Goal: Task Accomplishment & Management: Manage account settings

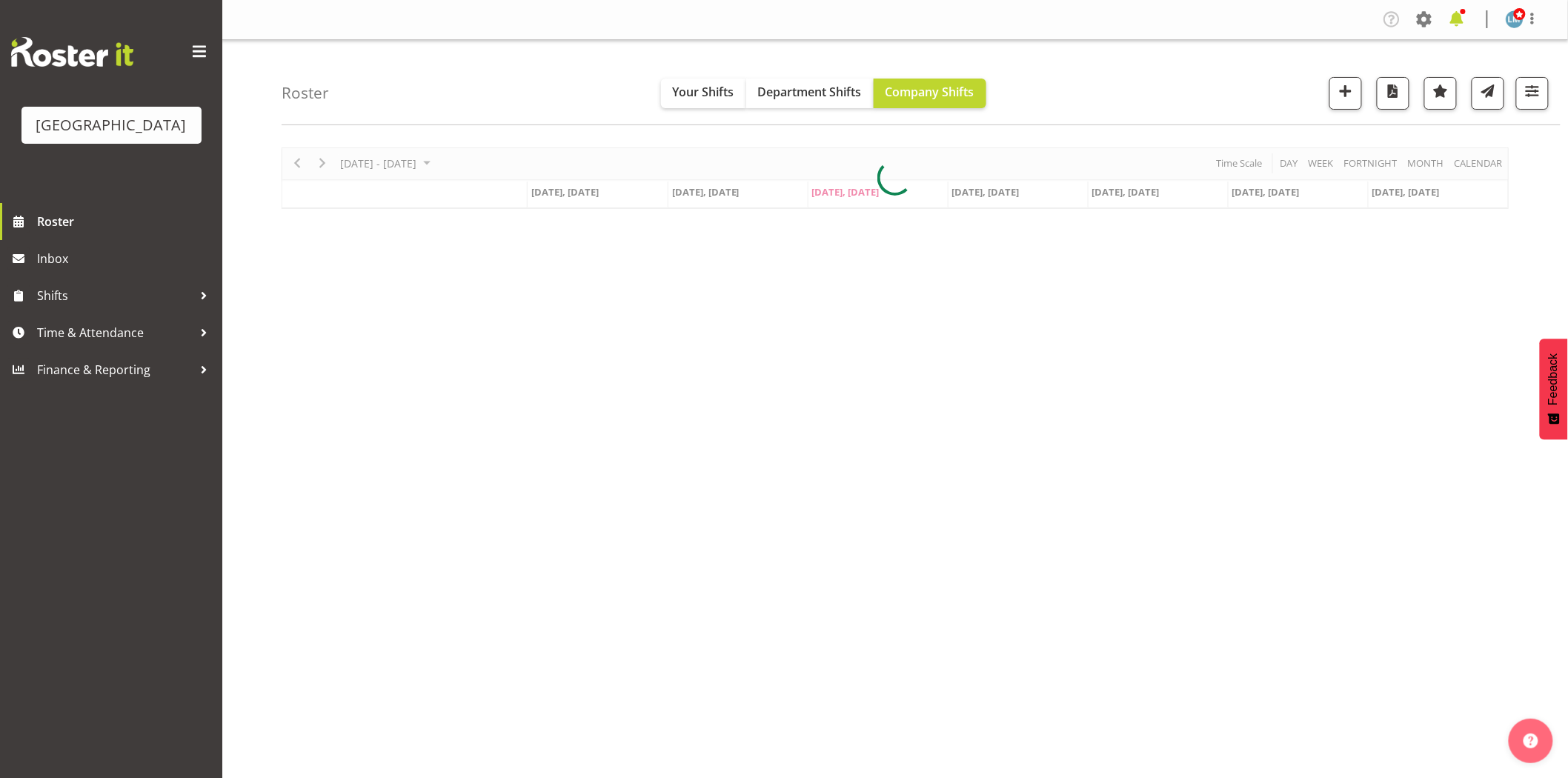
click at [1457, 10] on span at bounding box center [1457, 19] width 23 height 23
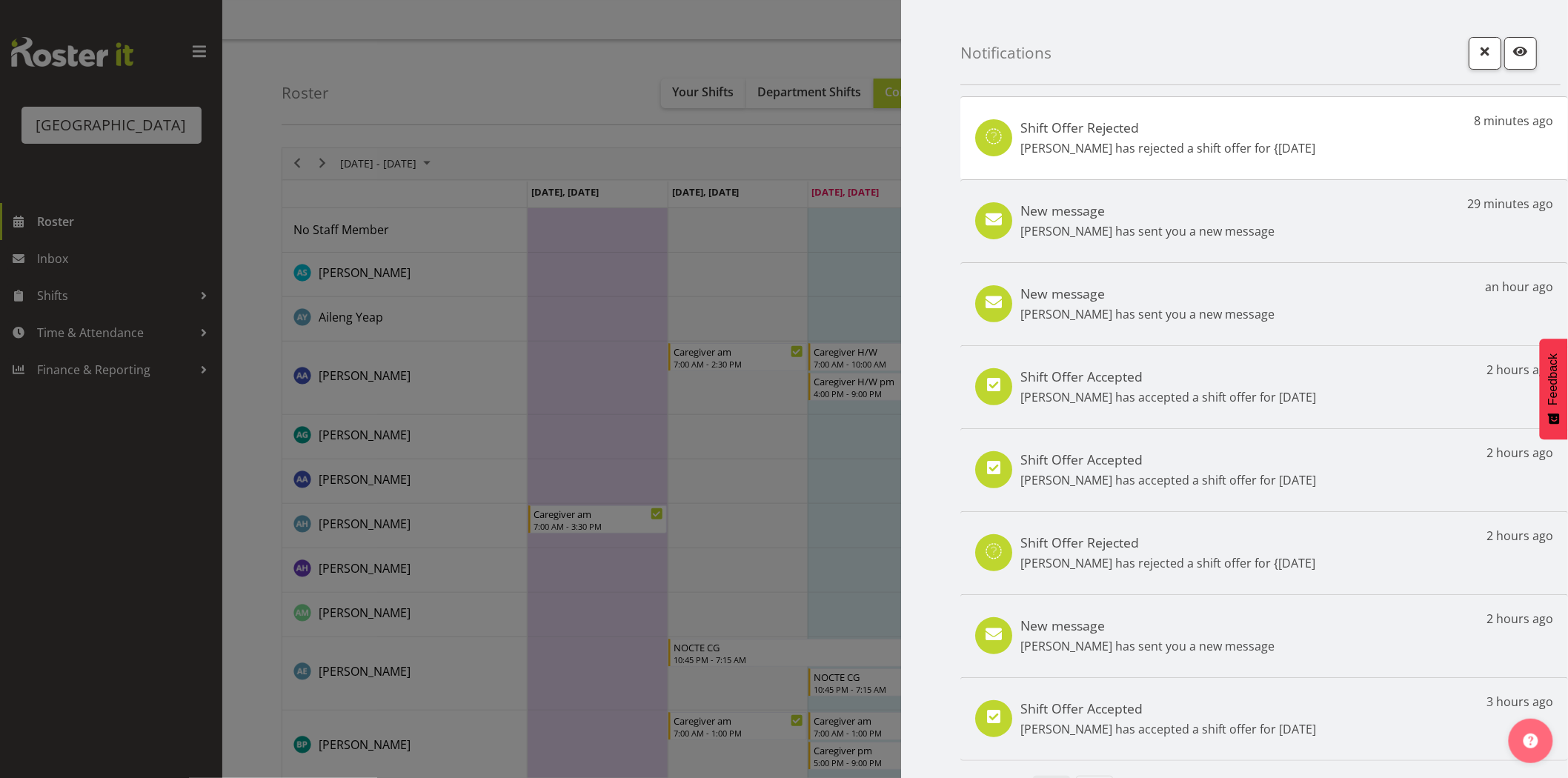
click at [101, 642] on div at bounding box center [784, 389] width 1568 height 778
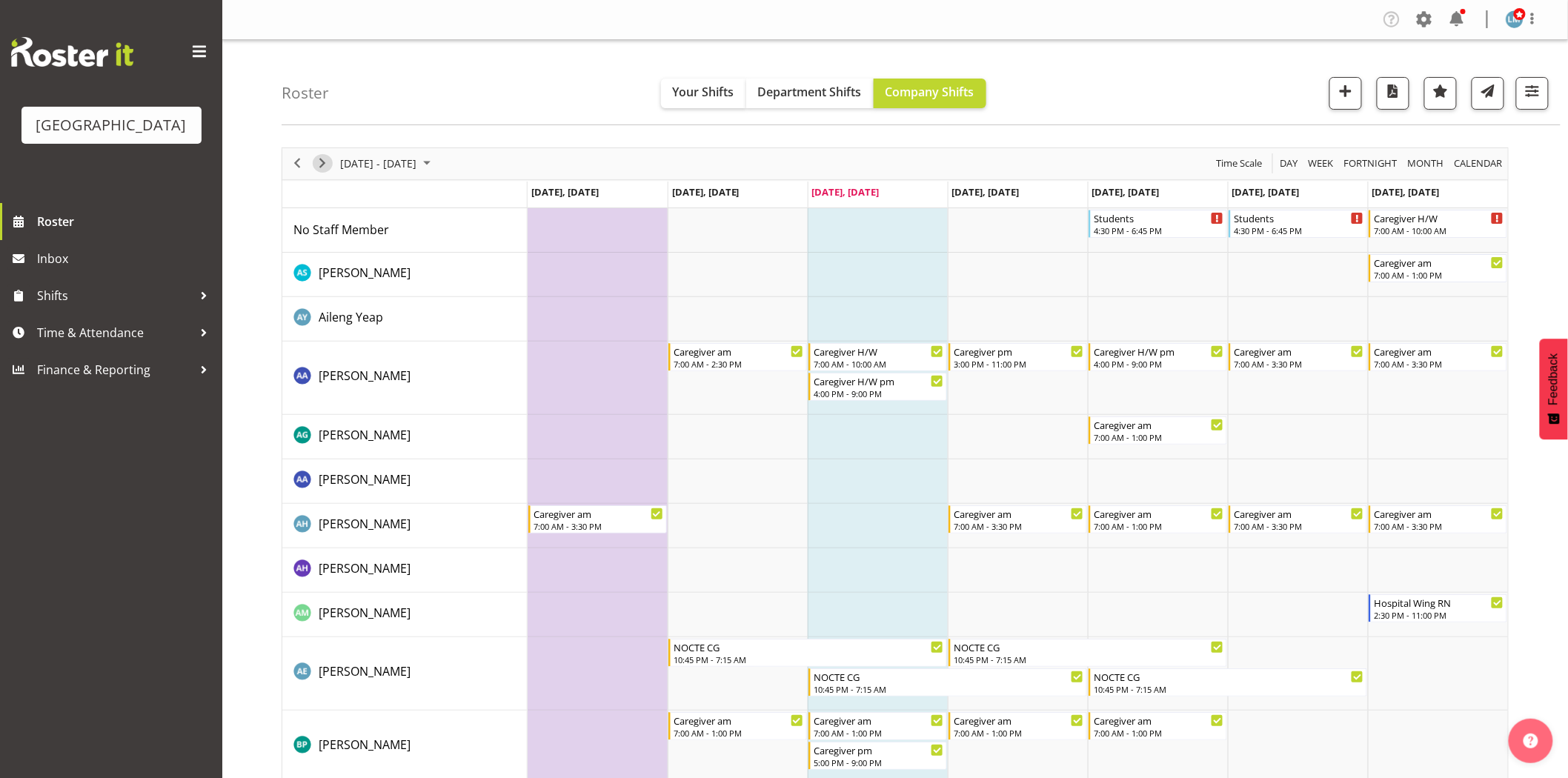
click at [317, 157] on span "Next" at bounding box center [322, 164] width 18 height 19
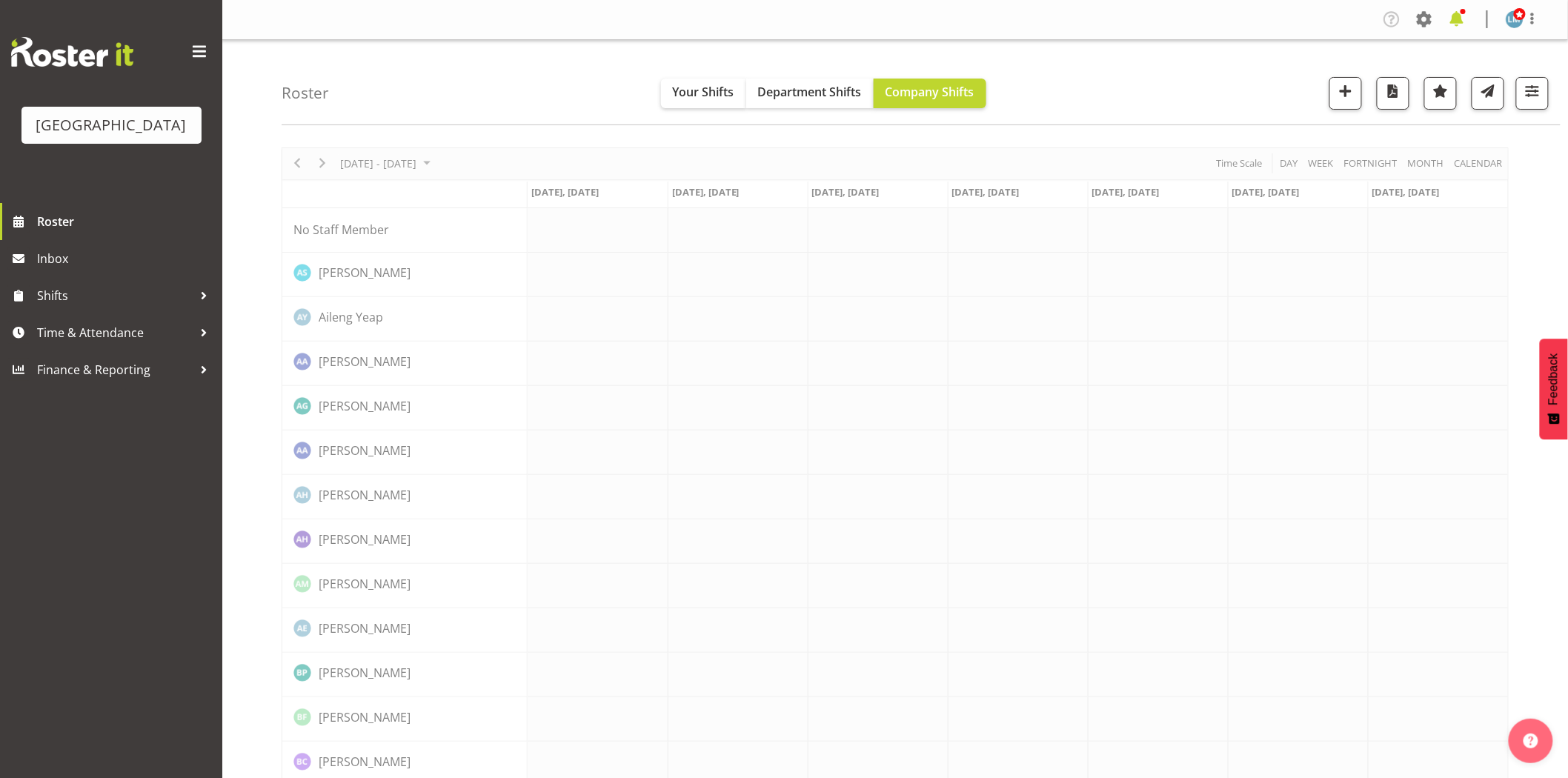
click at [1463, 23] on span at bounding box center [1457, 19] width 23 height 23
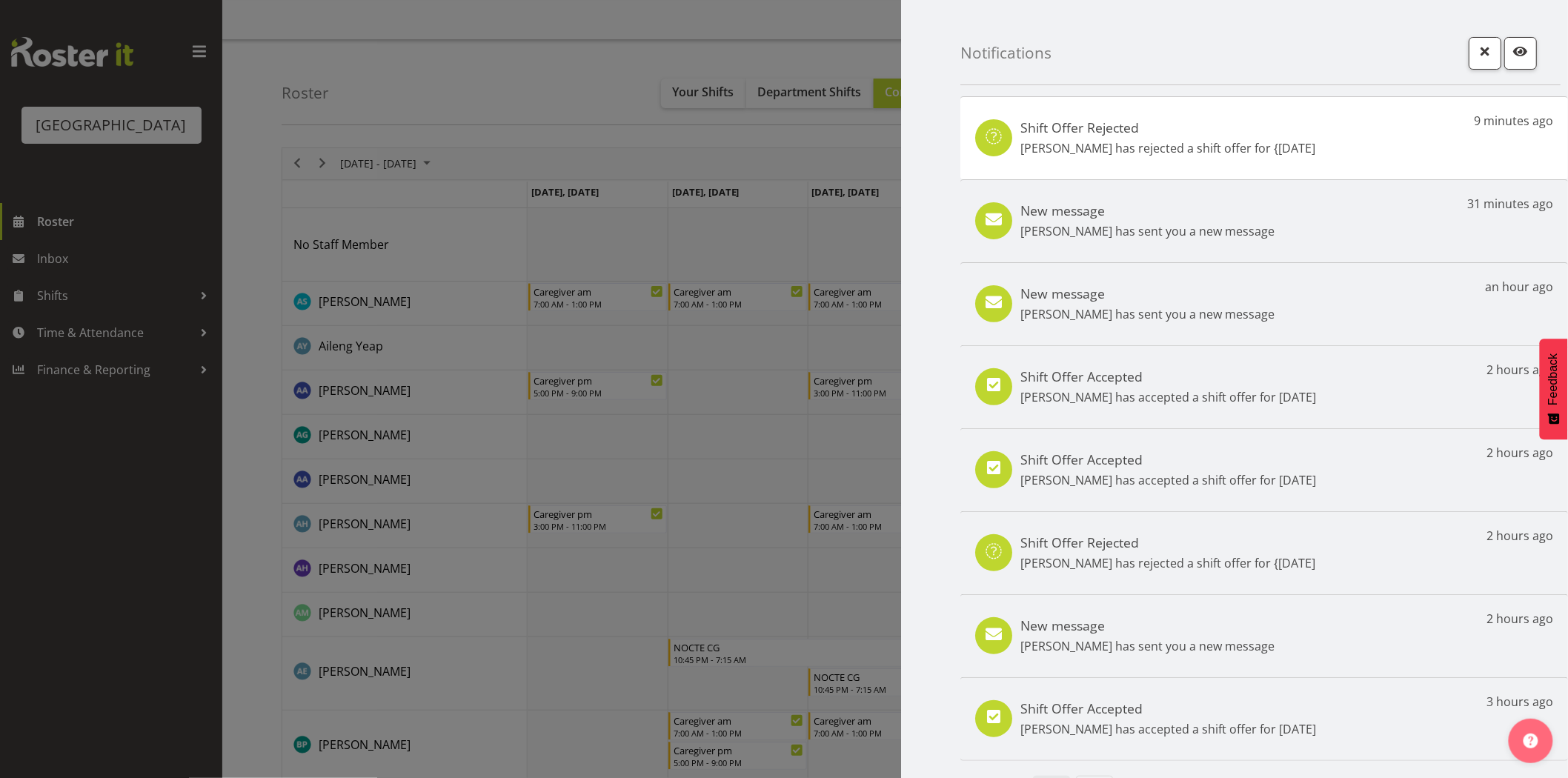
click at [113, 511] on div at bounding box center [784, 389] width 1568 height 778
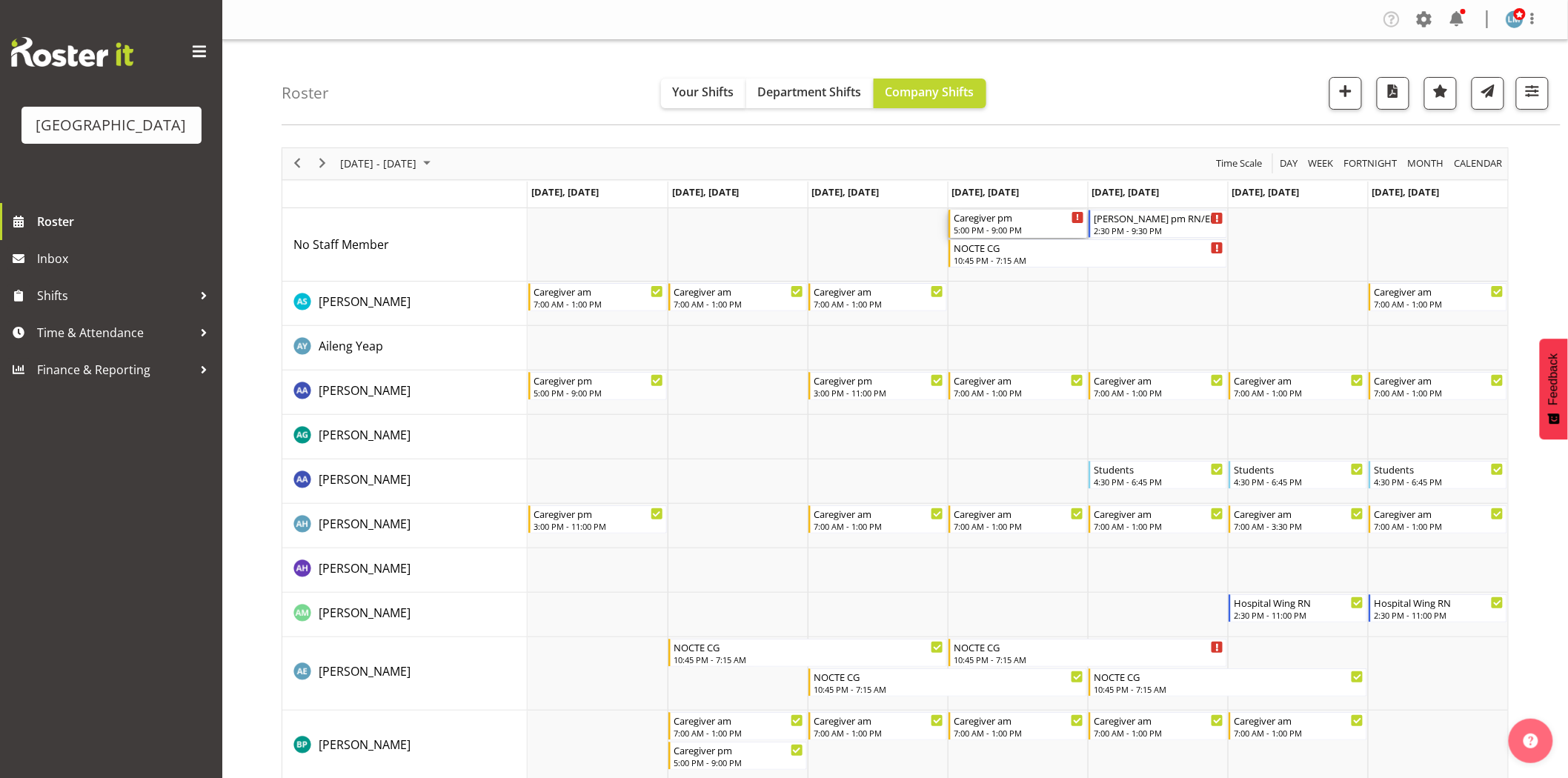
click at [986, 225] on div "5:00 PM - 9:00 PM" at bounding box center [1018, 229] width 130 height 12
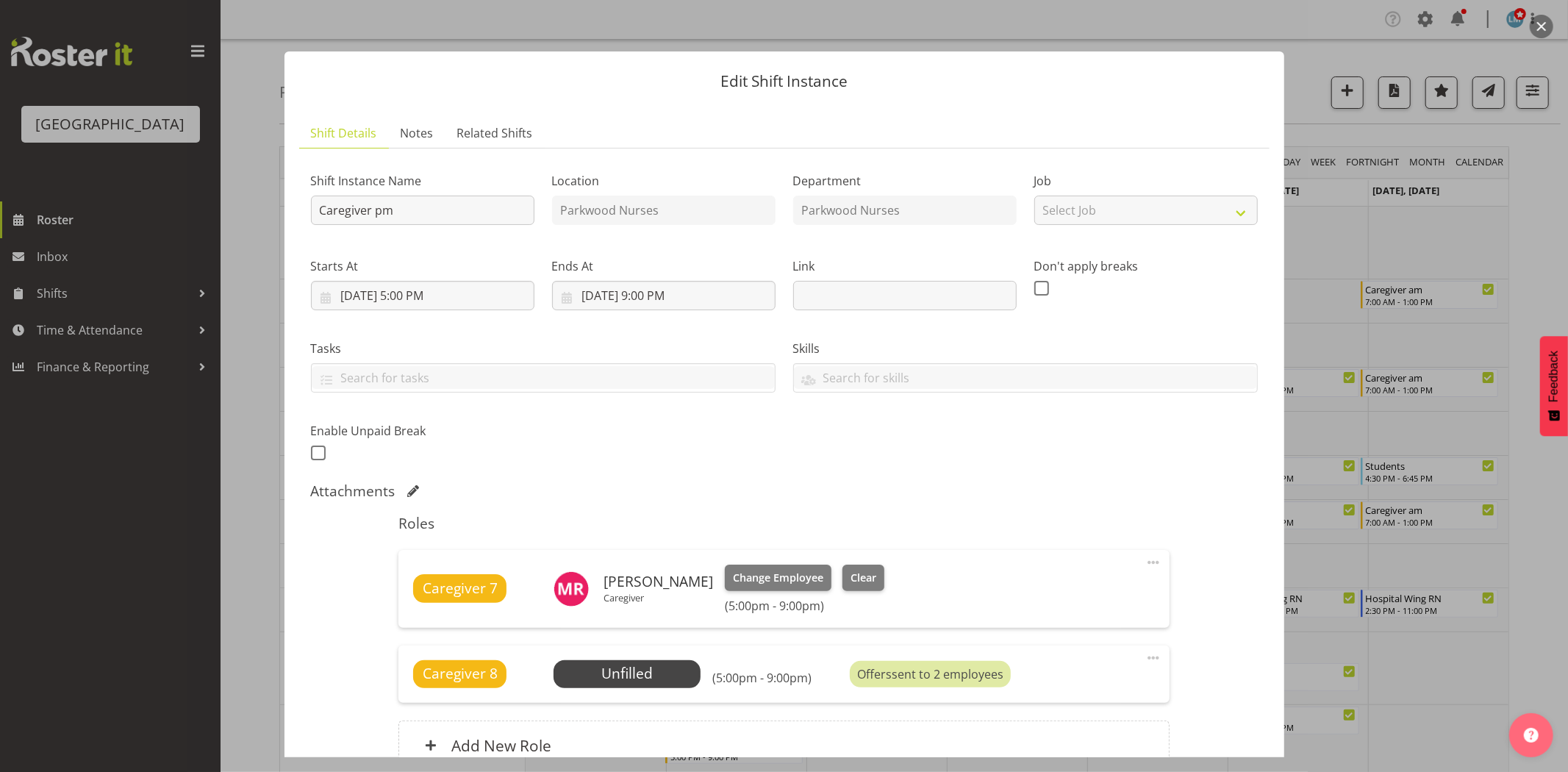
click at [79, 585] on div at bounding box center [784, 386] width 1568 height 772
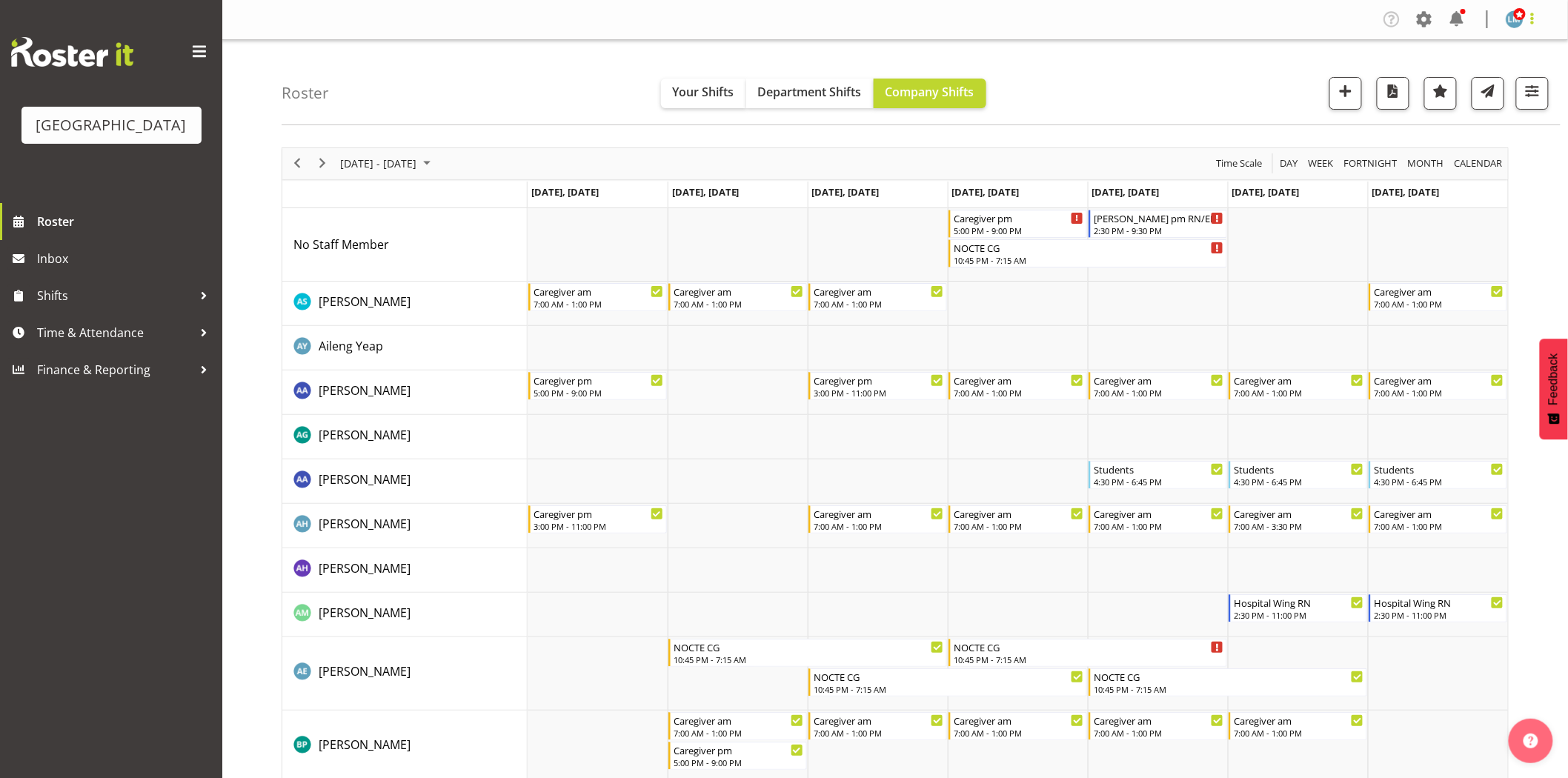
click at [1534, 21] on span at bounding box center [1532, 18] width 18 height 18
click at [1524, 83] on link "Log Out" at bounding box center [1470, 78] width 142 height 27
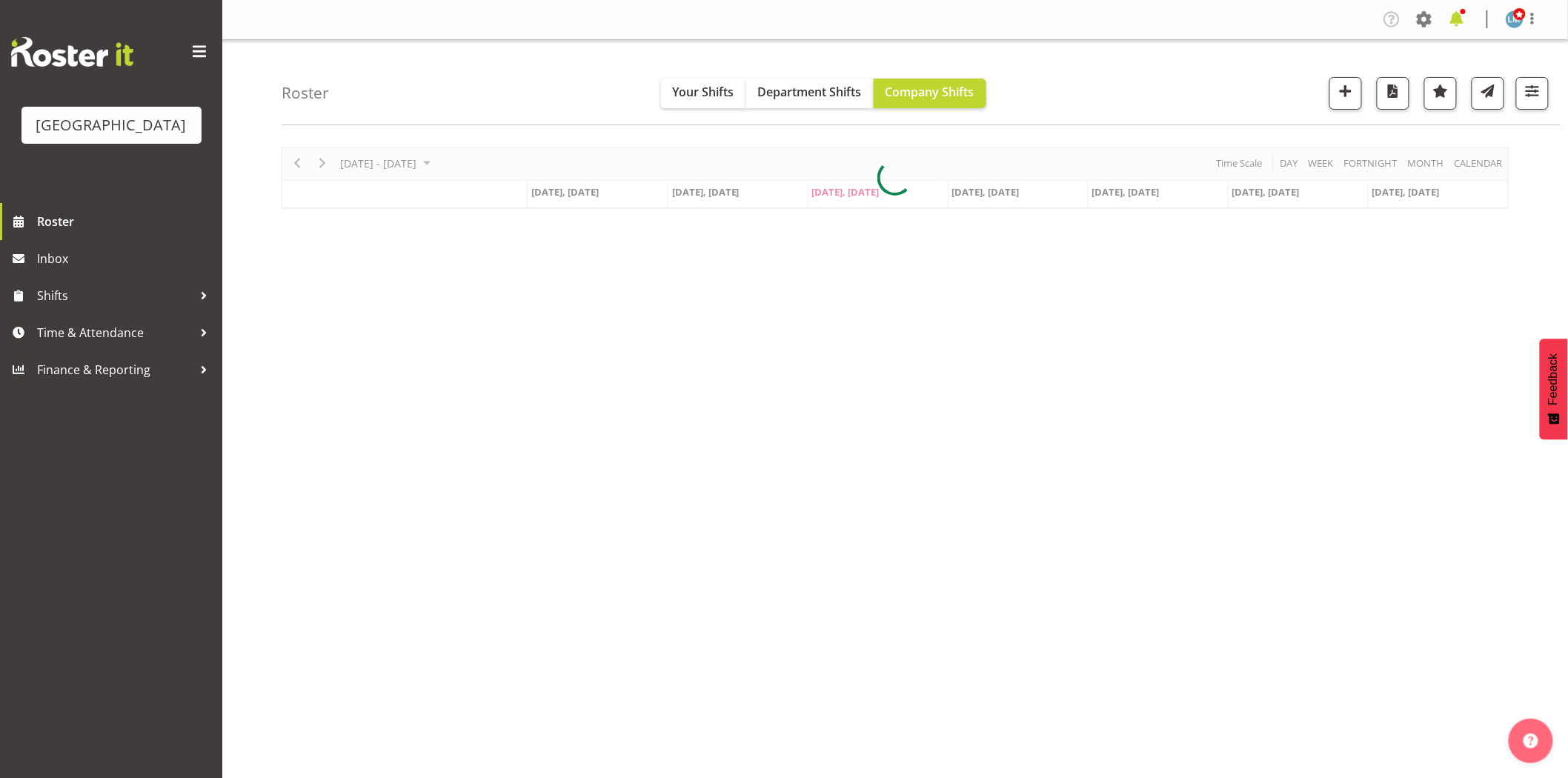
click at [1458, 20] on span at bounding box center [1457, 19] width 23 height 23
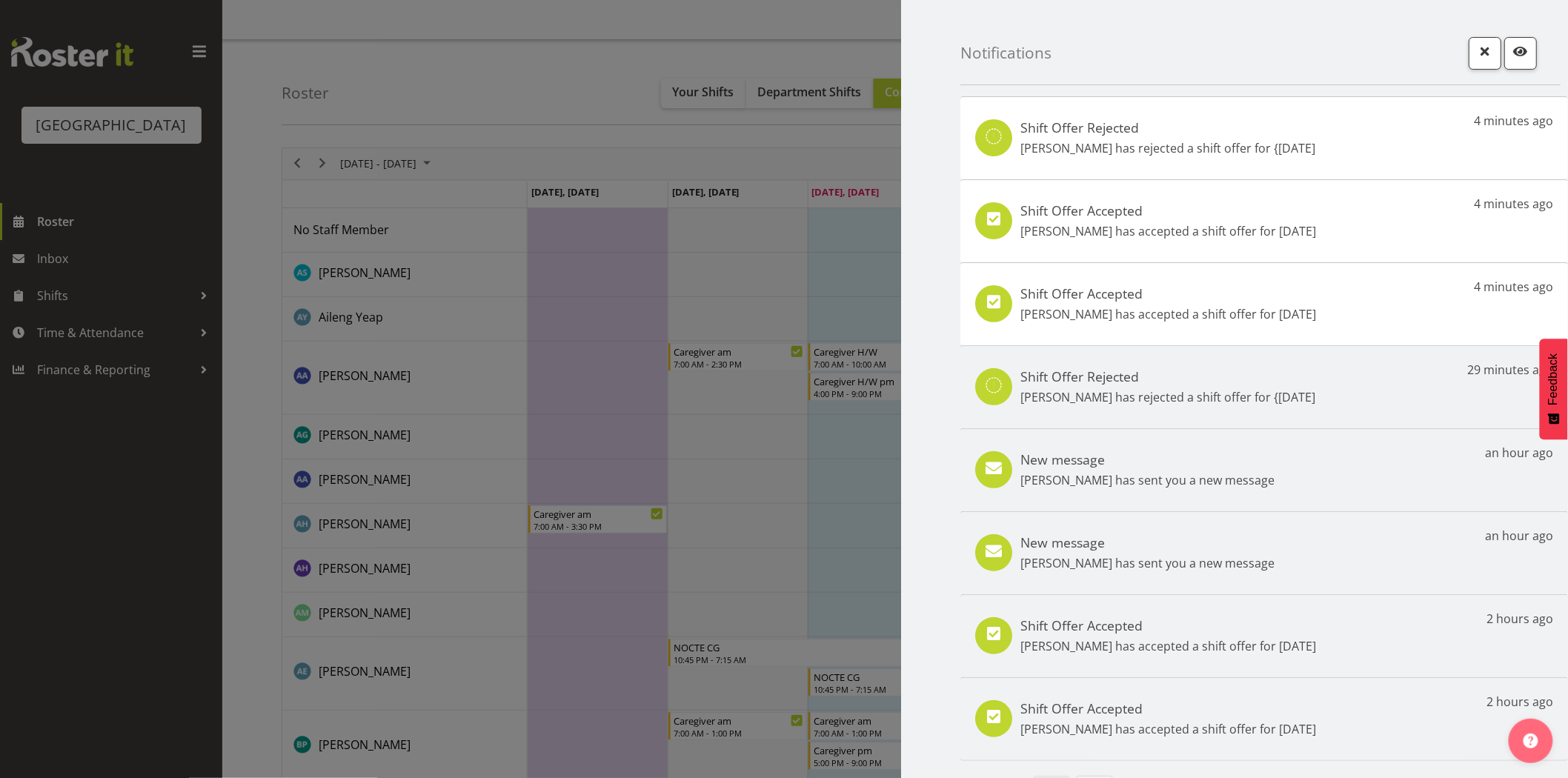
click at [85, 487] on div at bounding box center [784, 389] width 1568 height 778
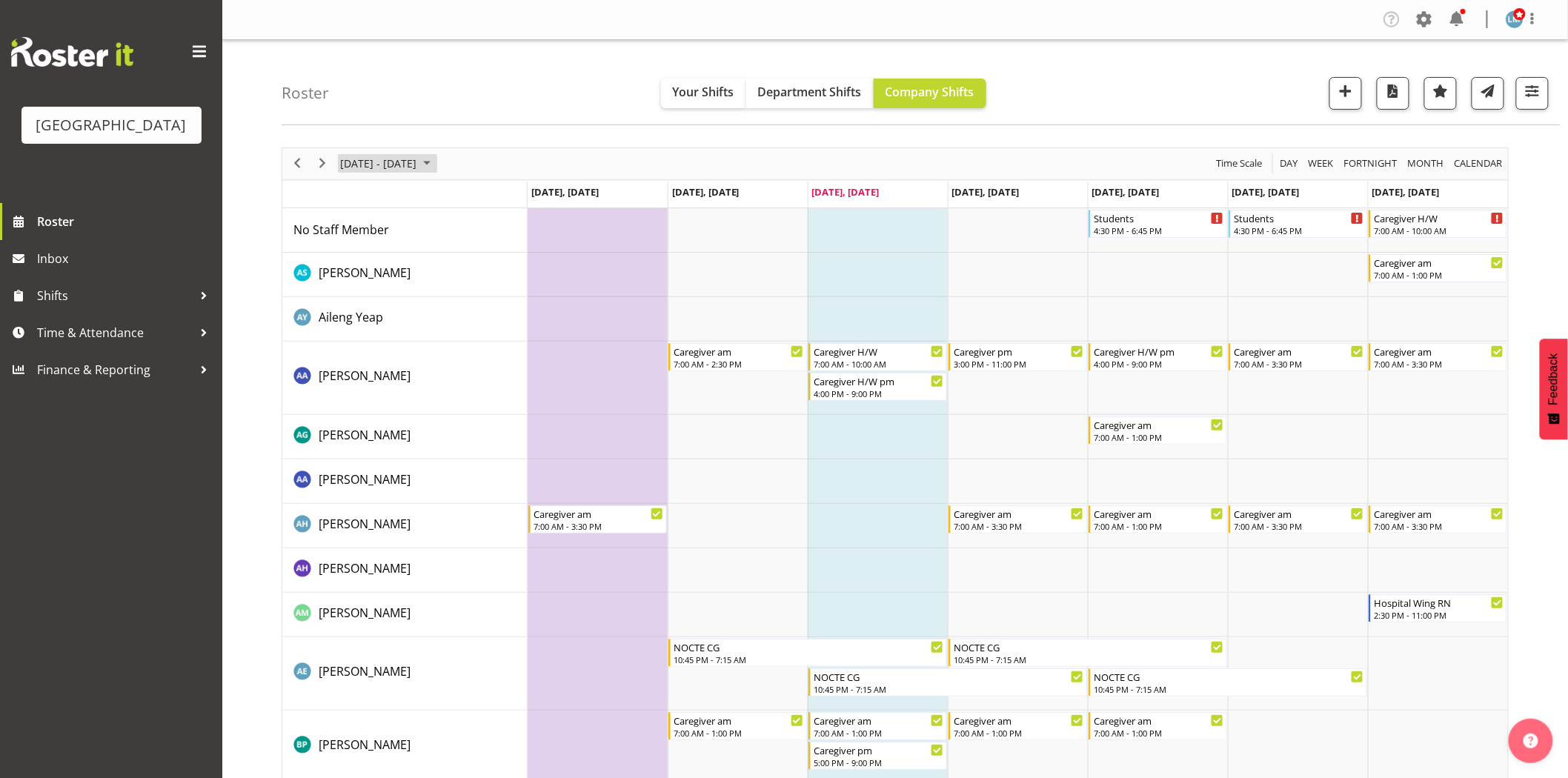
click at [436, 164] on span "September 2025" at bounding box center [427, 164] width 18 height 19
click at [497, 199] on span "next month" at bounding box center [496, 200] width 26 height 27
click at [430, 278] on span "9" at bounding box center [427, 277] width 23 height 23
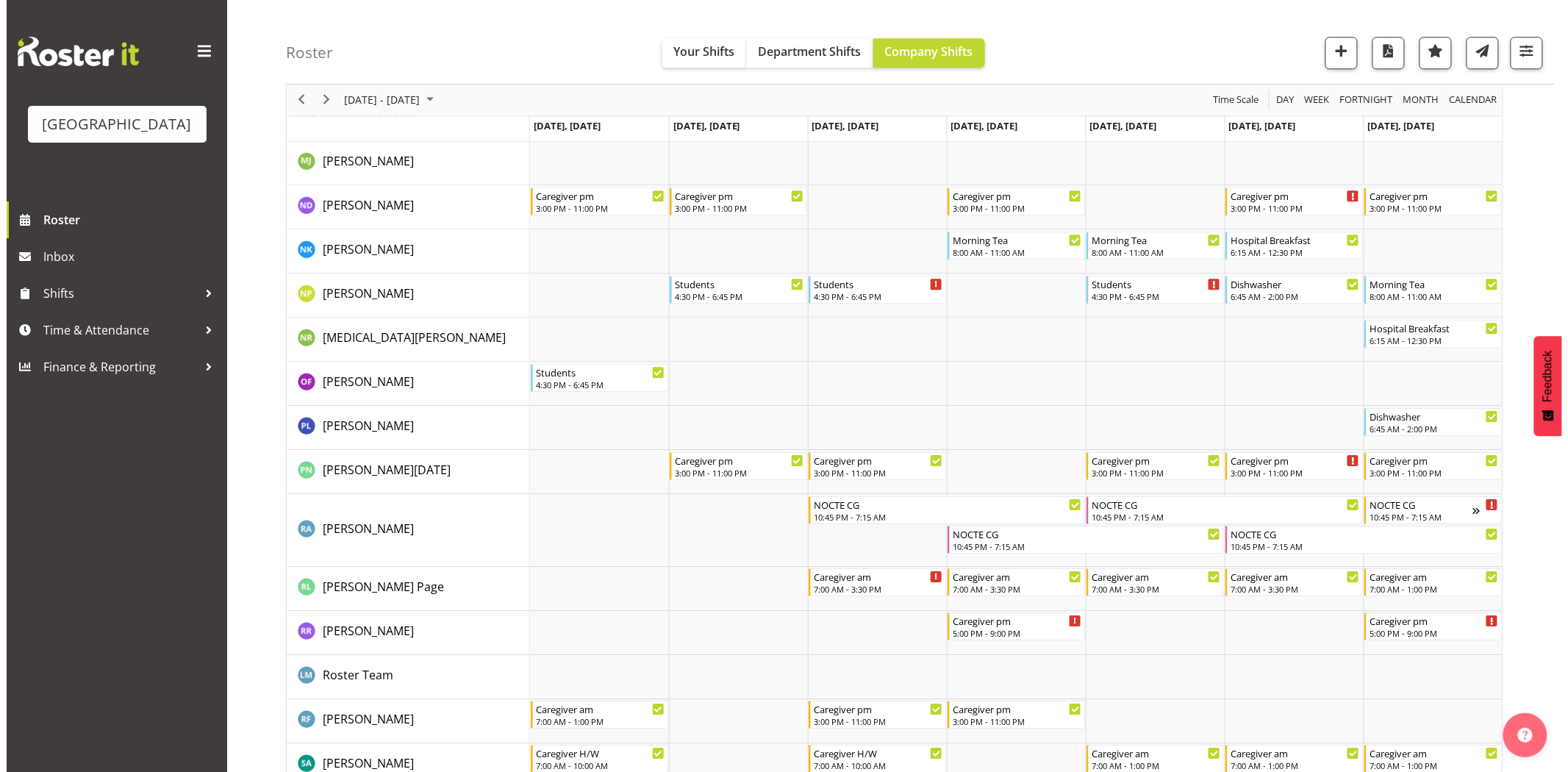
scroll to position [4002, 0]
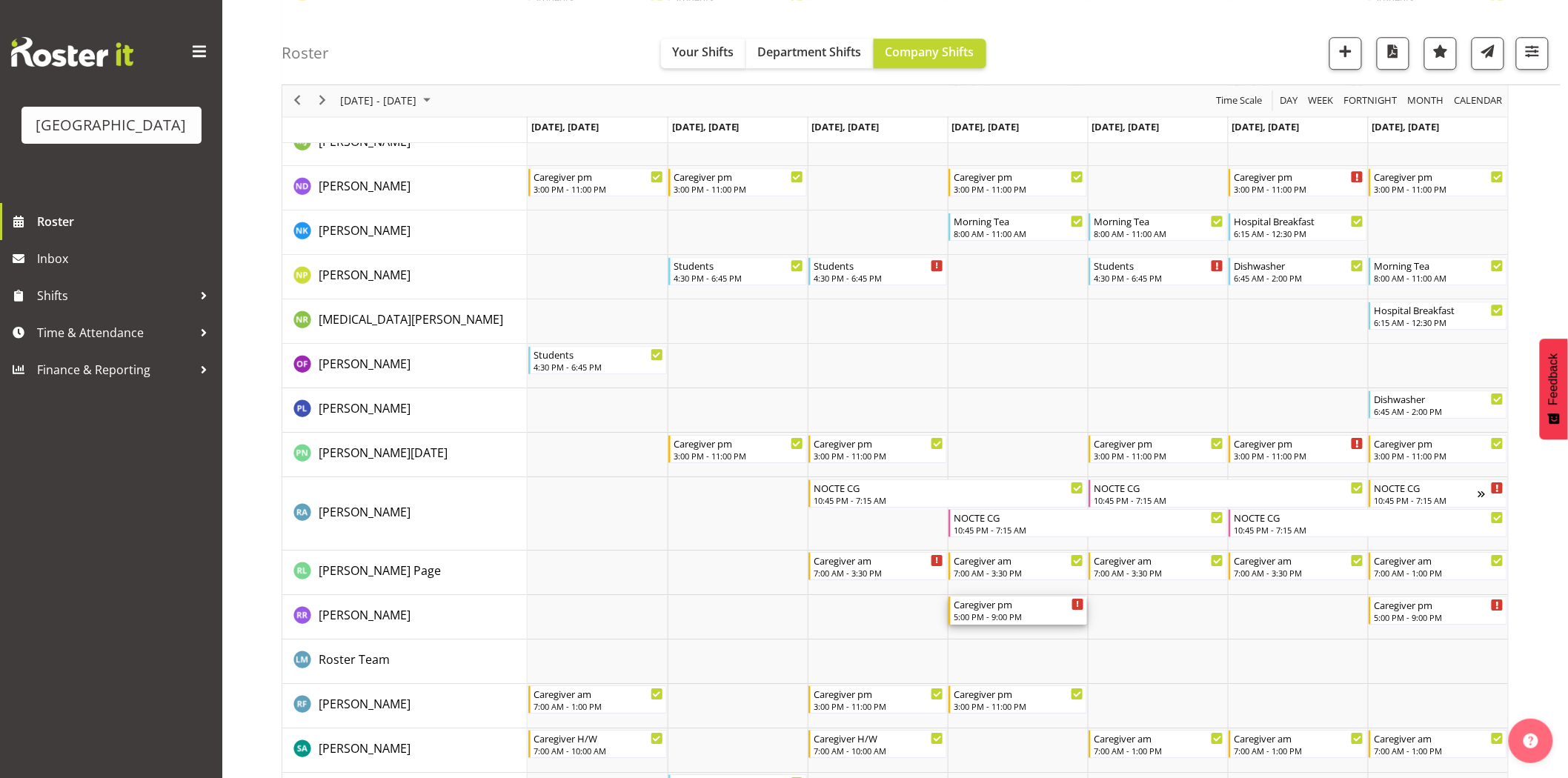
click at [986, 610] on div "Caregiver pm" at bounding box center [1018, 603] width 130 height 15
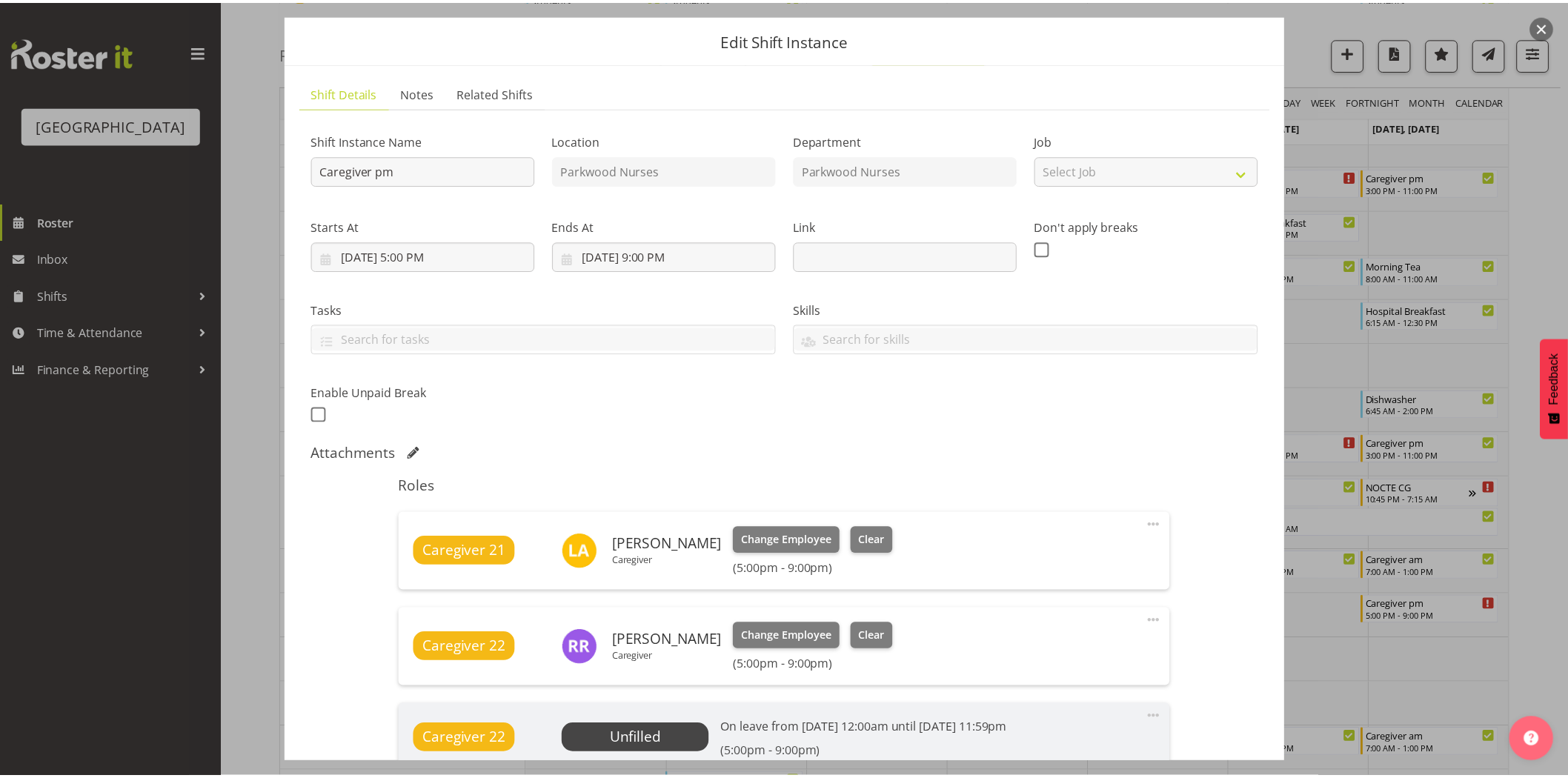
scroll to position [82, 0]
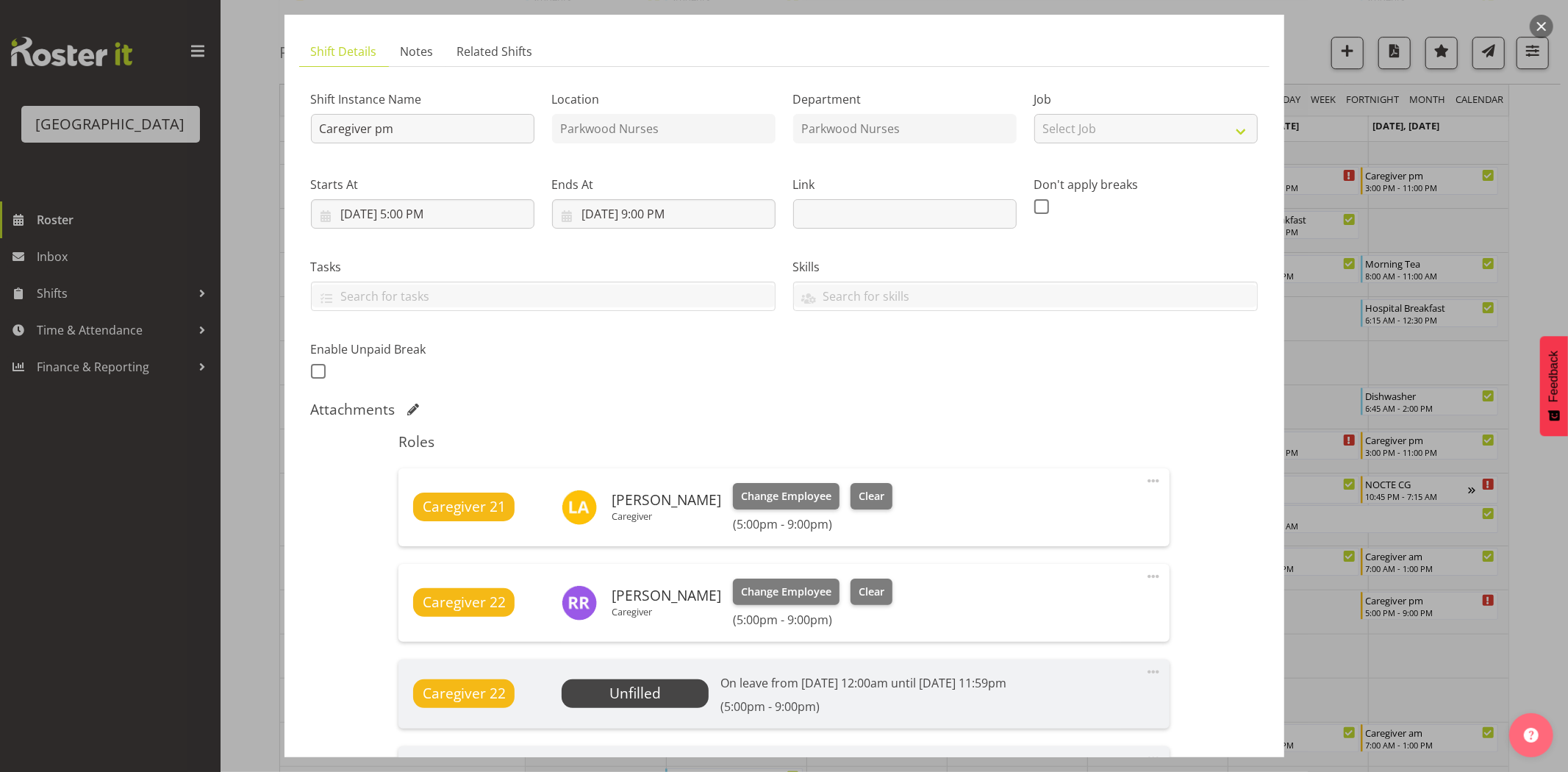
click at [1546, 282] on div at bounding box center [784, 386] width 1568 height 772
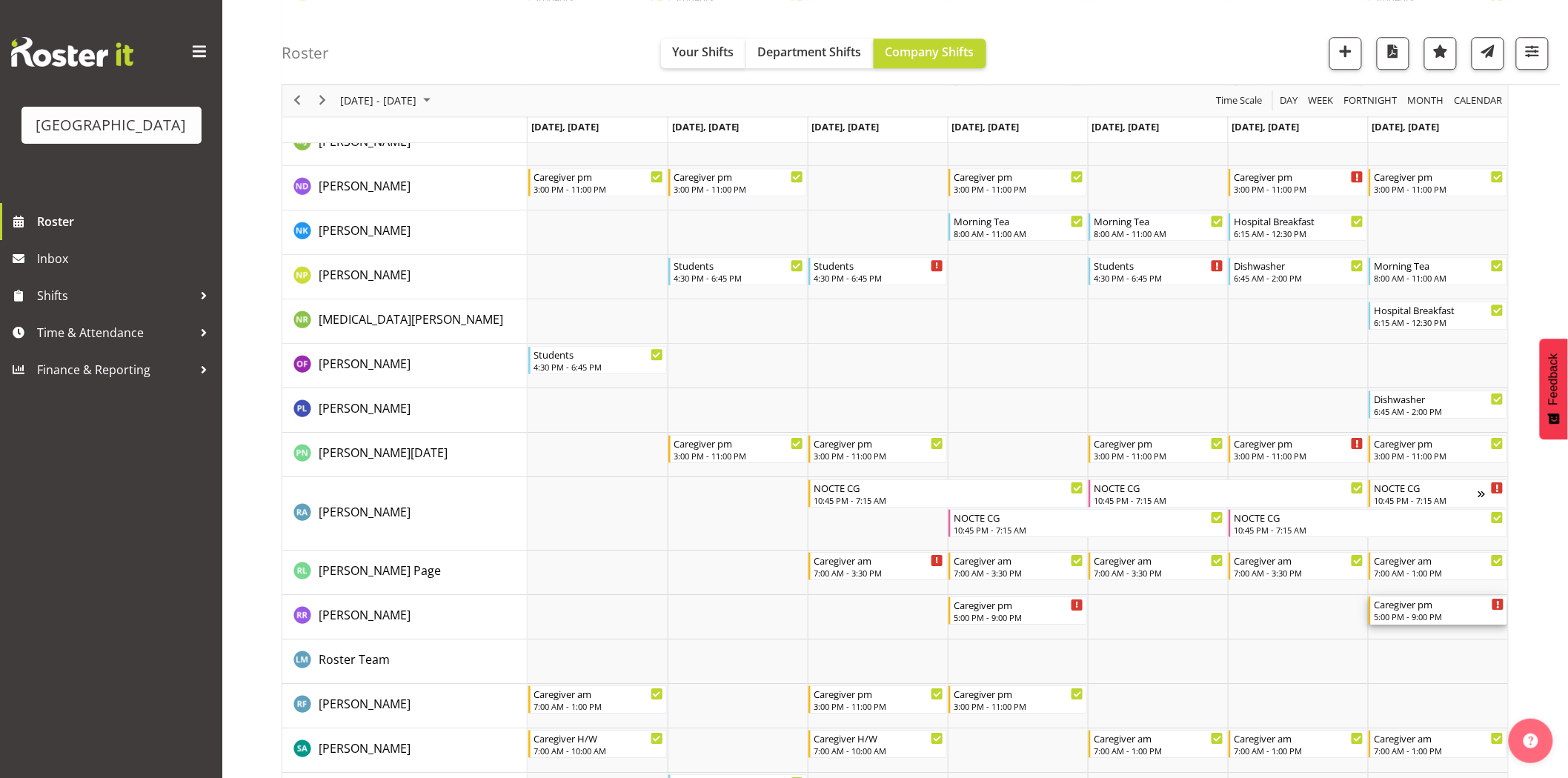
click at [1384, 617] on div "5:00 PM - 9:00 PM" at bounding box center [1439, 616] width 130 height 12
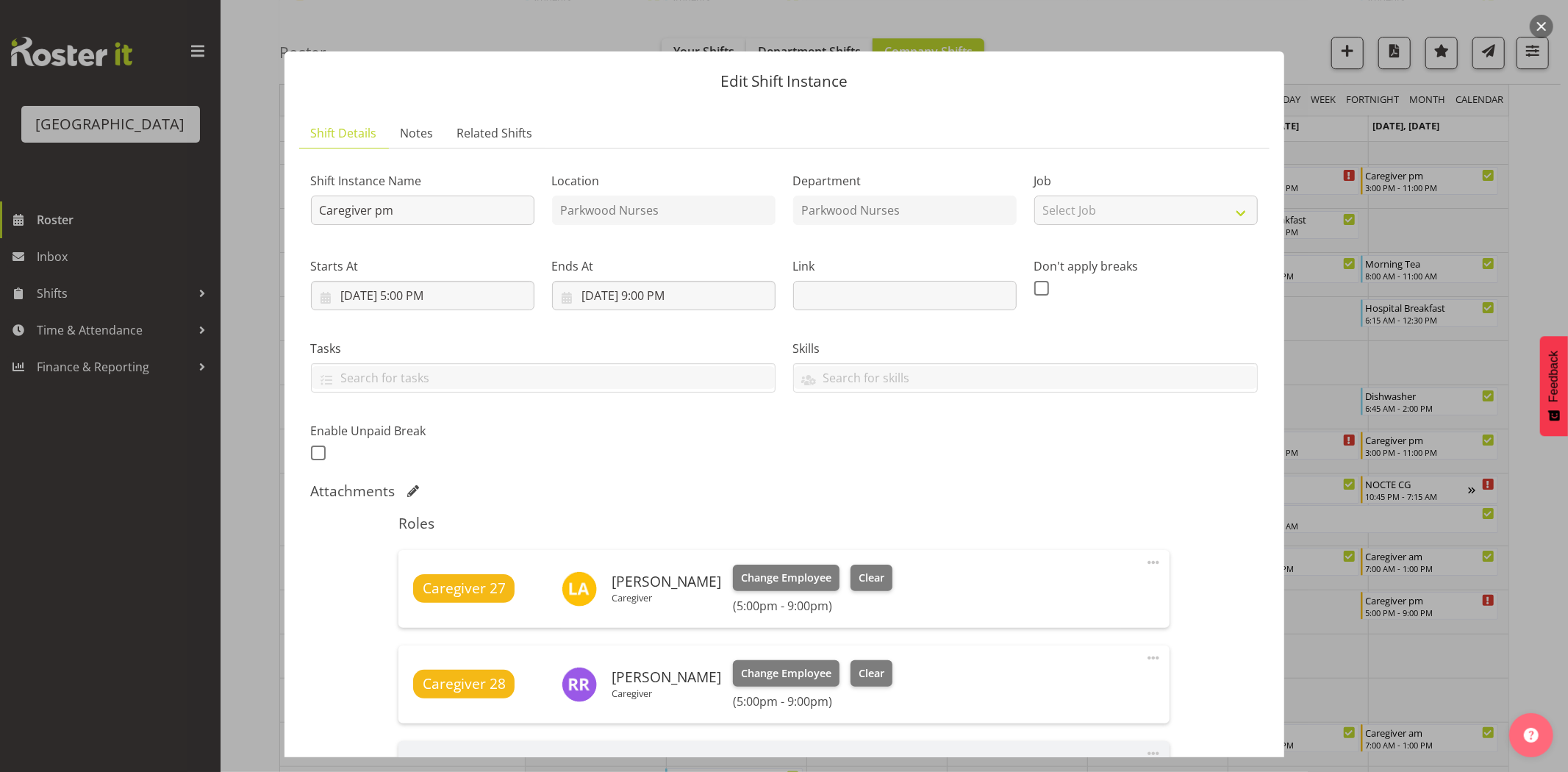
click at [1532, 217] on div at bounding box center [784, 386] width 1568 height 772
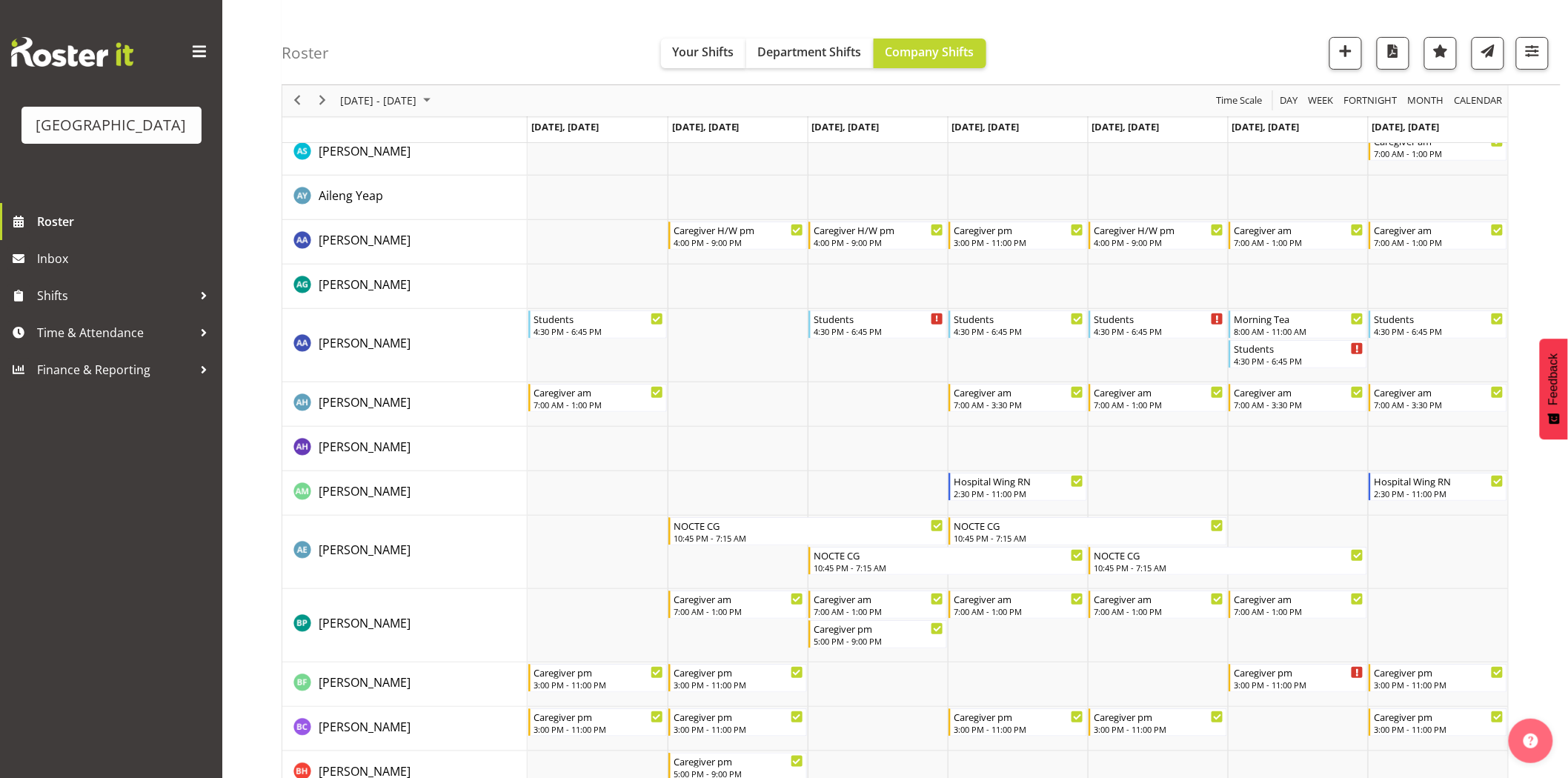
scroll to position [0, 0]
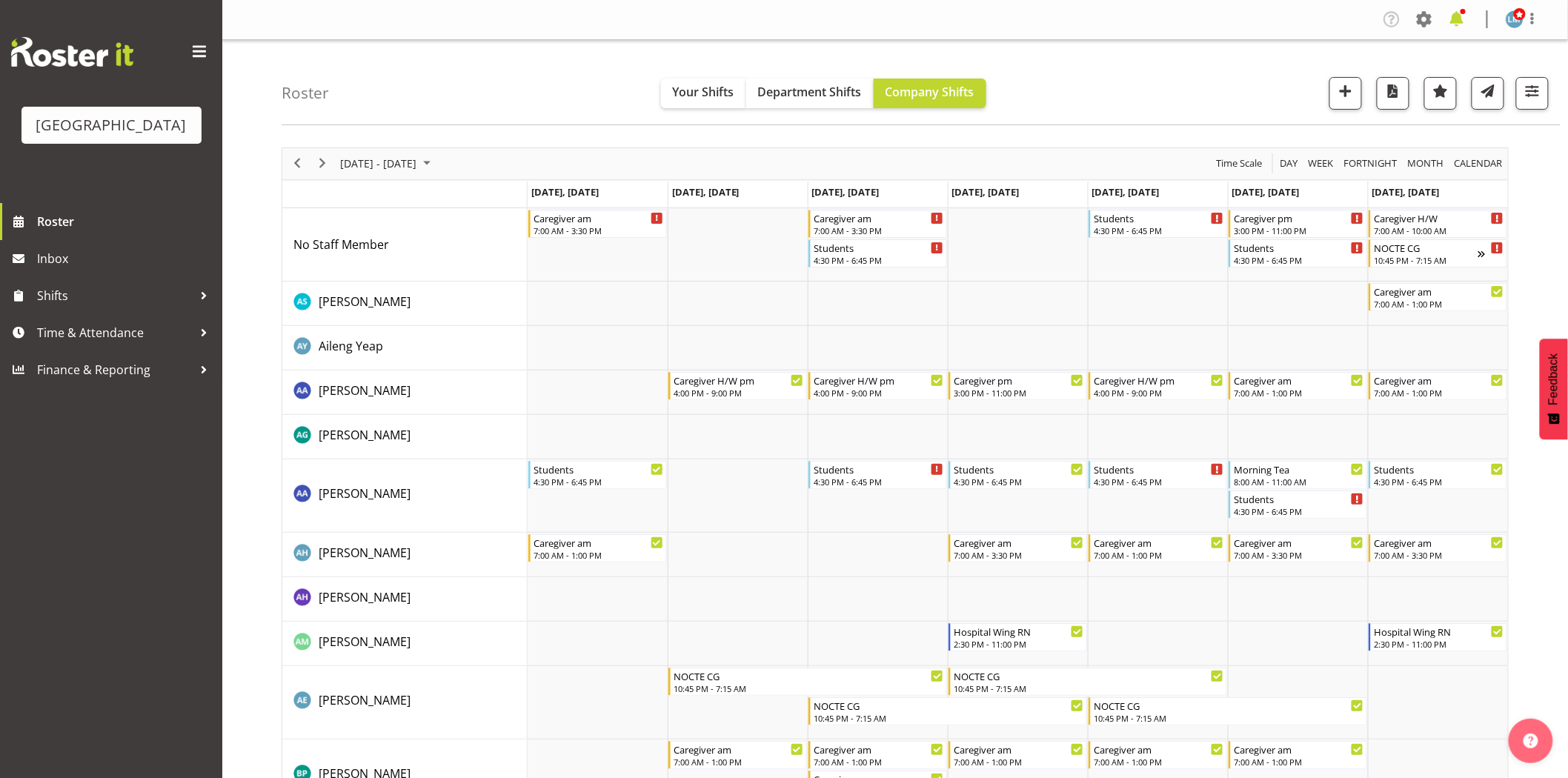
click at [1458, 9] on span at bounding box center [1457, 19] width 23 height 23
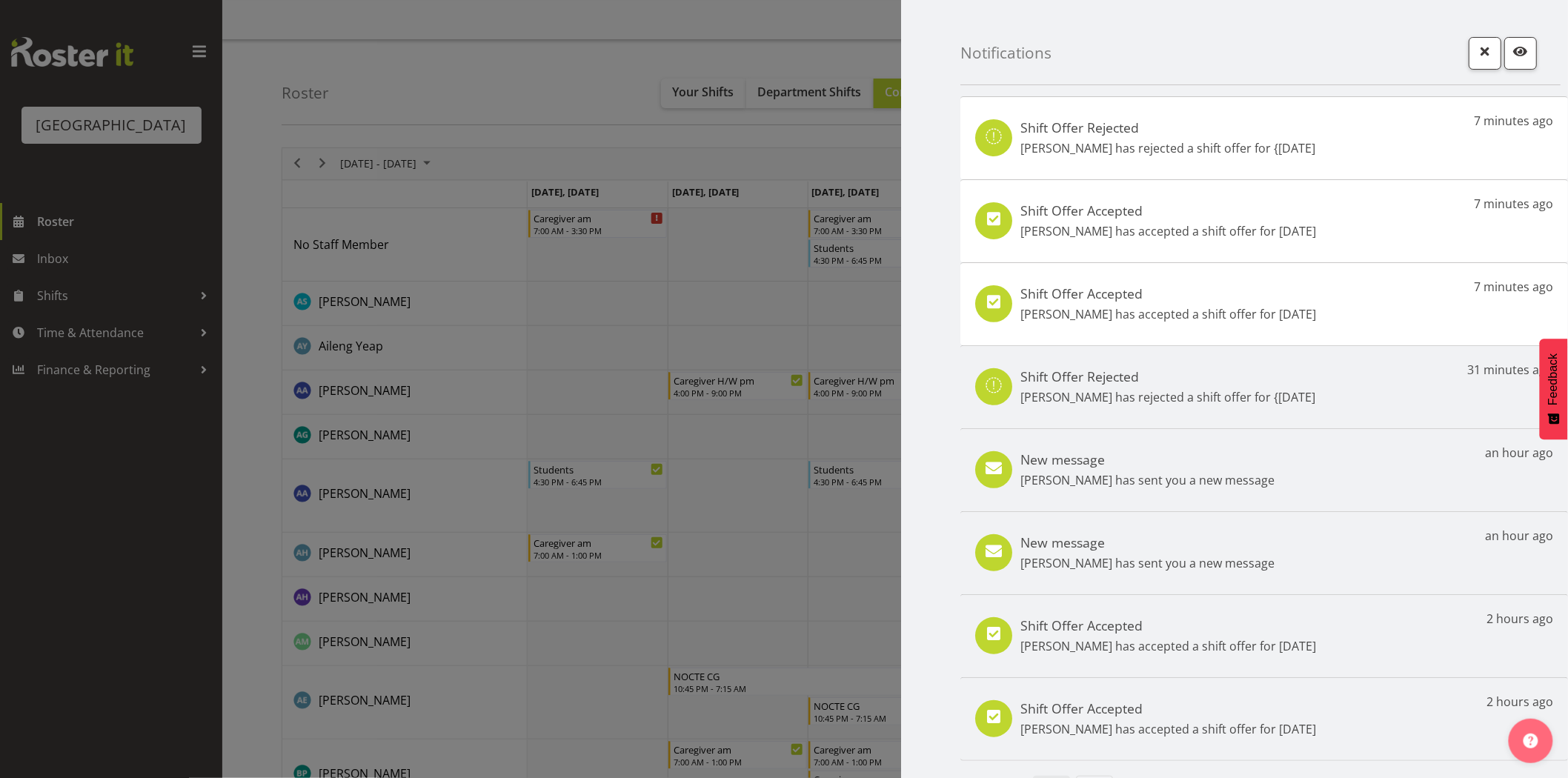
click at [104, 582] on div at bounding box center [784, 389] width 1568 height 778
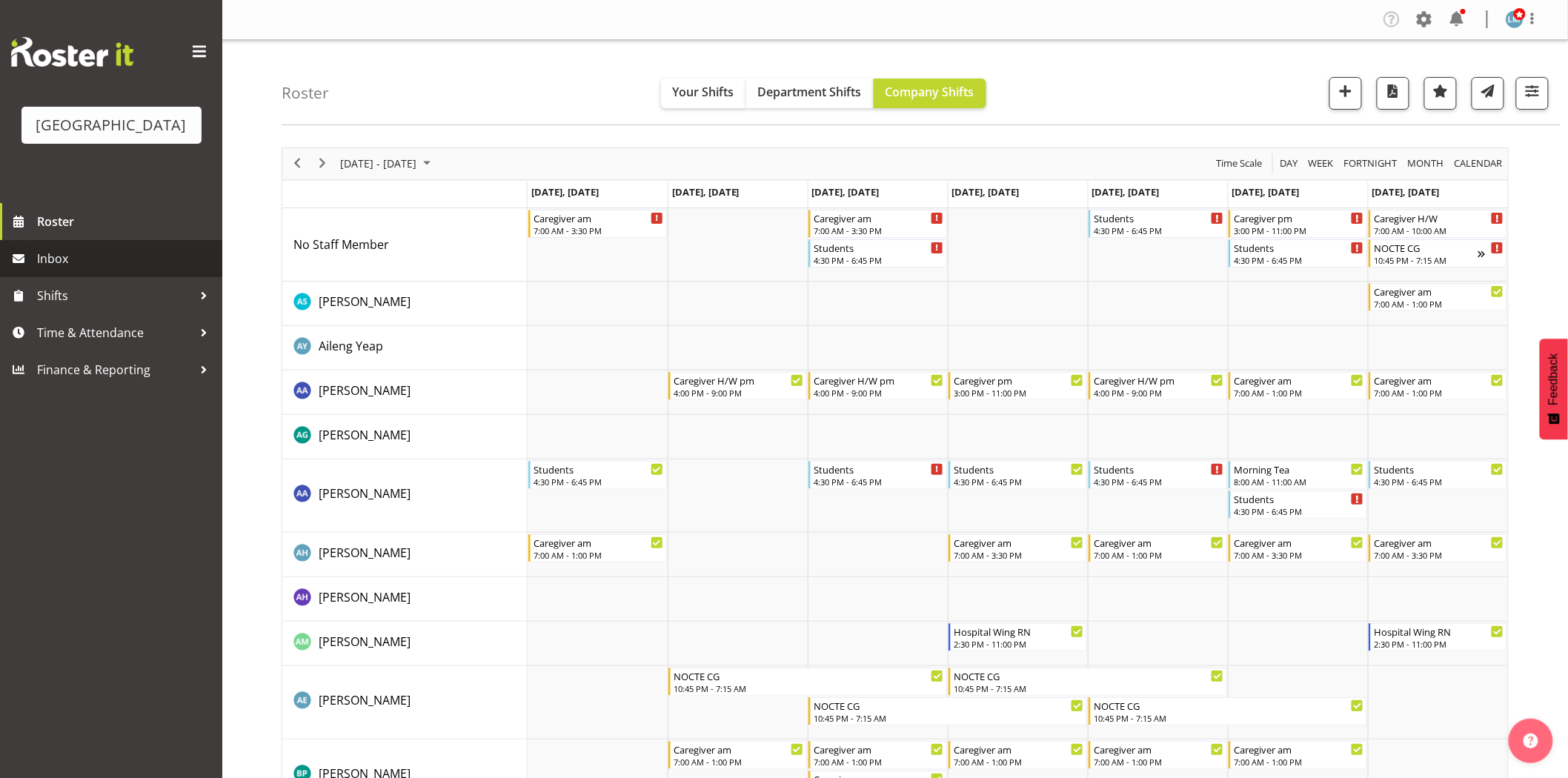
click at [55, 270] on span "Inbox" at bounding box center [126, 258] width 178 height 23
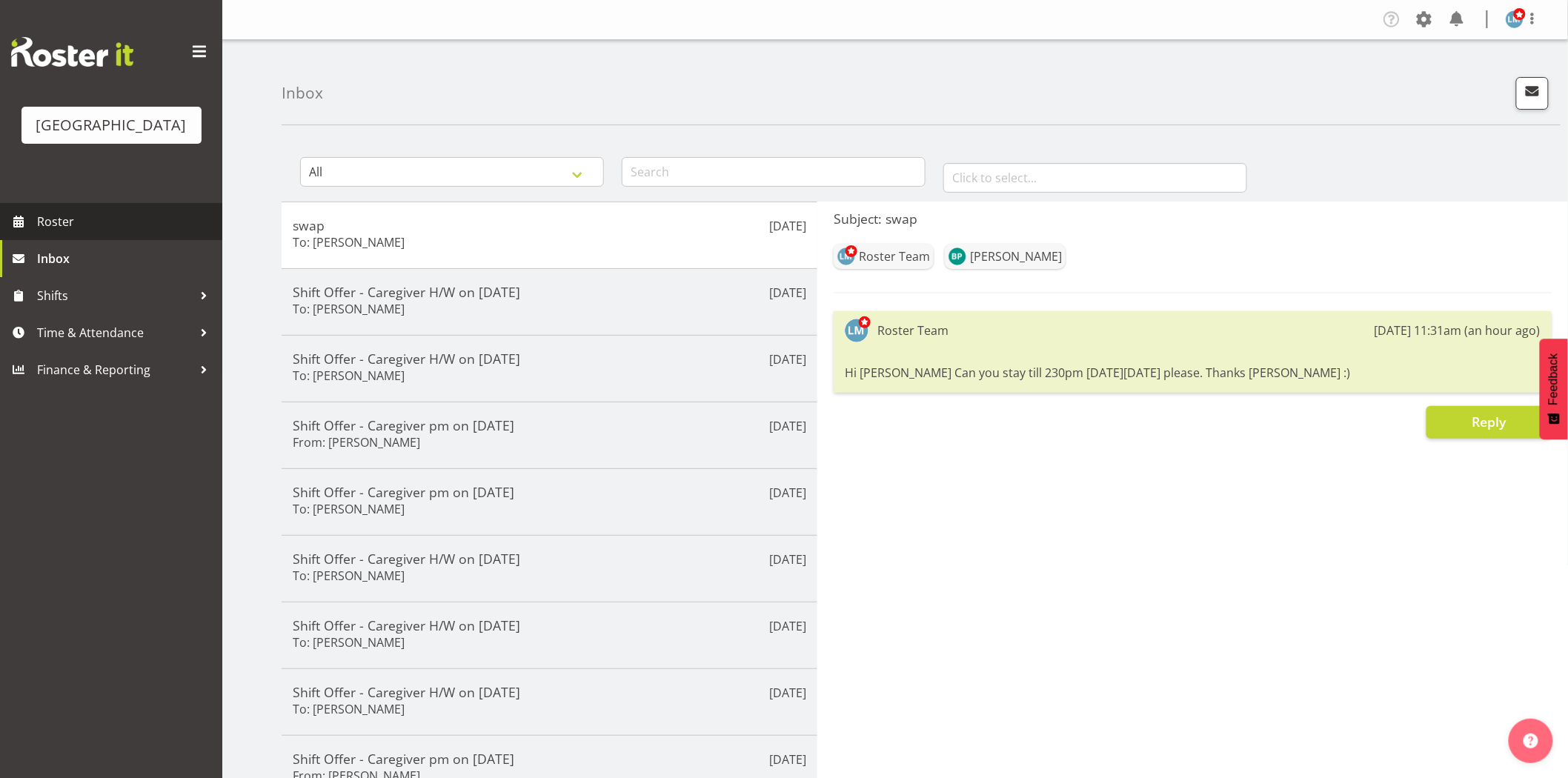
click at [98, 232] on span "Roster" at bounding box center [126, 221] width 178 height 23
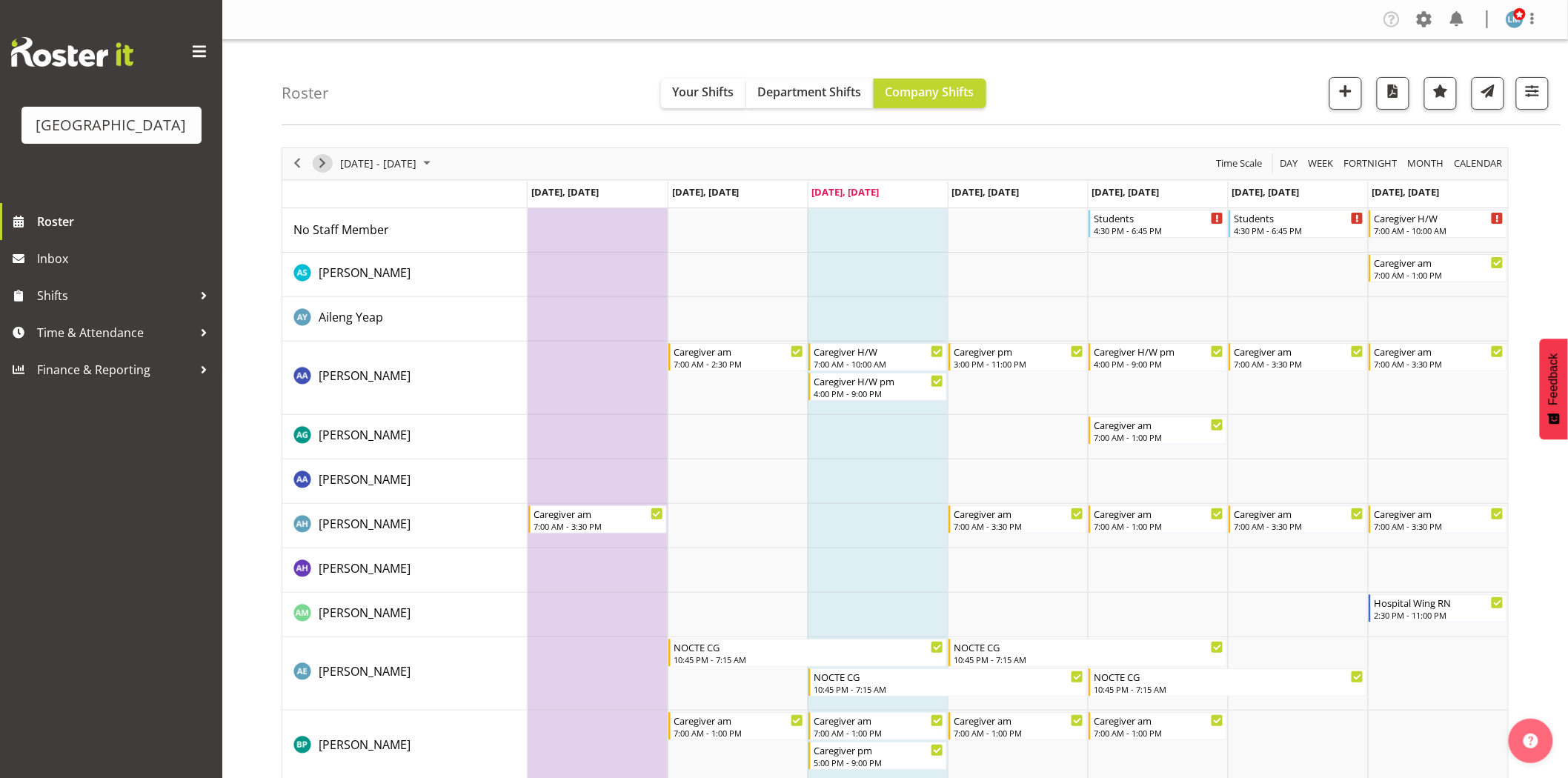
click at [316, 164] on span "Next" at bounding box center [322, 164] width 18 height 19
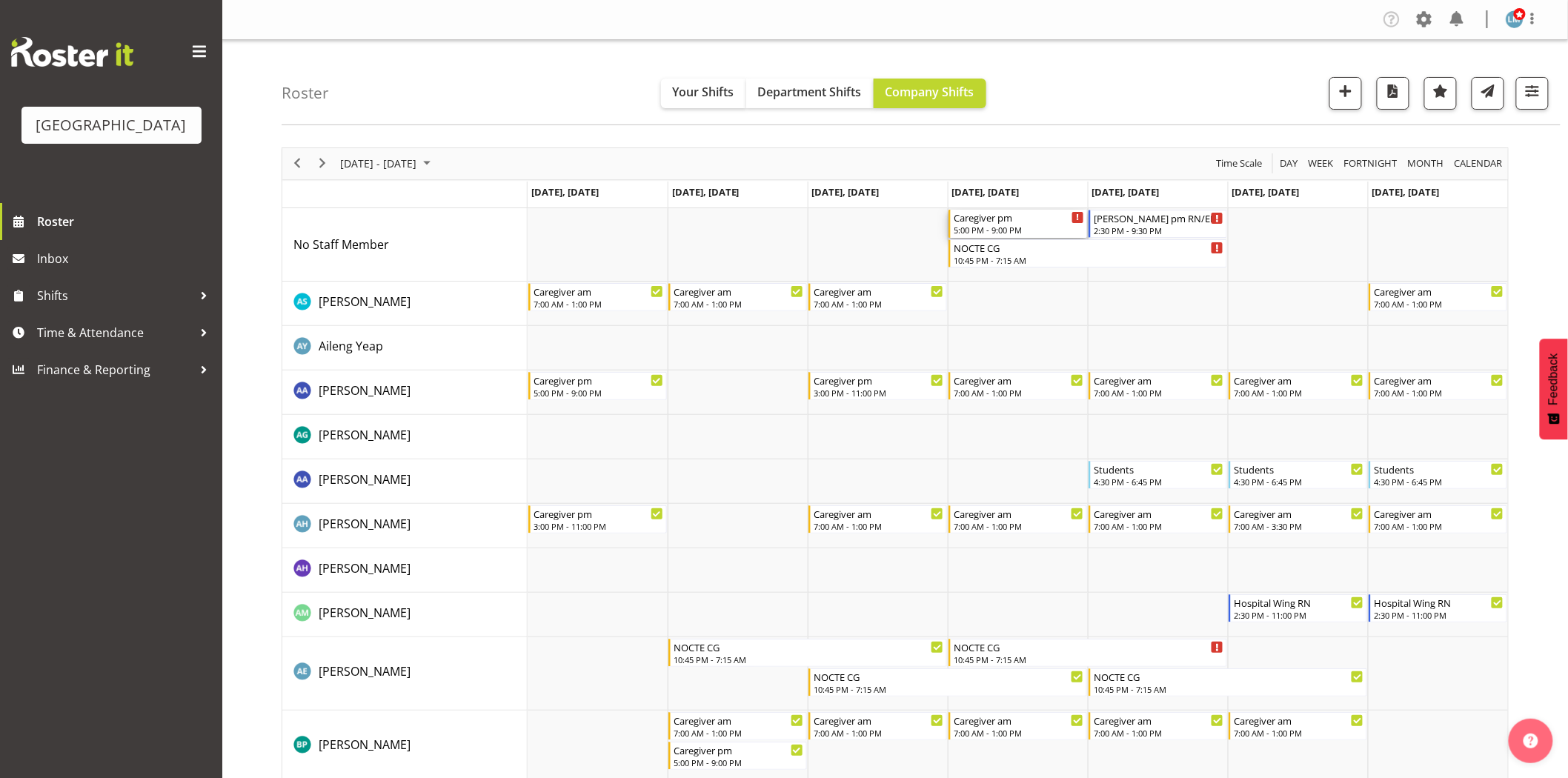
click at [1014, 231] on div "5:00 PM - 9:00 PM" at bounding box center [1018, 229] width 130 height 12
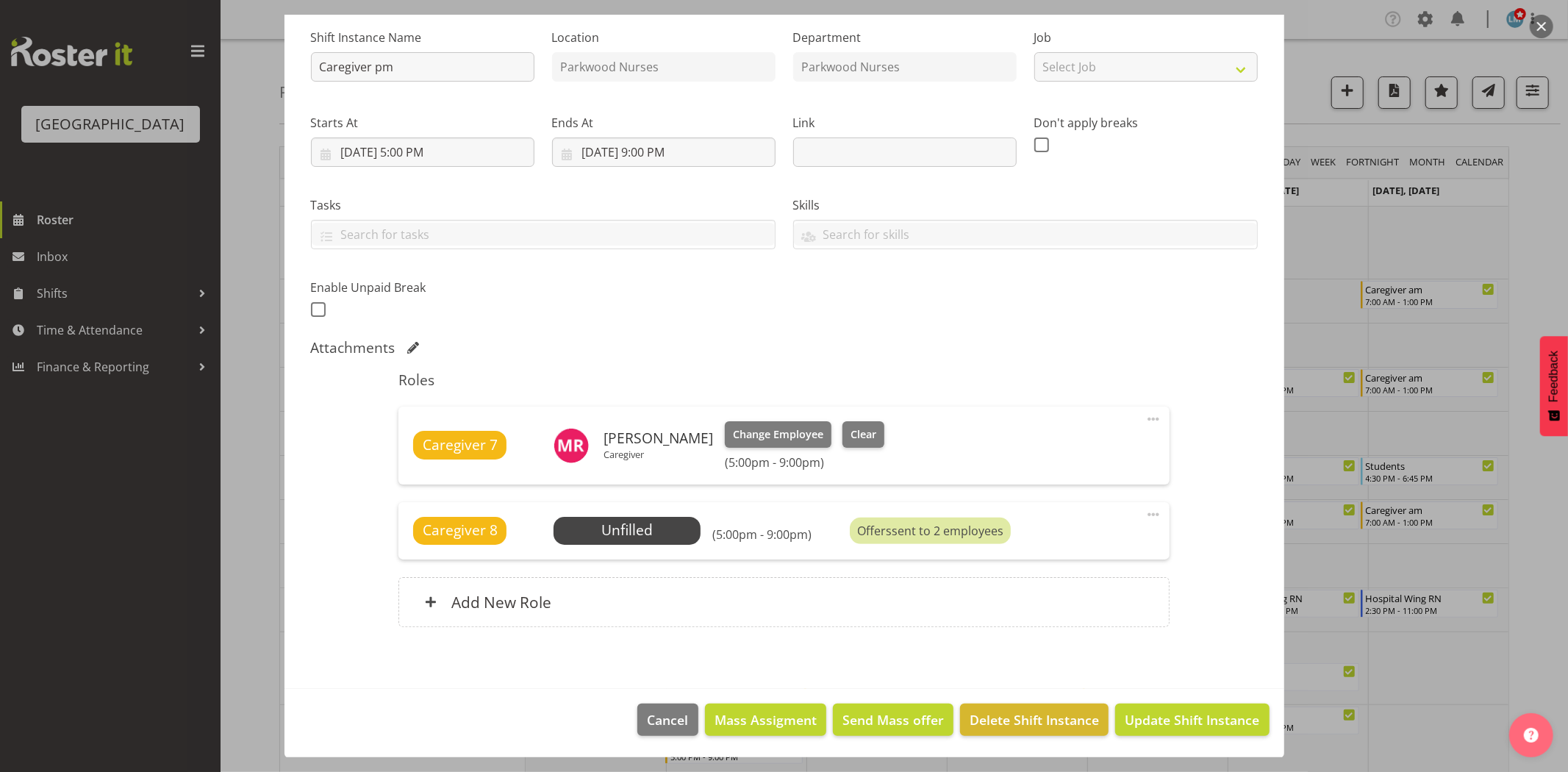
scroll to position [144, 0]
click at [1522, 169] on div at bounding box center [784, 386] width 1568 height 772
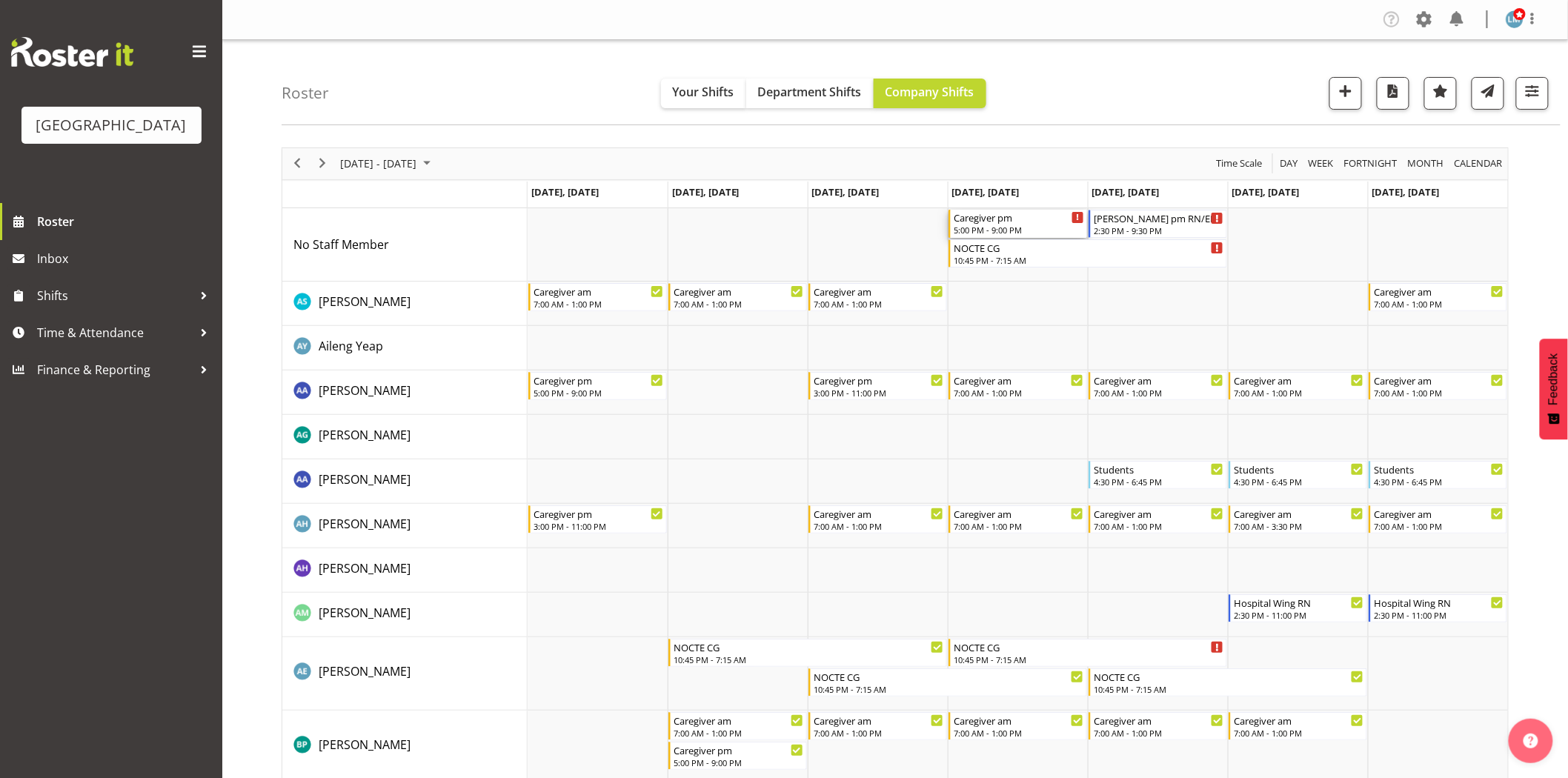
click at [1011, 230] on div "5:00 PM - 9:00 PM" at bounding box center [1018, 229] width 130 height 12
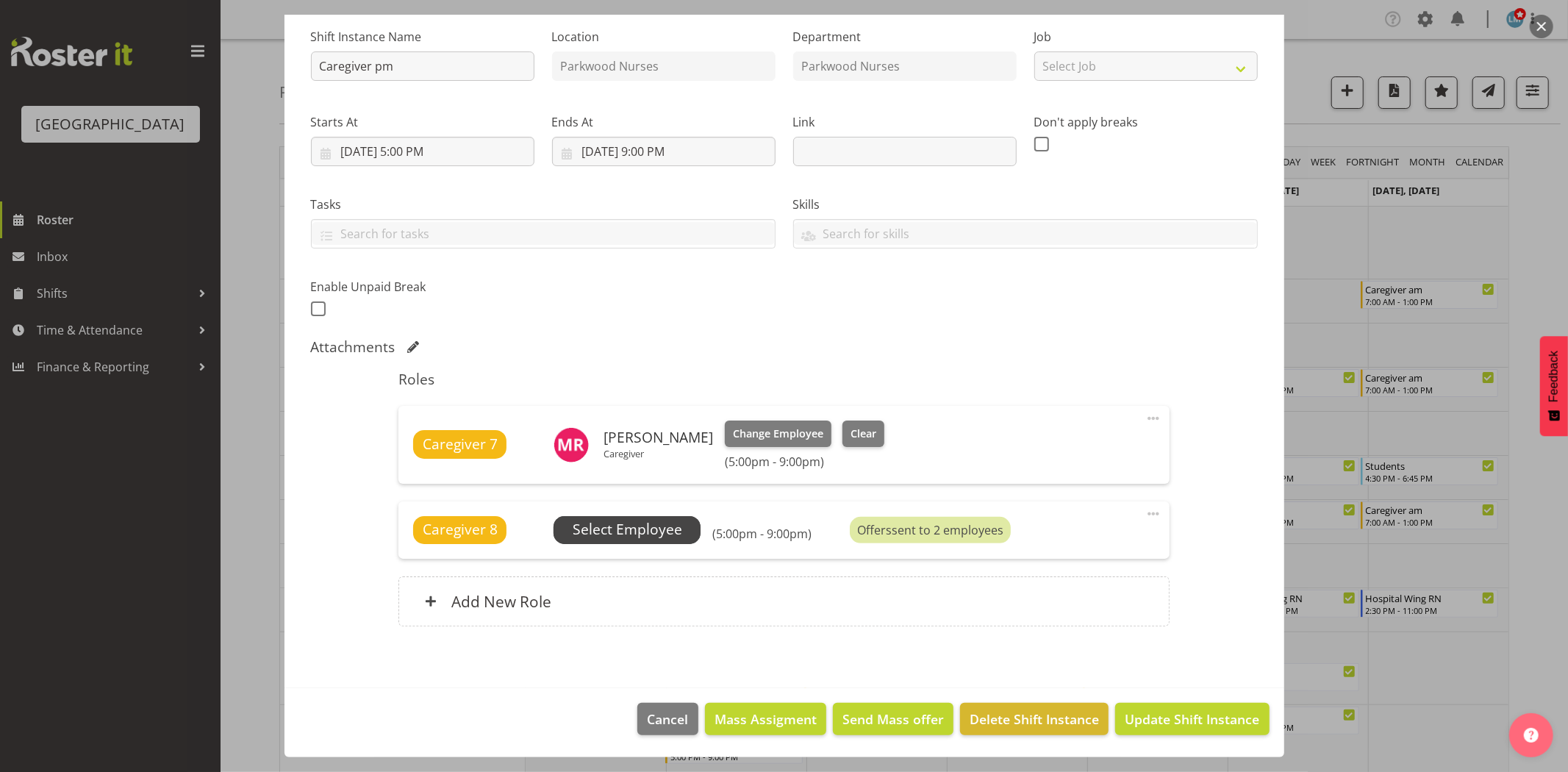
click at [593, 520] on span "Select Employee" at bounding box center [627, 530] width 110 height 22
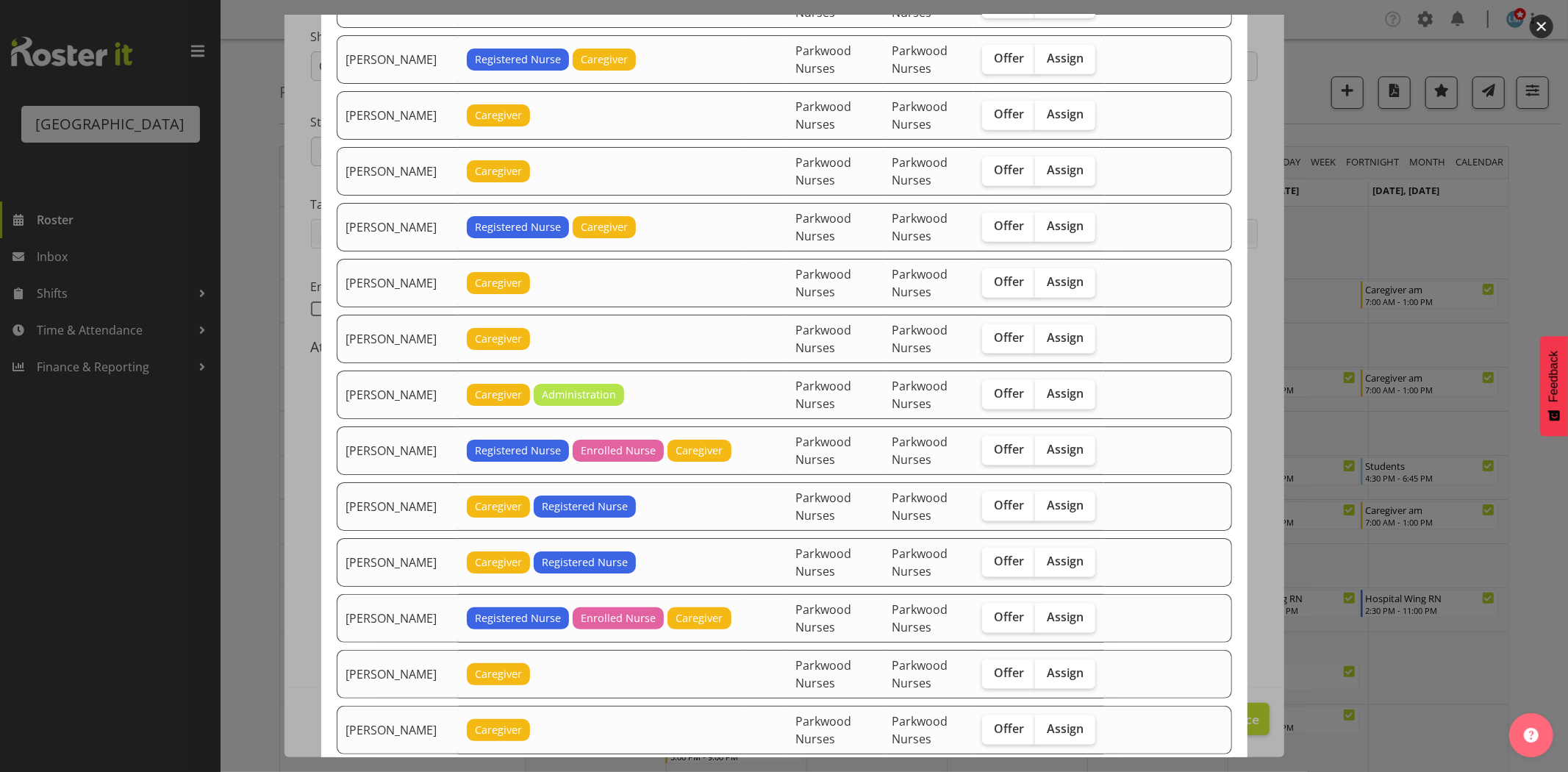
scroll to position [1633, 0]
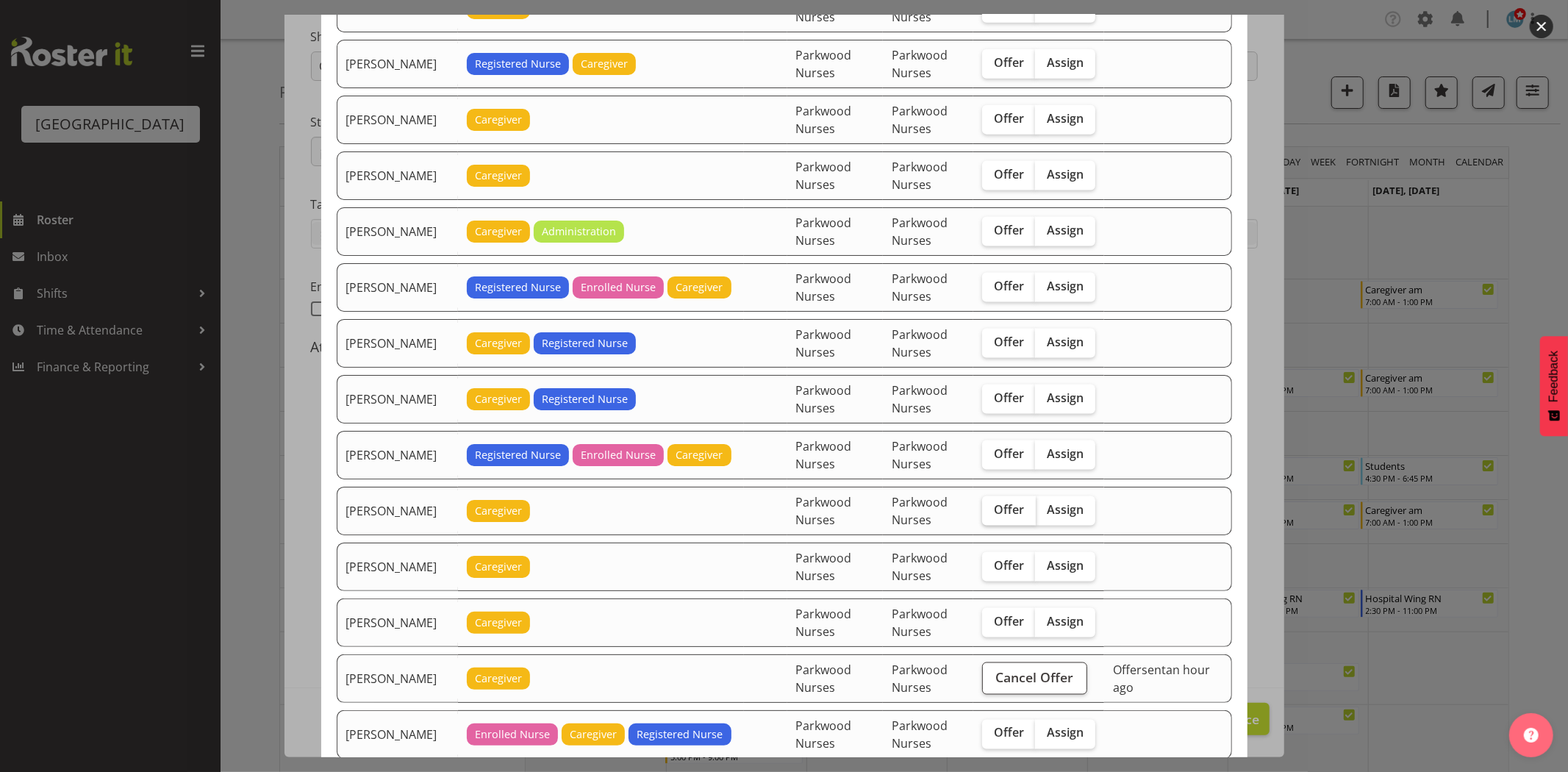
click at [1009, 512] on span "Offer" at bounding box center [1009, 509] width 30 height 15
click at [992, 512] on input "Offer" at bounding box center [986, 510] width 9 height 9
checkbox input "true"
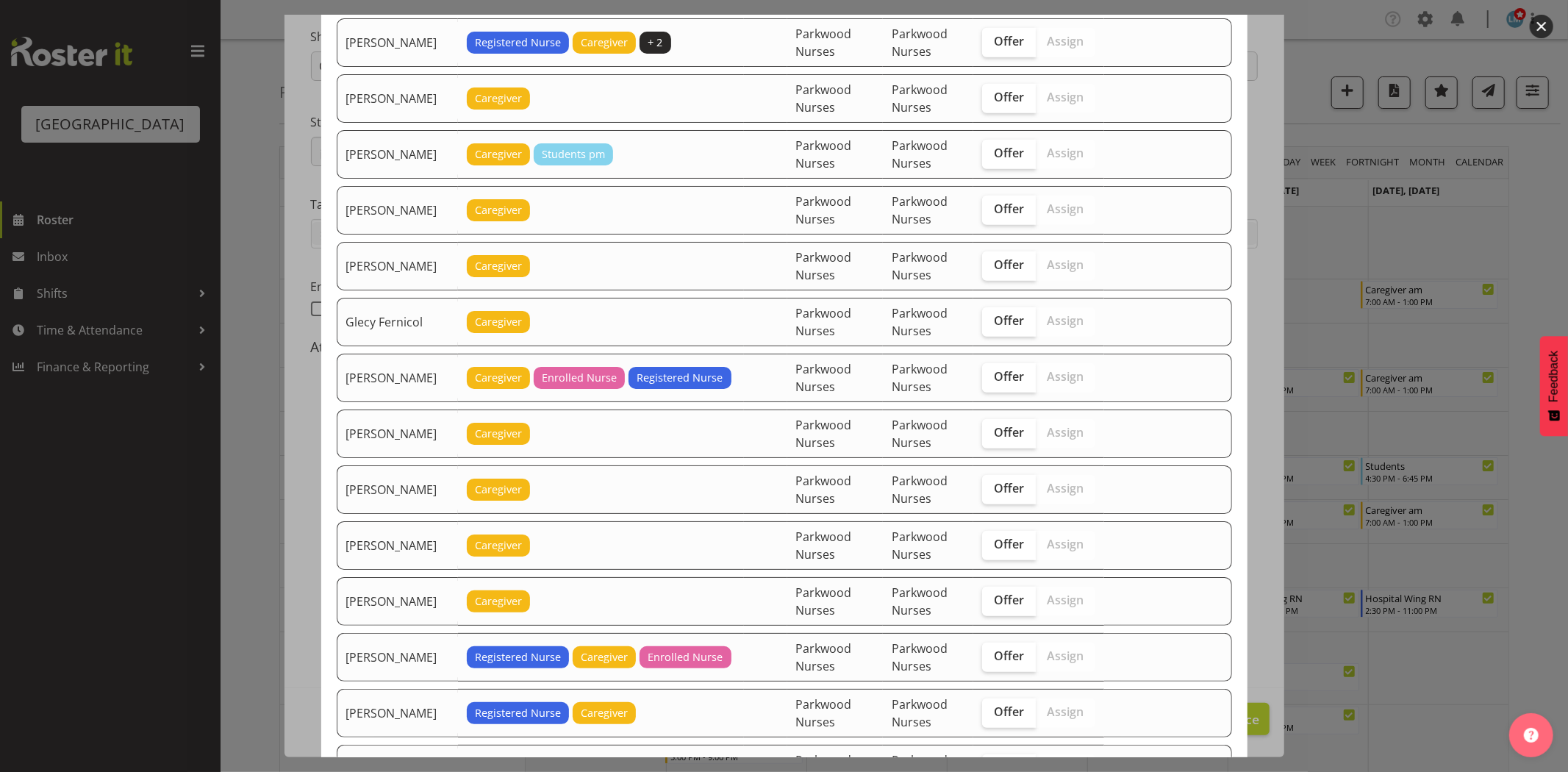
scroll to position [735, 0]
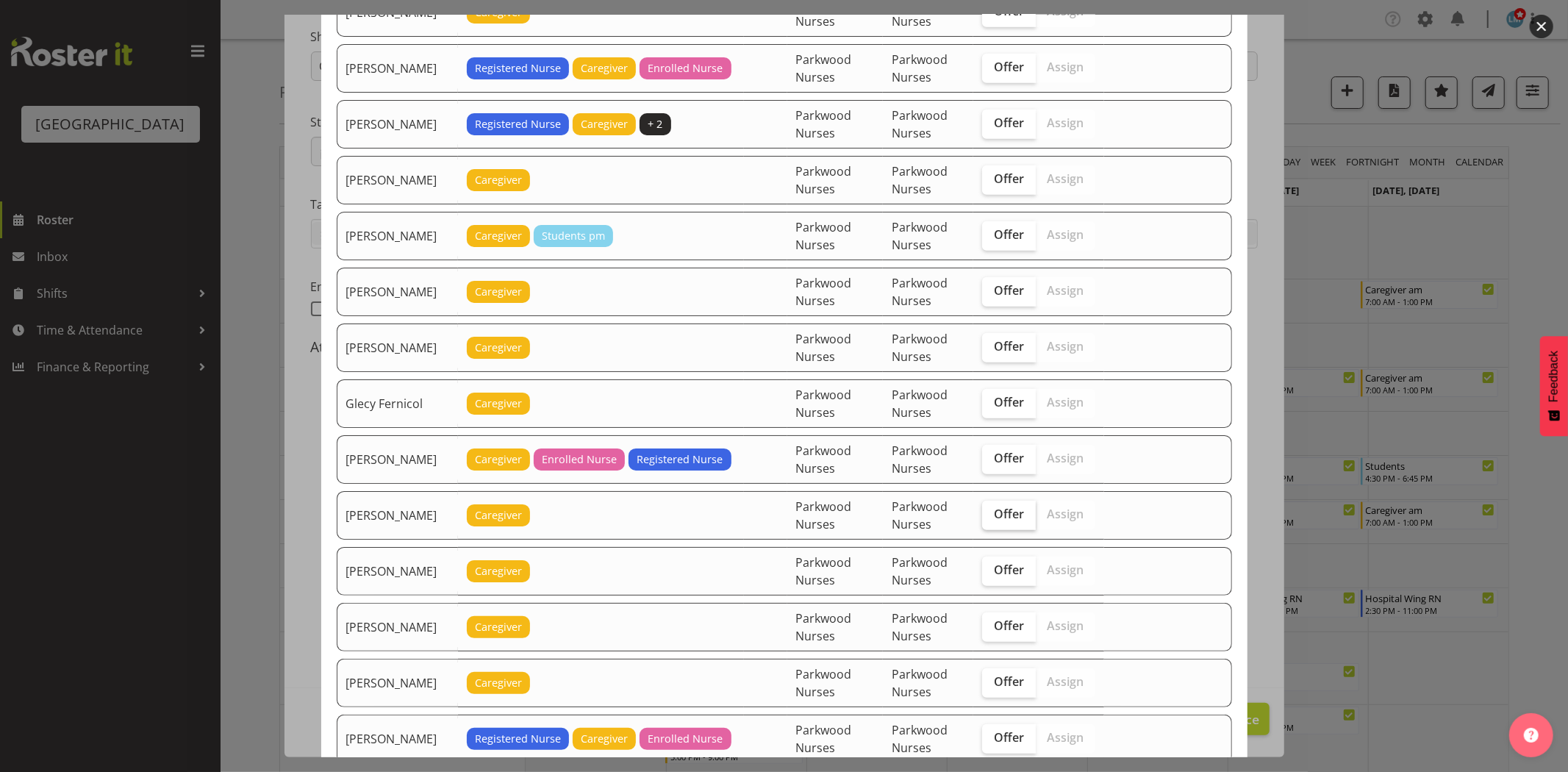
click at [1011, 520] on span "Offer" at bounding box center [1009, 514] width 30 height 15
click at [992, 519] on input "Offer" at bounding box center [986, 514] width 9 height 9
checkbox input "true"
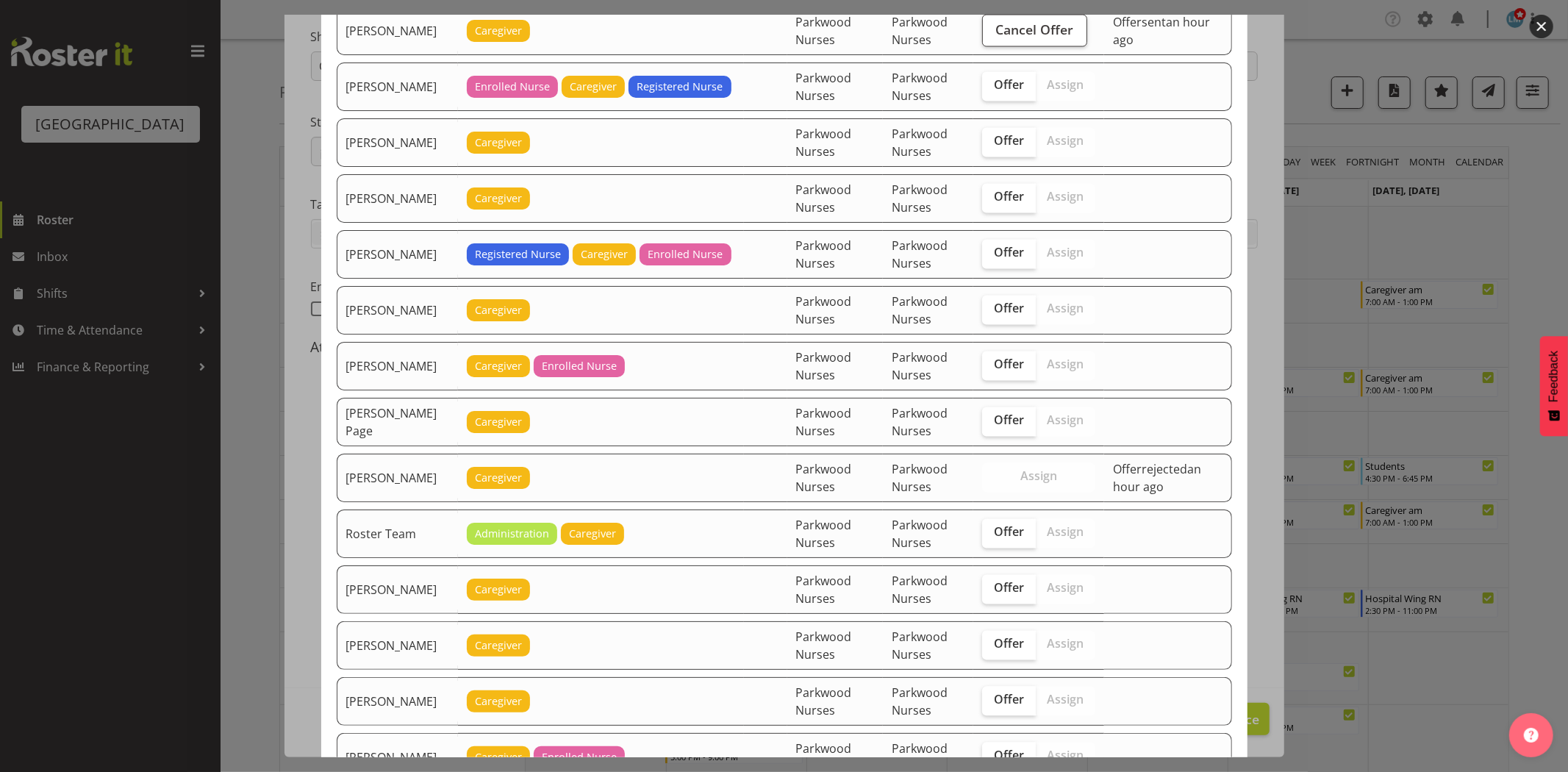
scroll to position [2450, 0]
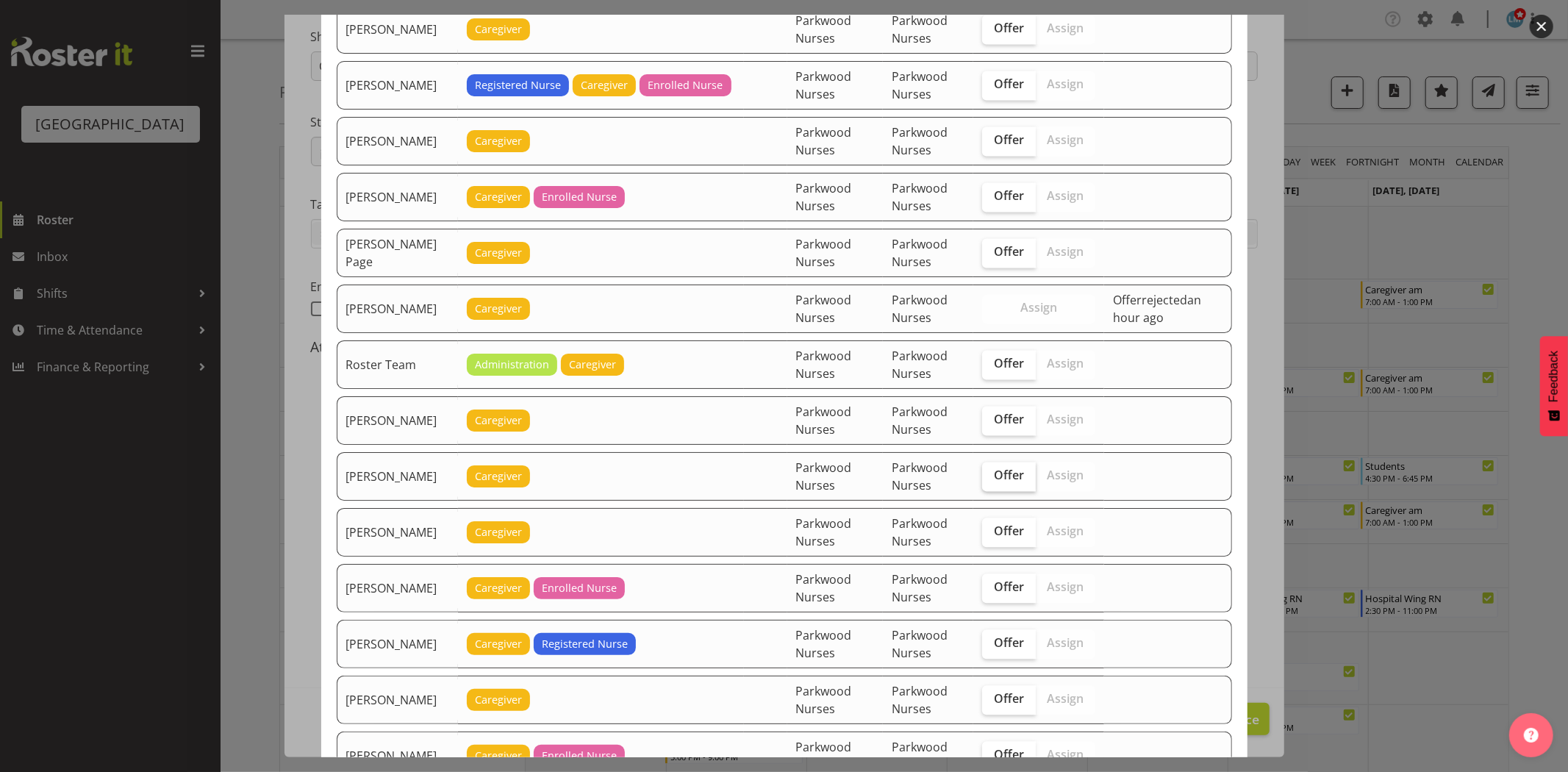
click at [1007, 478] on span "Offer" at bounding box center [1009, 474] width 30 height 15
click at [992, 478] on input "Offer" at bounding box center [986, 475] width 9 height 9
checkbox input "true"
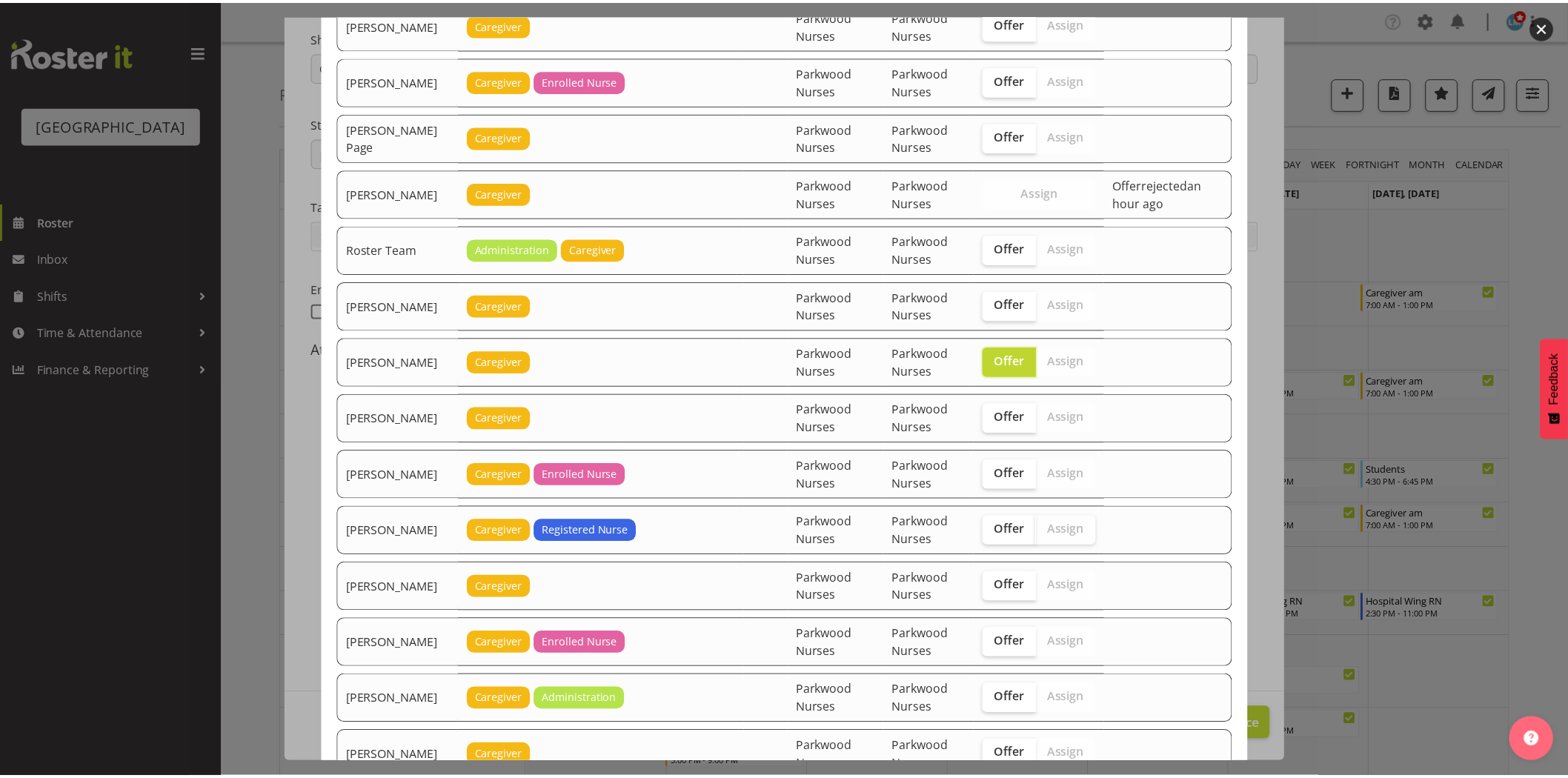
scroll to position [2763, 0]
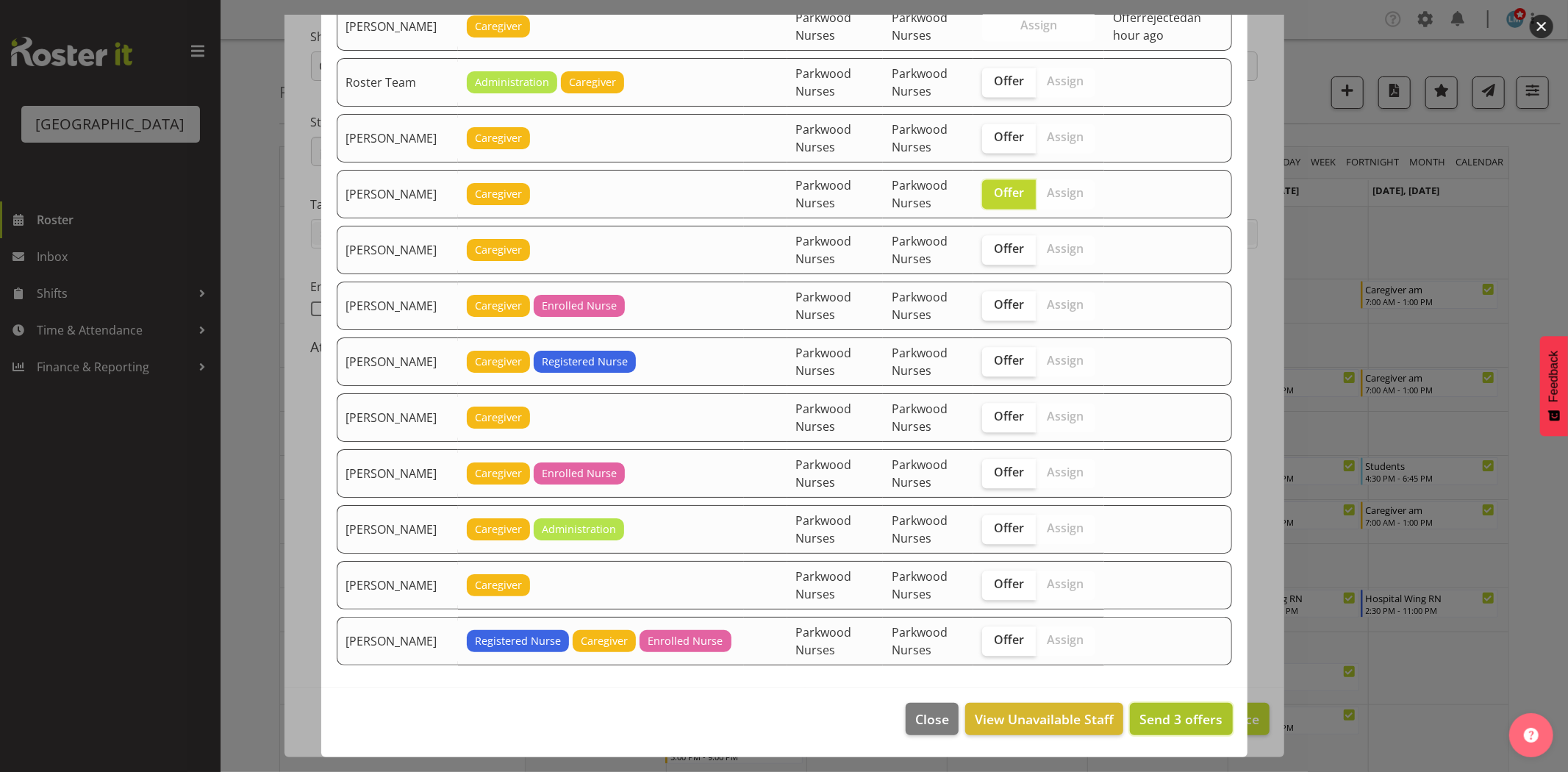
click at [1180, 725] on span "Send 3 offers" at bounding box center [1180, 719] width 83 height 18
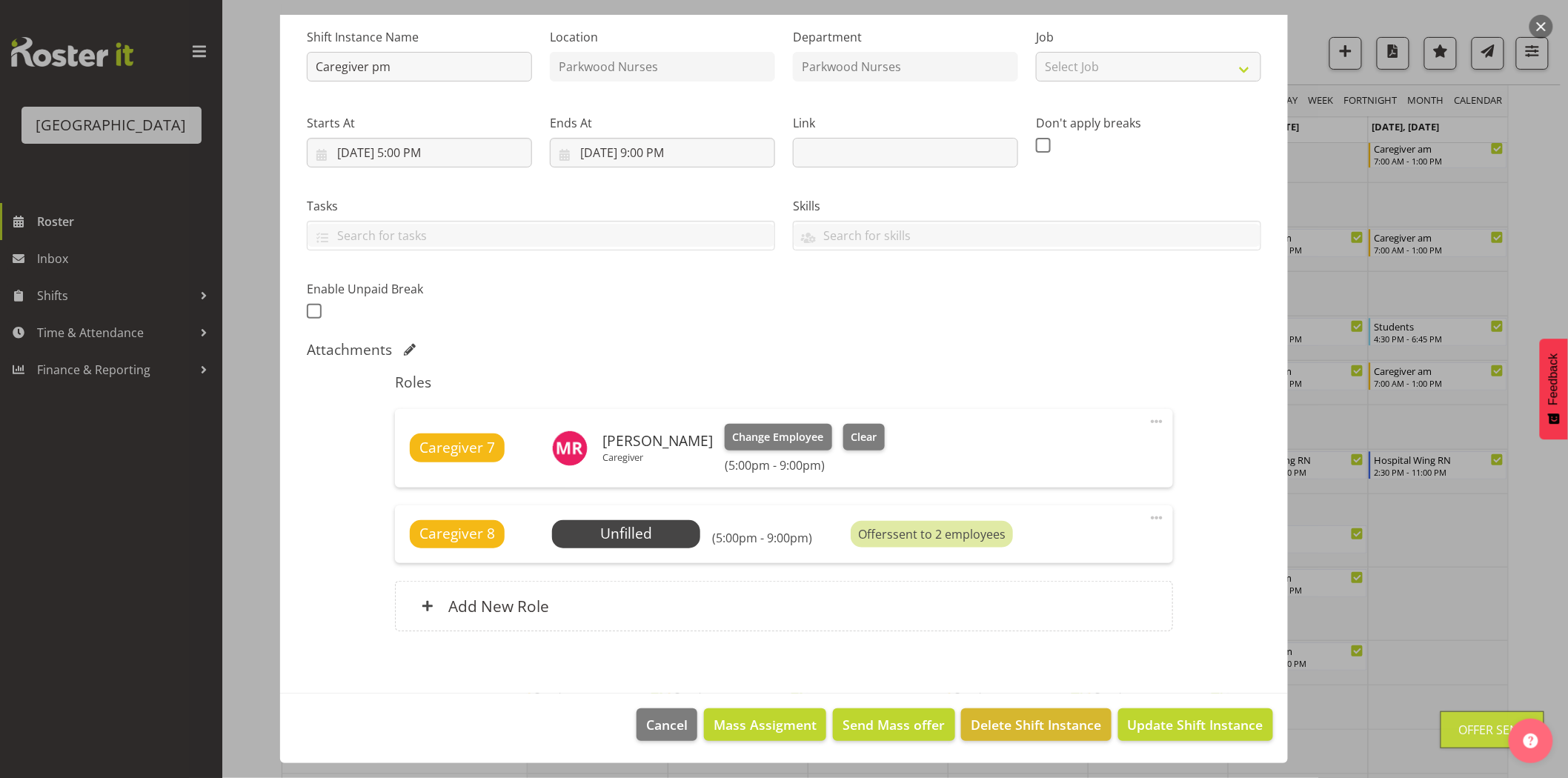
scroll to position [329, 0]
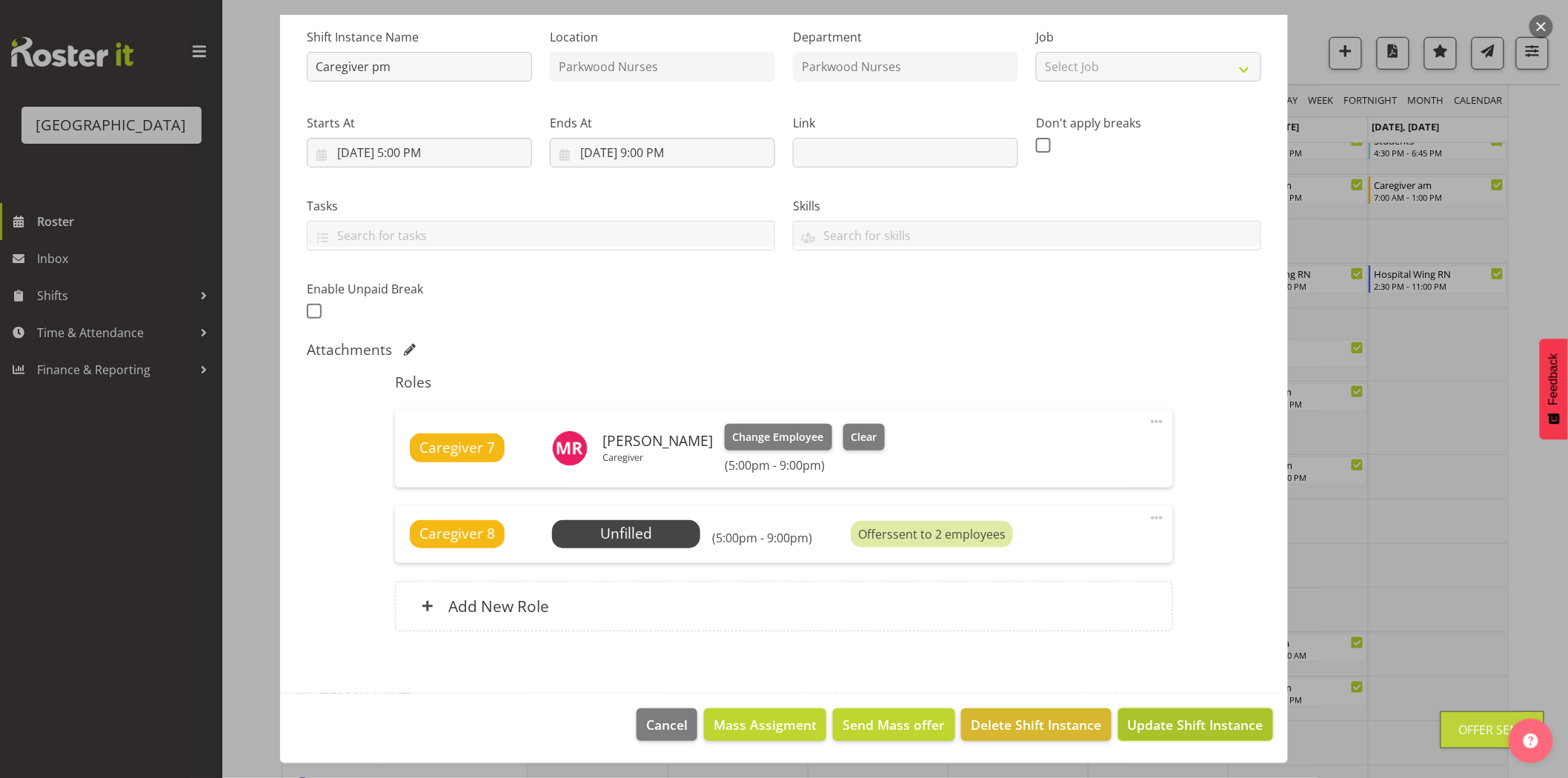
click at [1193, 726] on span "Update Shift Instance" at bounding box center [1195, 724] width 136 height 19
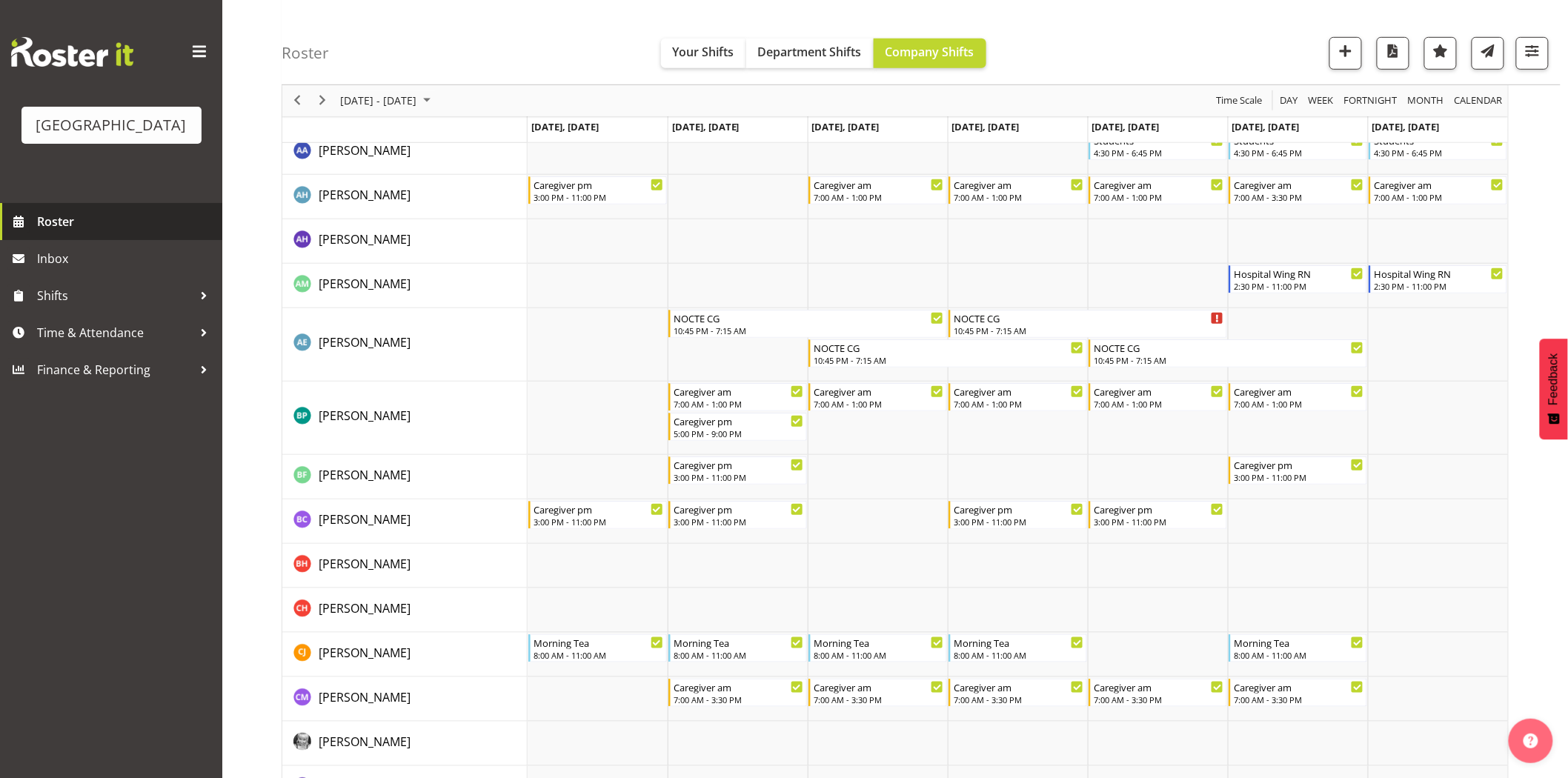
click at [83, 232] on span "Roster" at bounding box center [126, 221] width 178 height 23
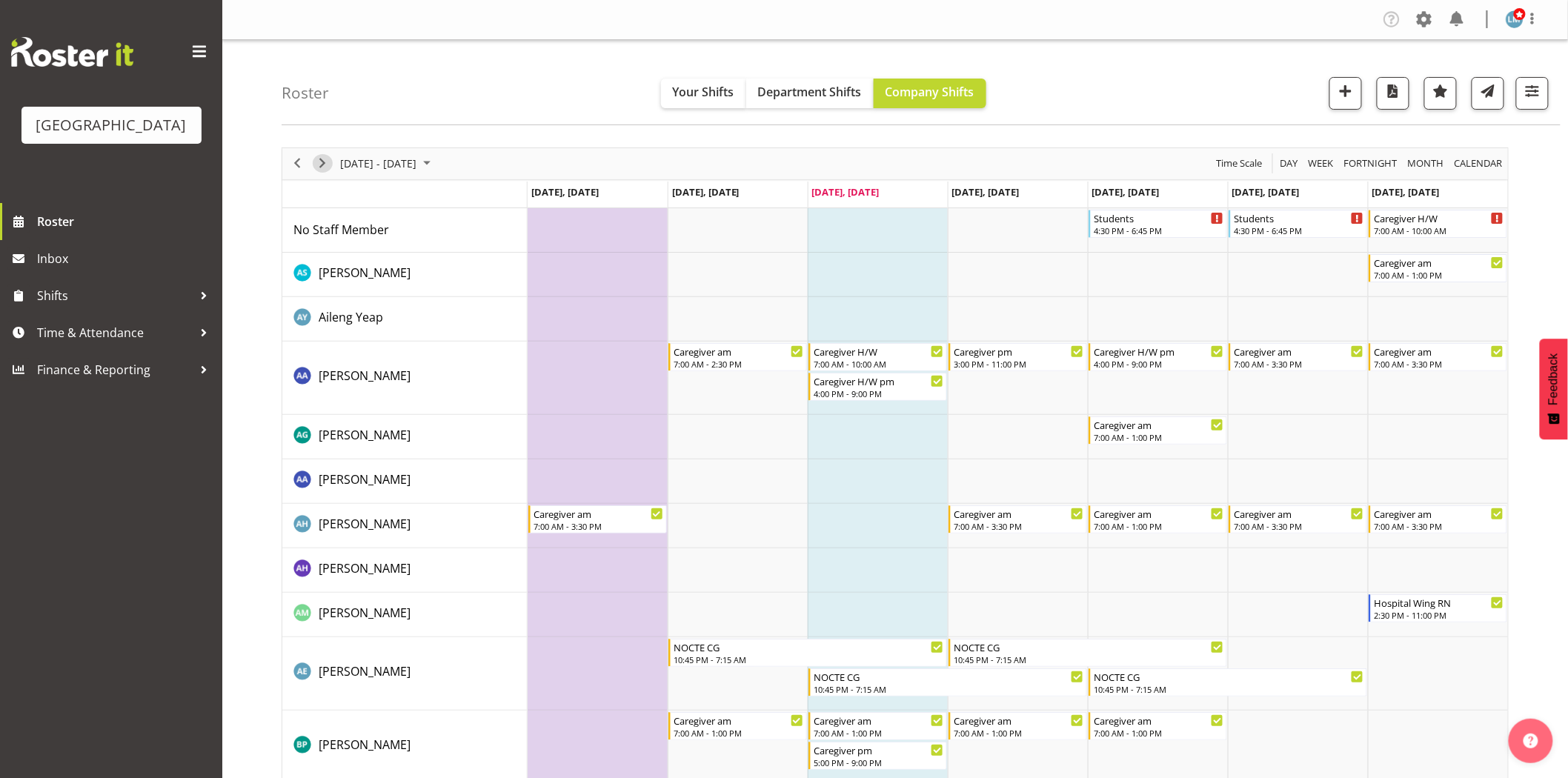
click at [321, 164] on span "Next" at bounding box center [322, 164] width 18 height 19
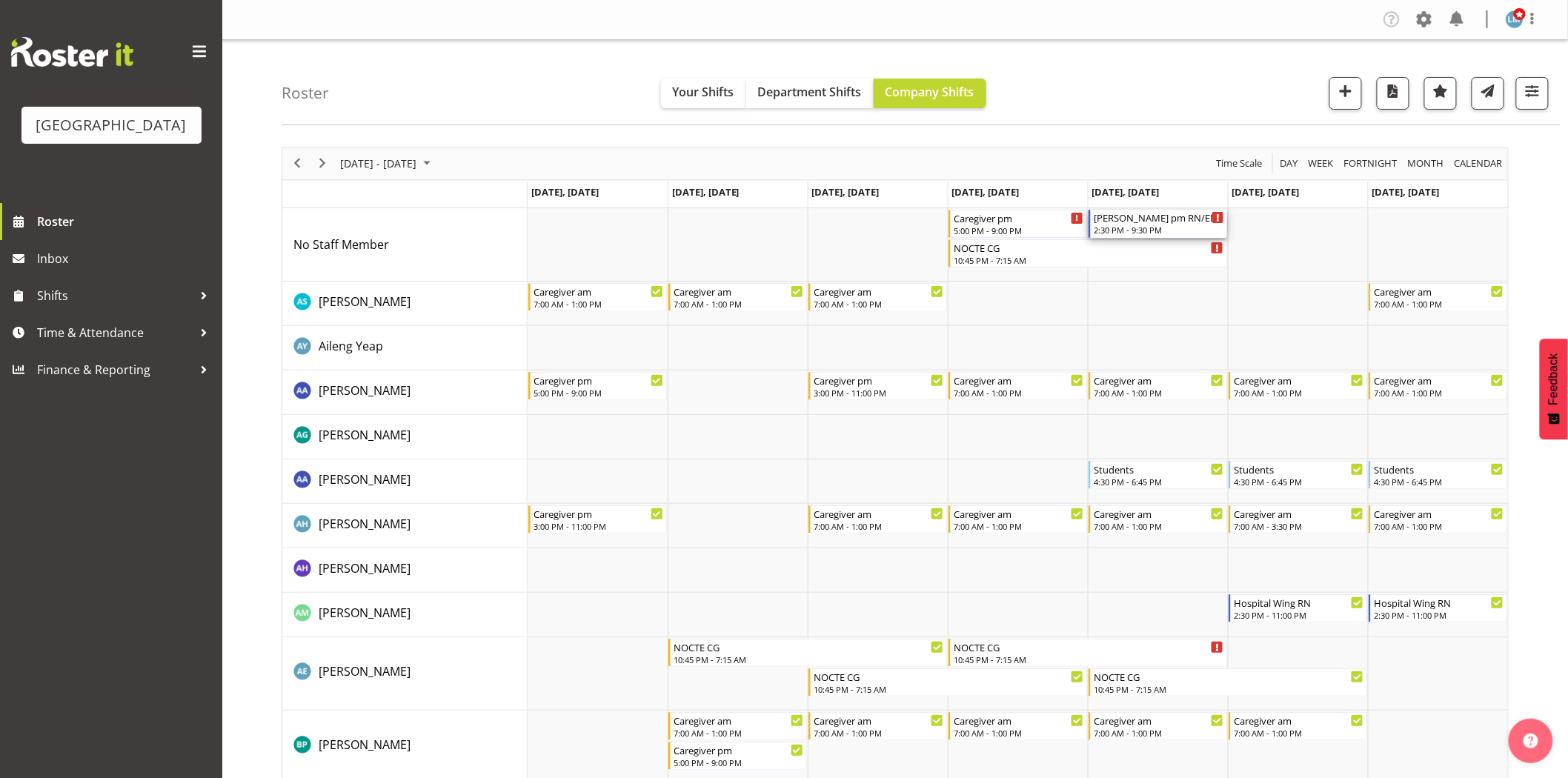
click at [1161, 225] on div "[PERSON_NAME] pm RN/EN 2:30 PM - 9:30 PM" at bounding box center [1158, 224] width 130 height 28
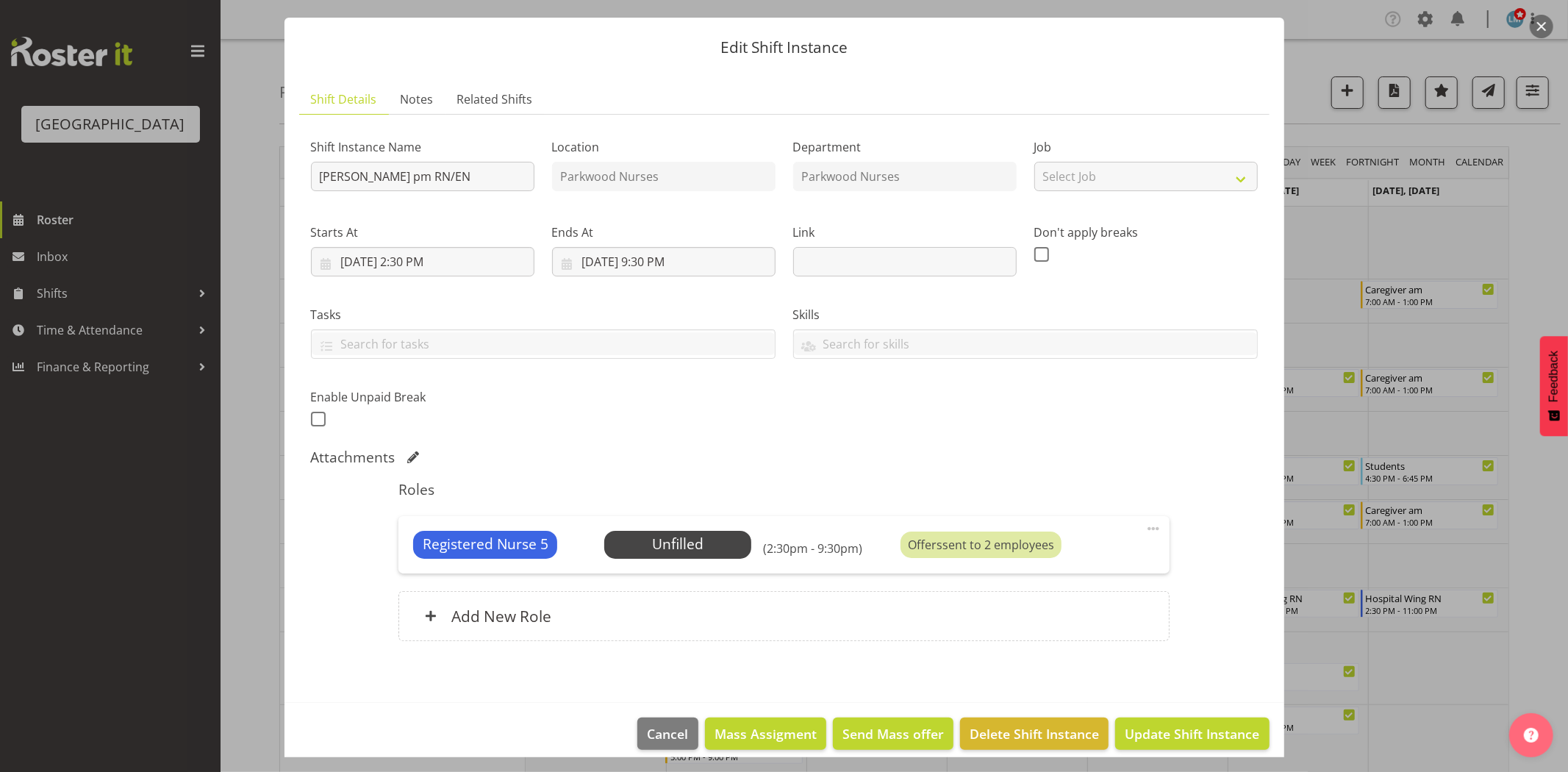
scroll to position [49, 0]
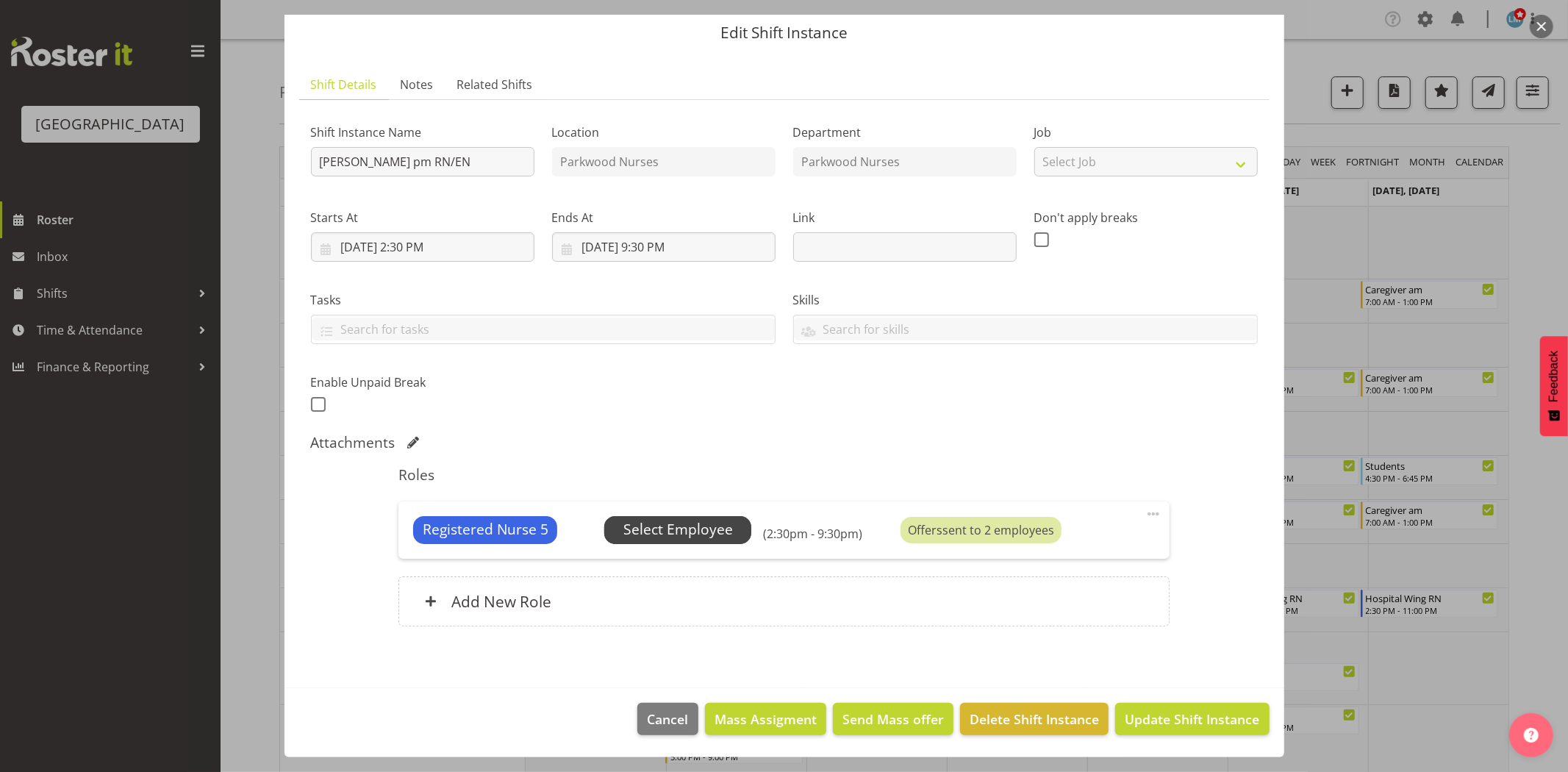
click at [678, 538] on span "Select Employee" at bounding box center [678, 530] width 110 height 22
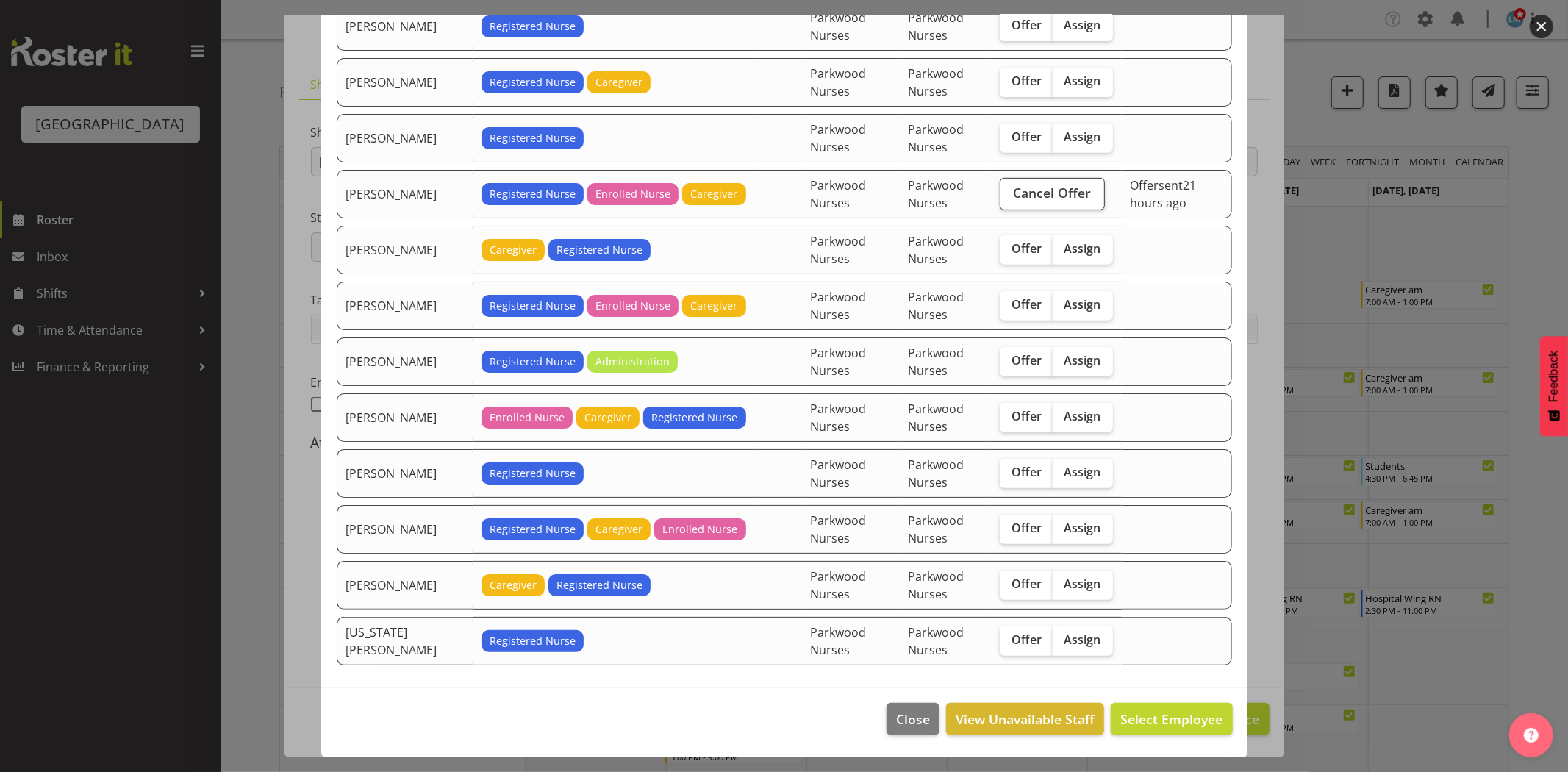
scroll to position [255, 0]
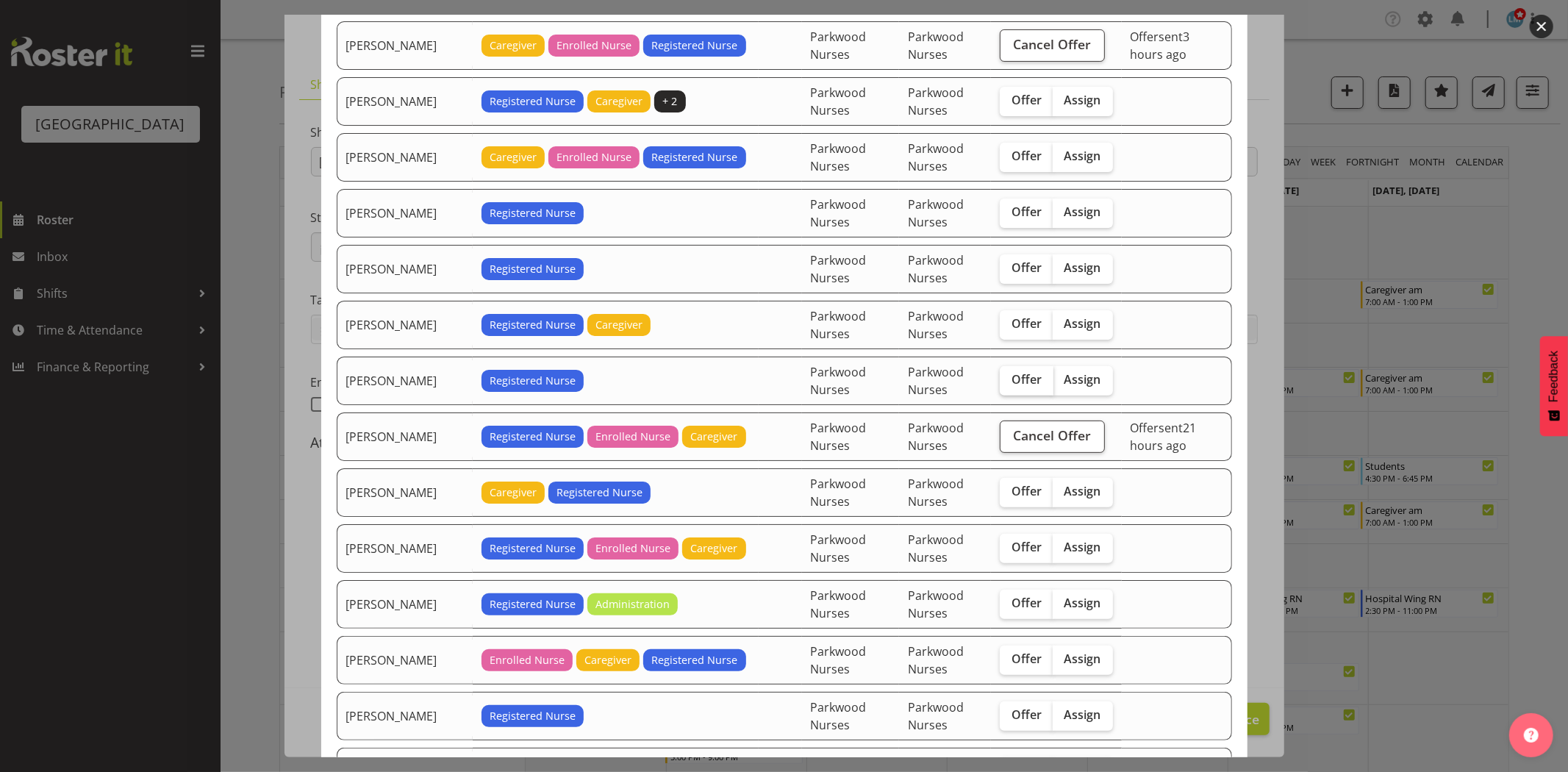
click at [1011, 378] on span "Offer" at bounding box center [1026, 379] width 30 height 15
click at [1004, 378] on input "Offer" at bounding box center [1004, 380] width 9 height 9
checkbox input "true"
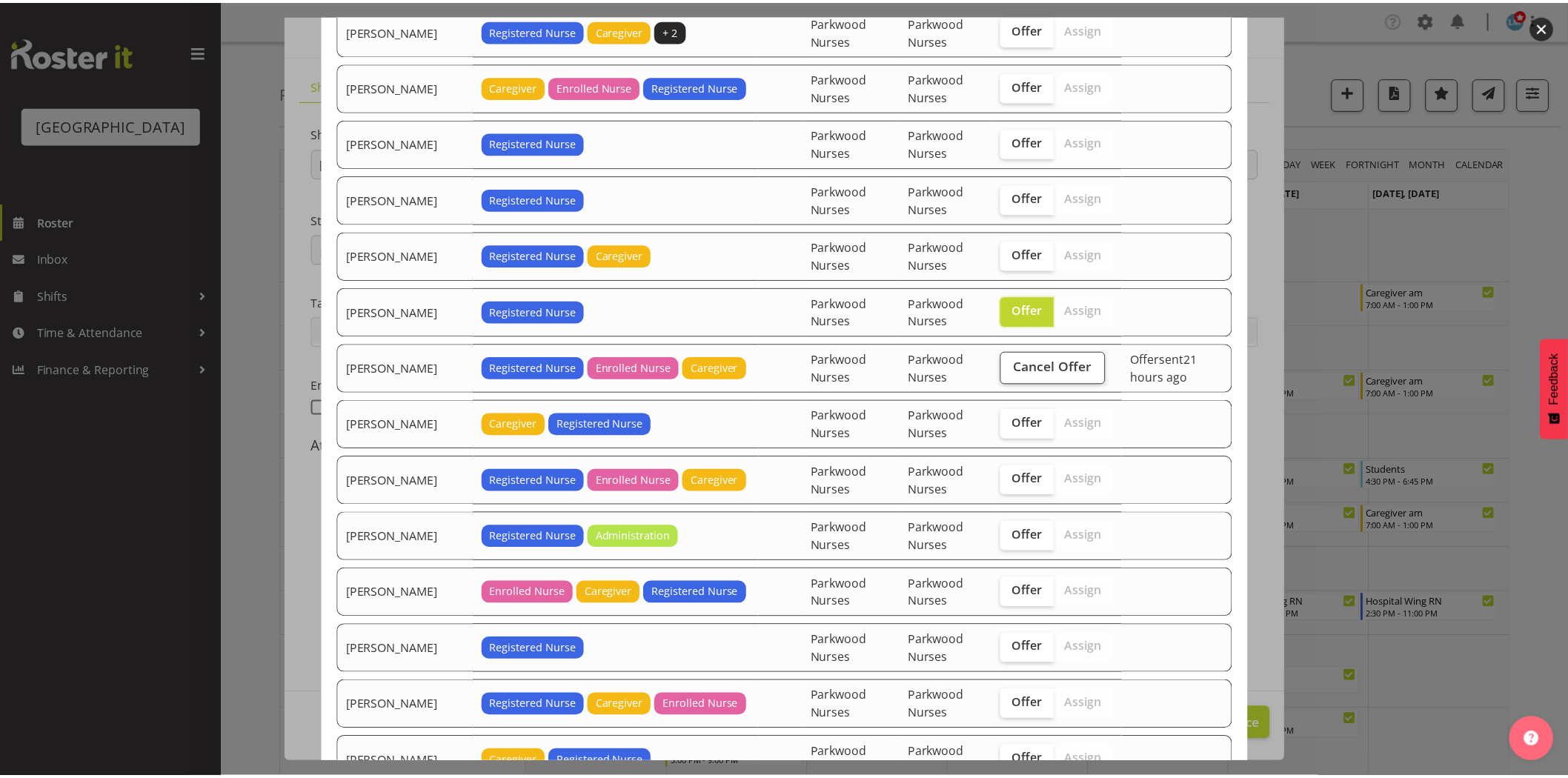
scroll to position [504, 0]
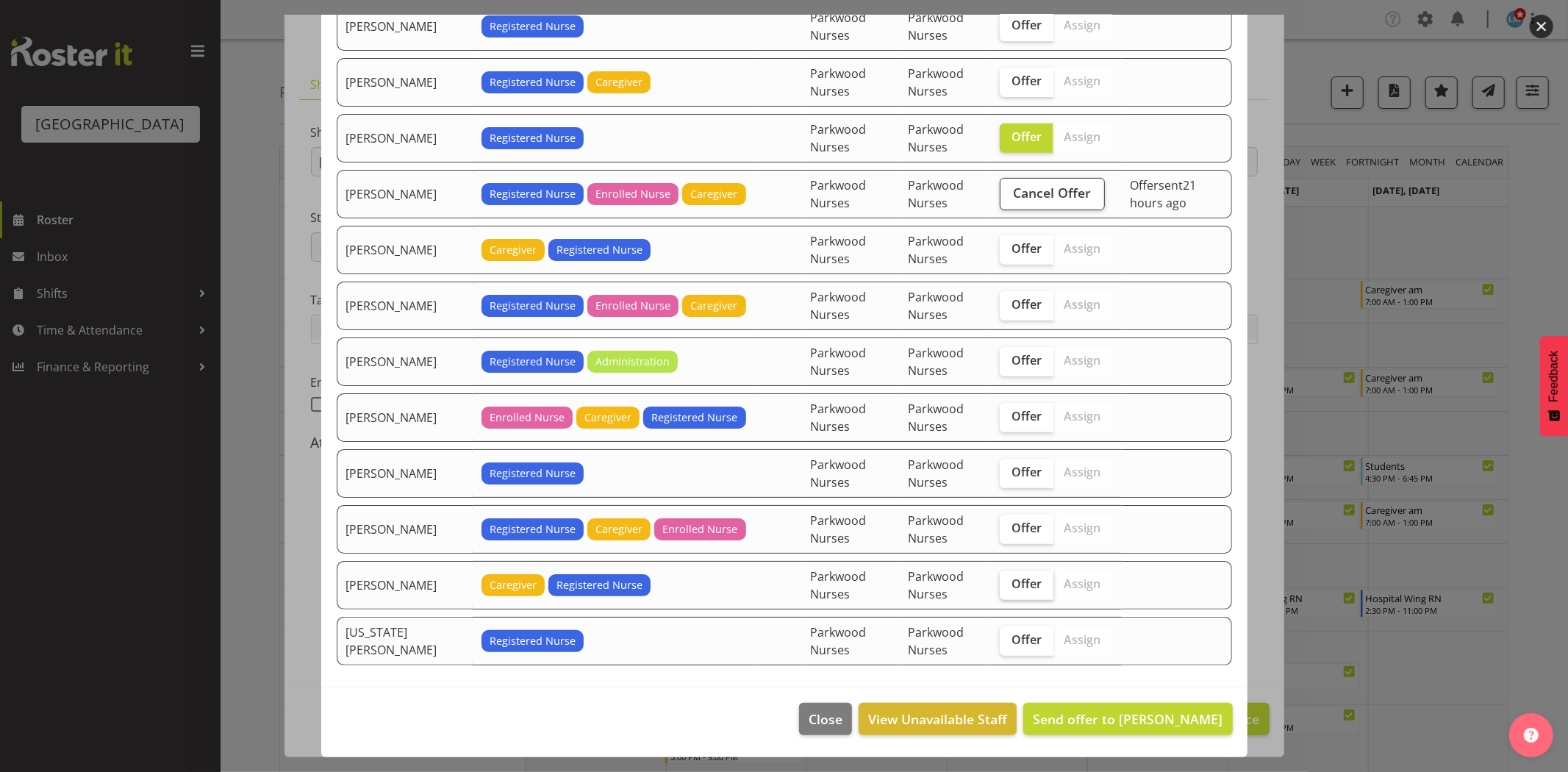
click at [1011, 579] on span "Offer" at bounding box center [1026, 583] width 30 height 15
click at [1009, 579] on input "Offer" at bounding box center [1004, 584] width 9 height 9
checkbox input "true"
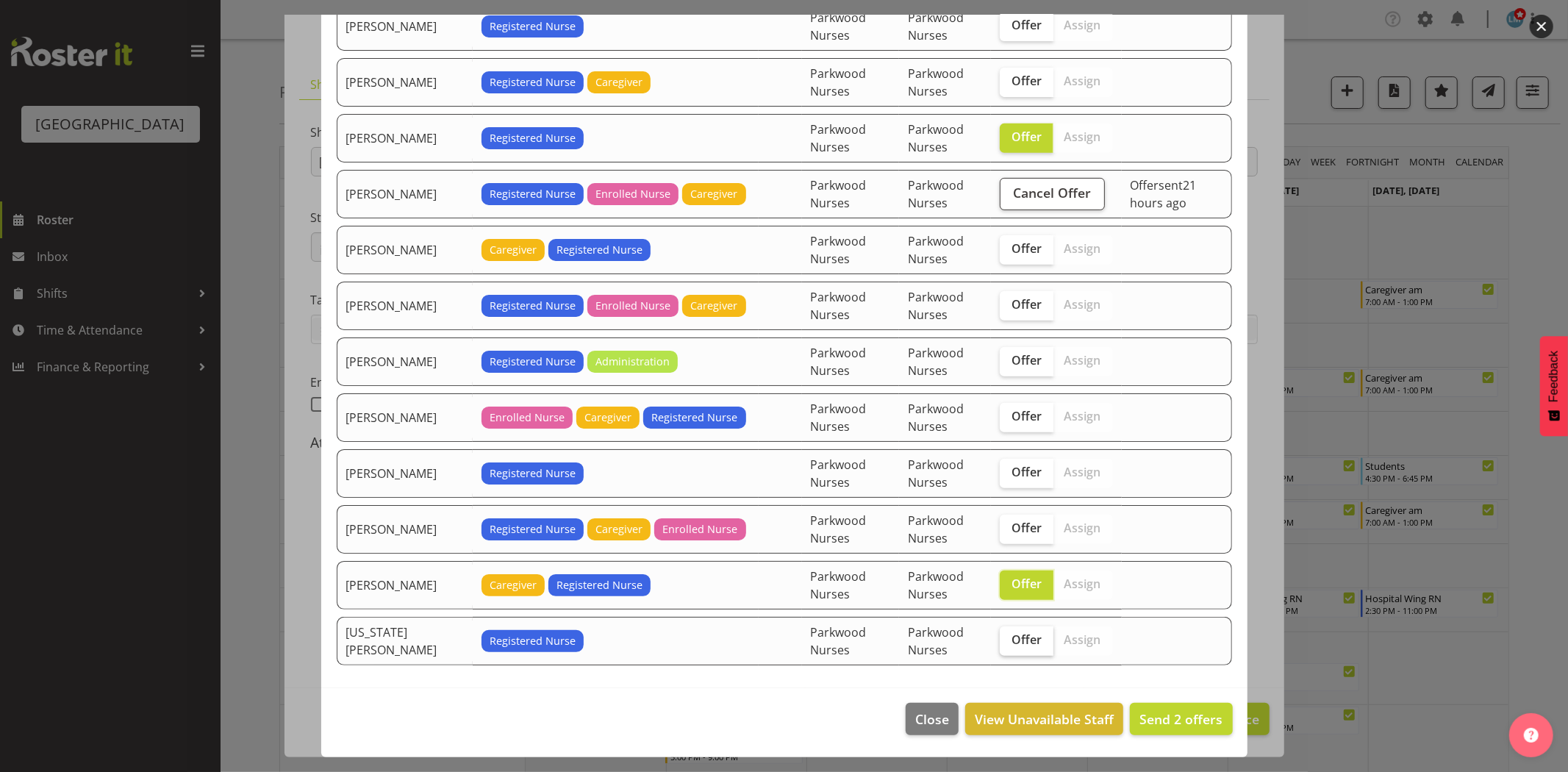
click at [1011, 638] on span "Offer" at bounding box center [1026, 639] width 30 height 15
click at [1003, 638] on input "Offer" at bounding box center [1004, 640] width 9 height 9
checkbox input "true"
click at [1158, 720] on span "Send 3 offers" at bounding box center [1180, 719] width 83 height 18
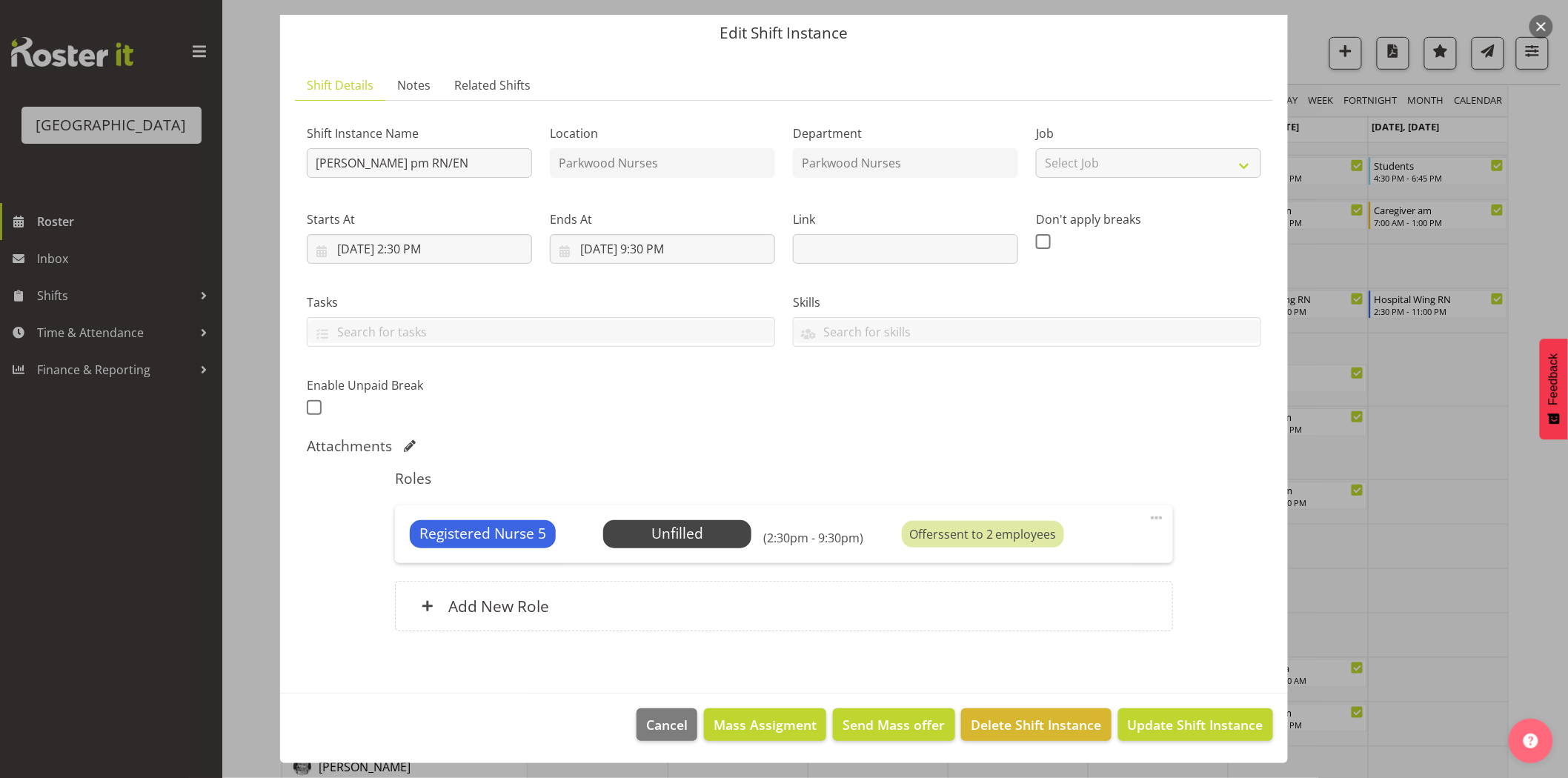
scroll to position [411, 0]
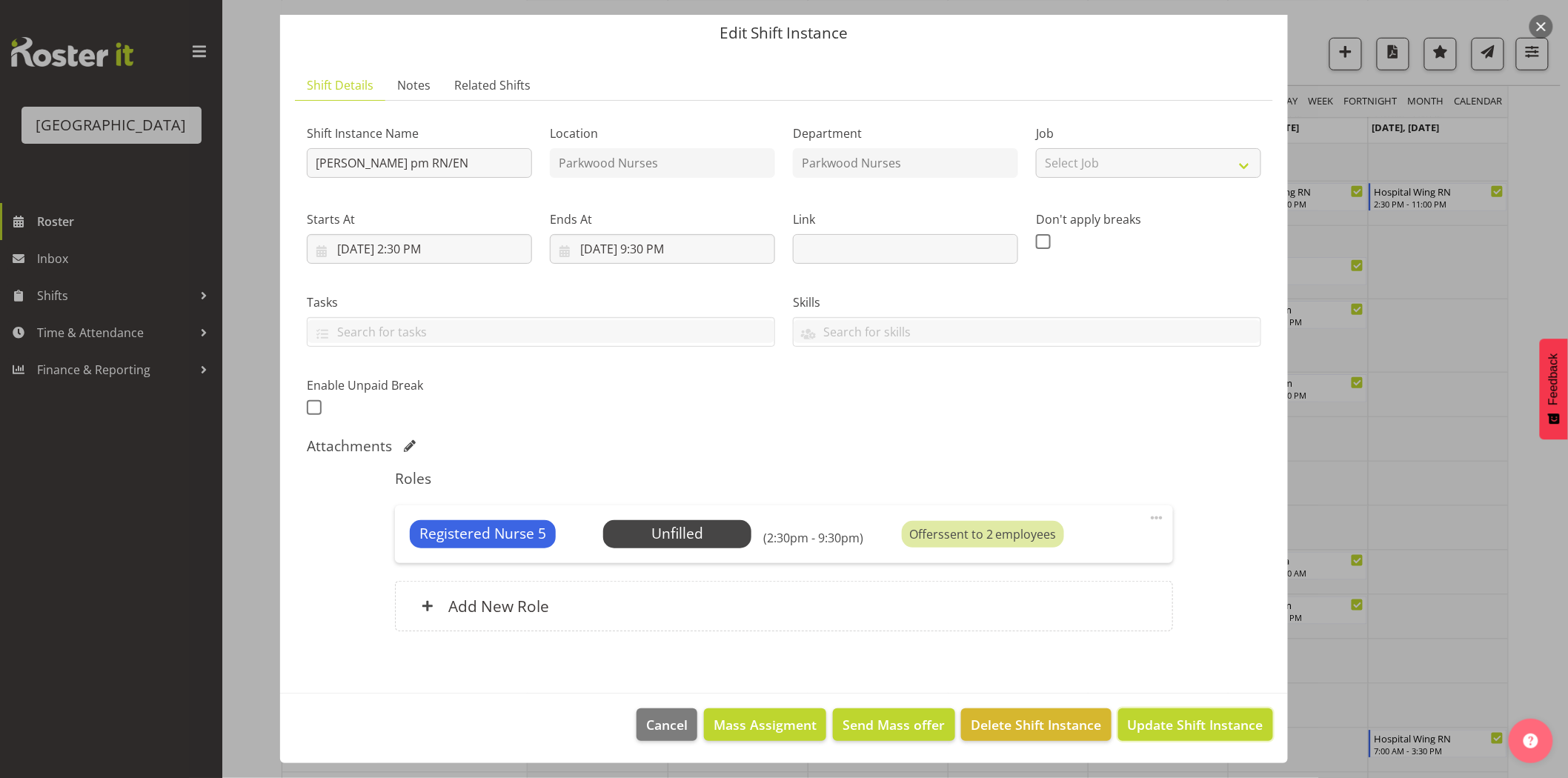
click at [1167, 726] on span "Update Shift Instance" at bounding box center [1195, 724] width 136 height 19
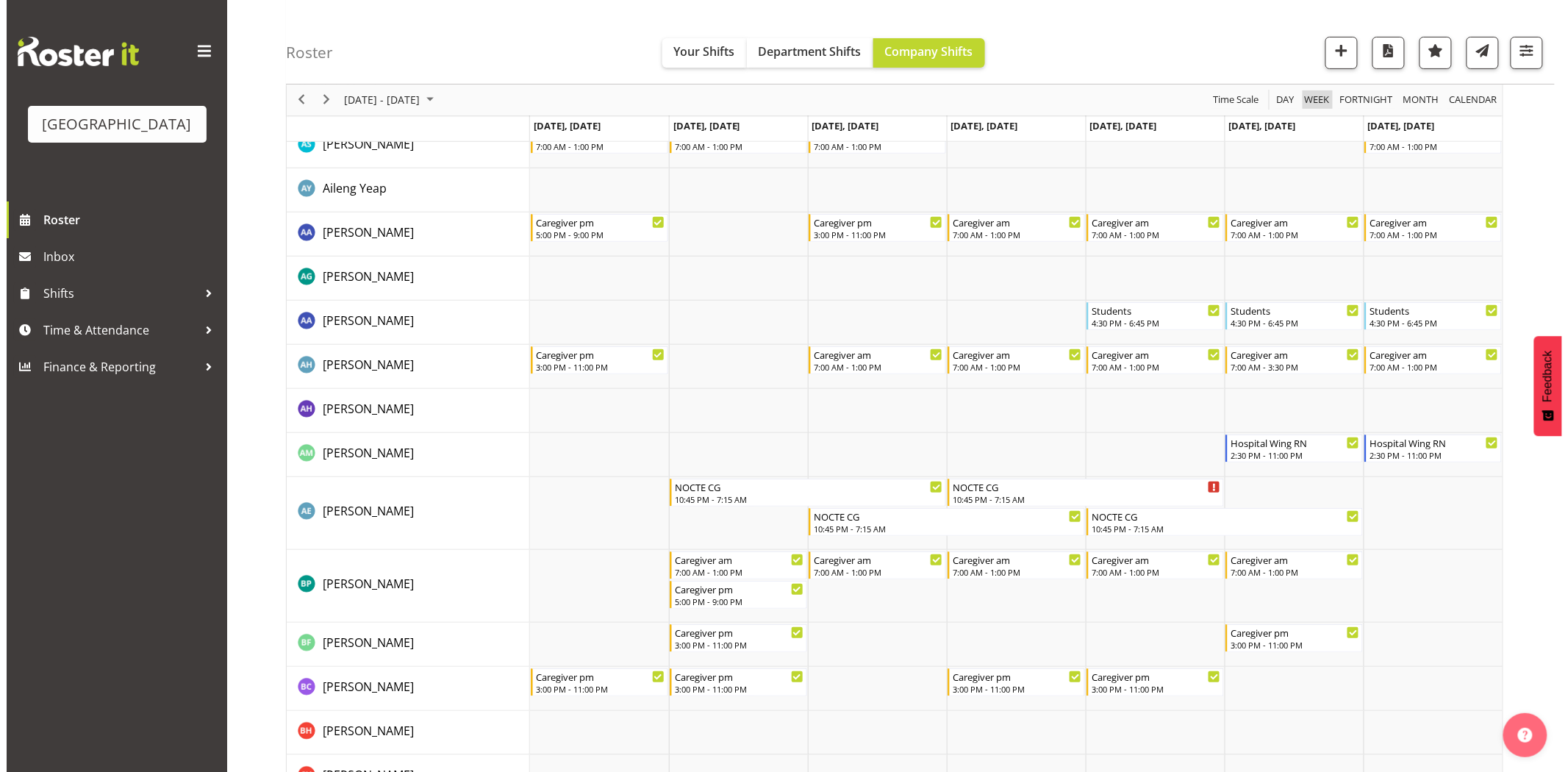
scroll to position [0, 0]
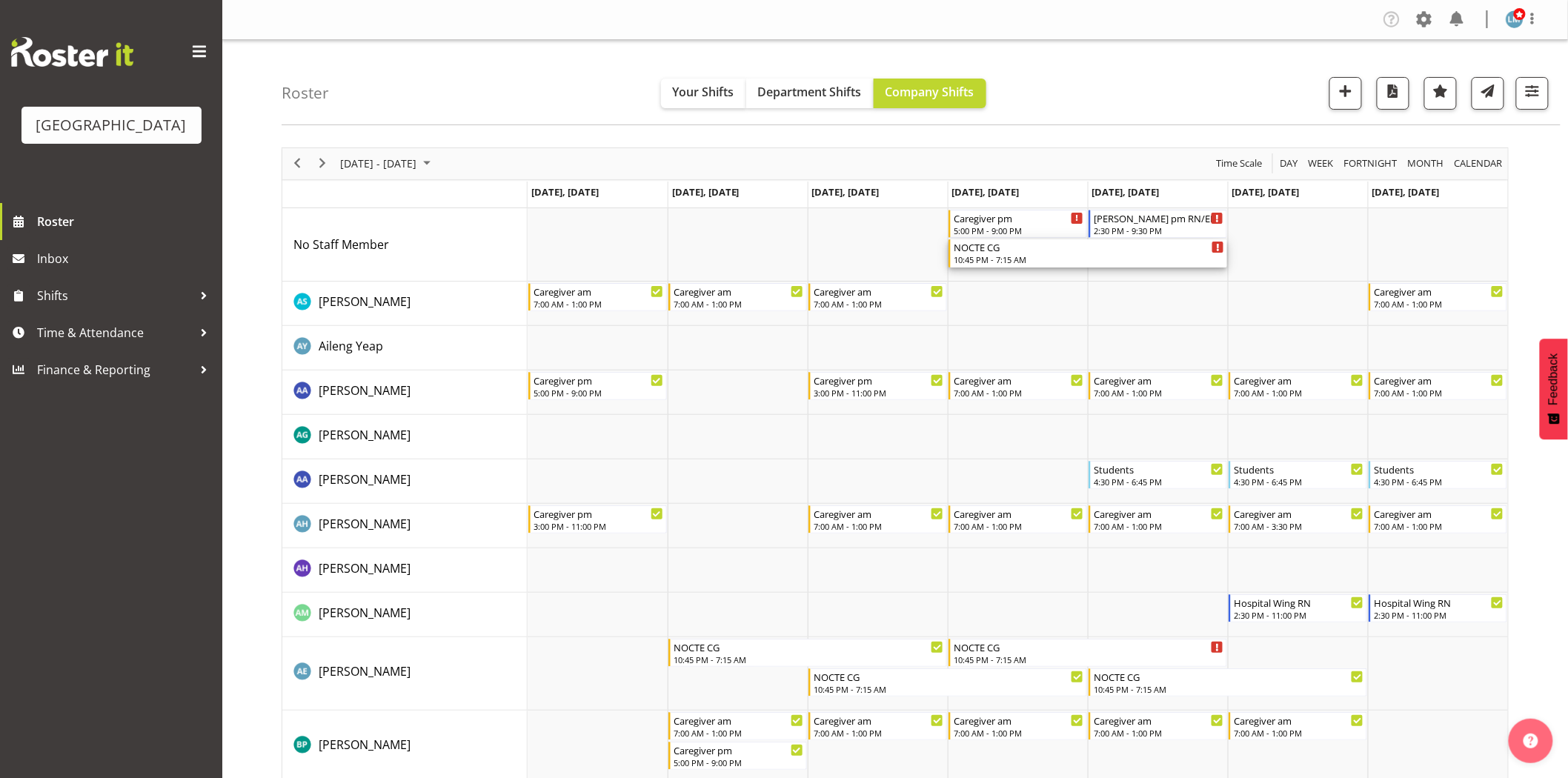
click at [986, 256] on div "10:45 PM - 7:15 AM" at bounding box center [1088, 259] width 271 height 12
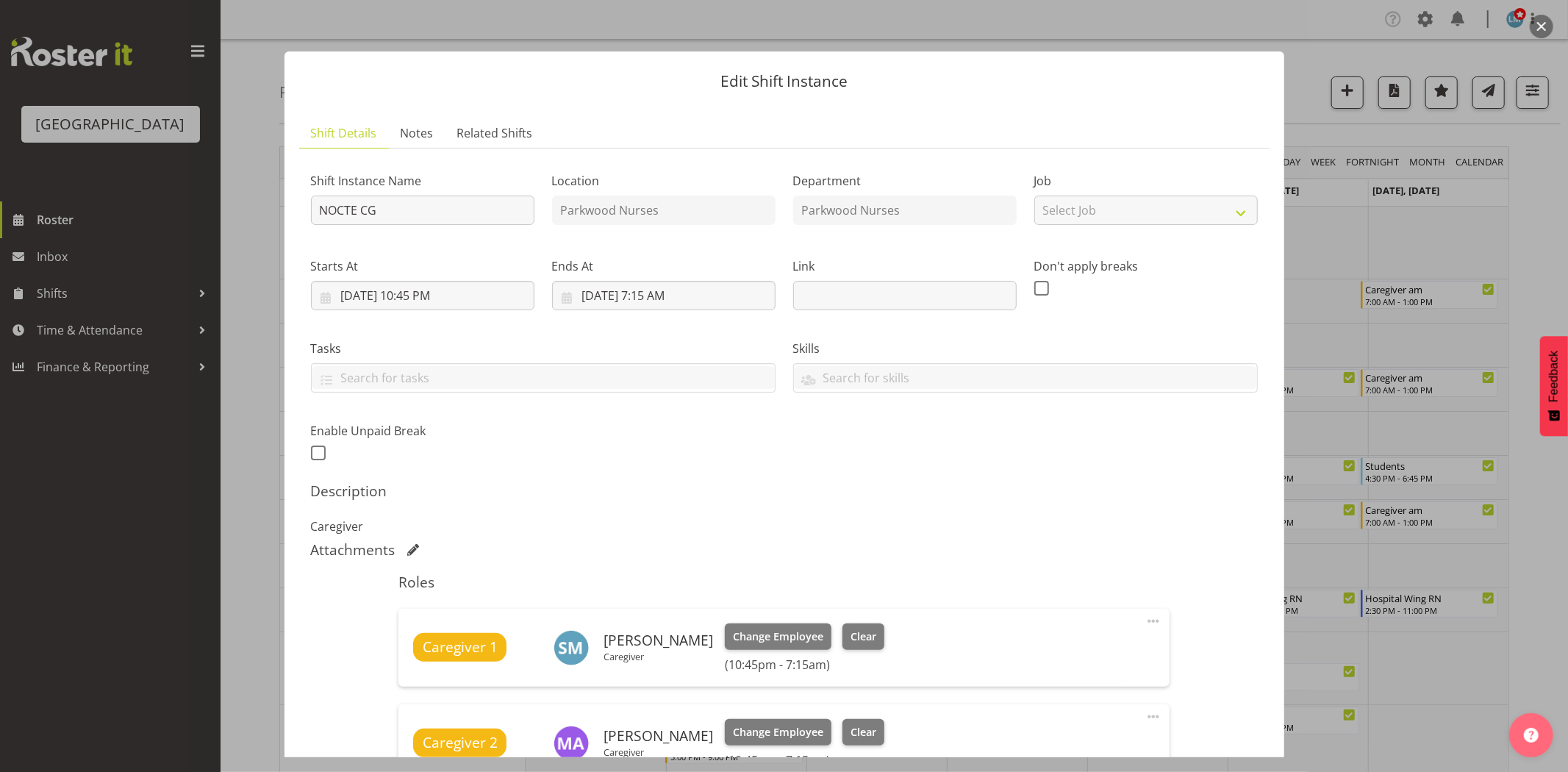
scroll to position [326, 0]
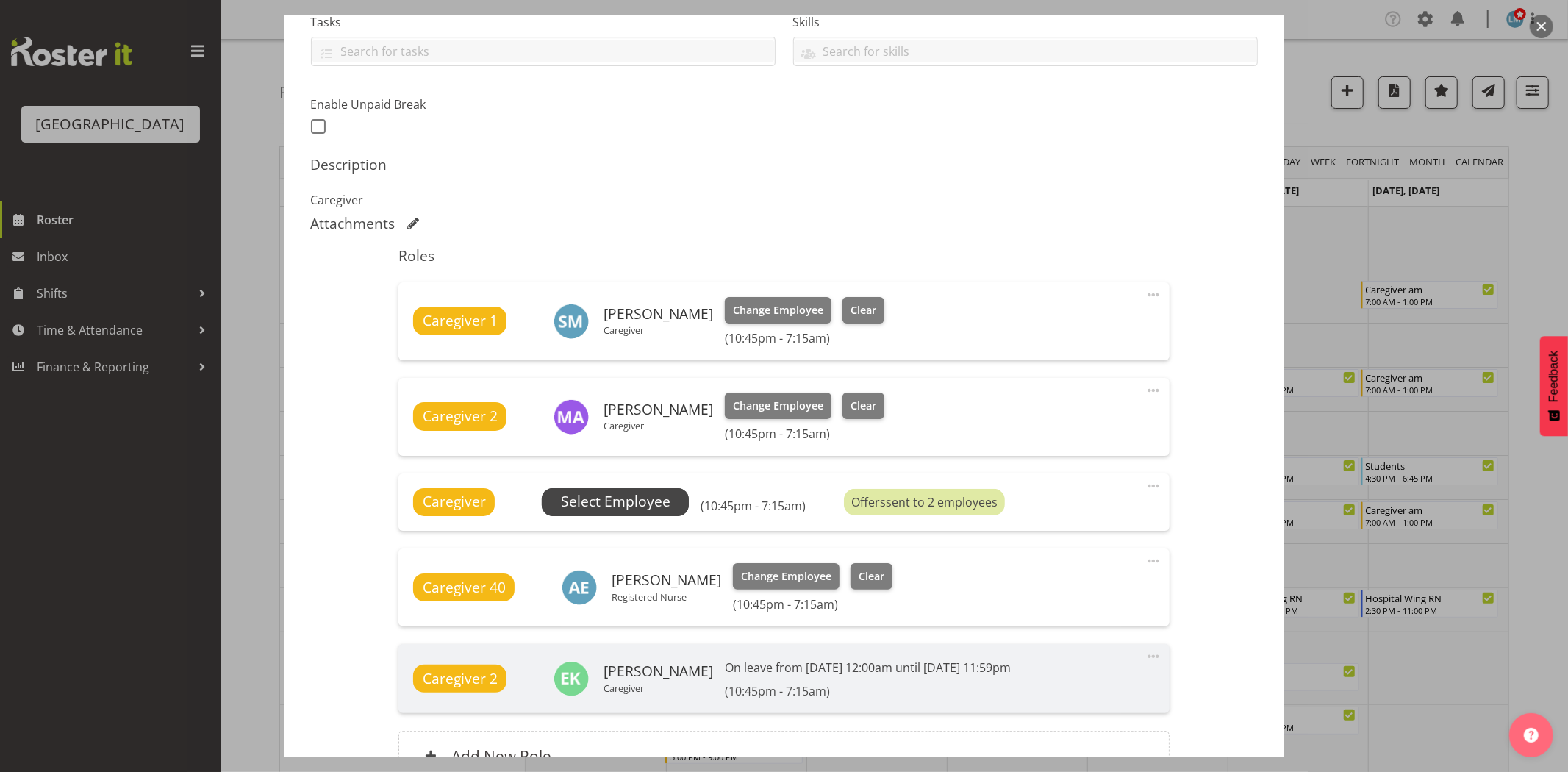
click at [622, 488] on span "Select Employee" at bounding box center [615, 502] width 147 height 28
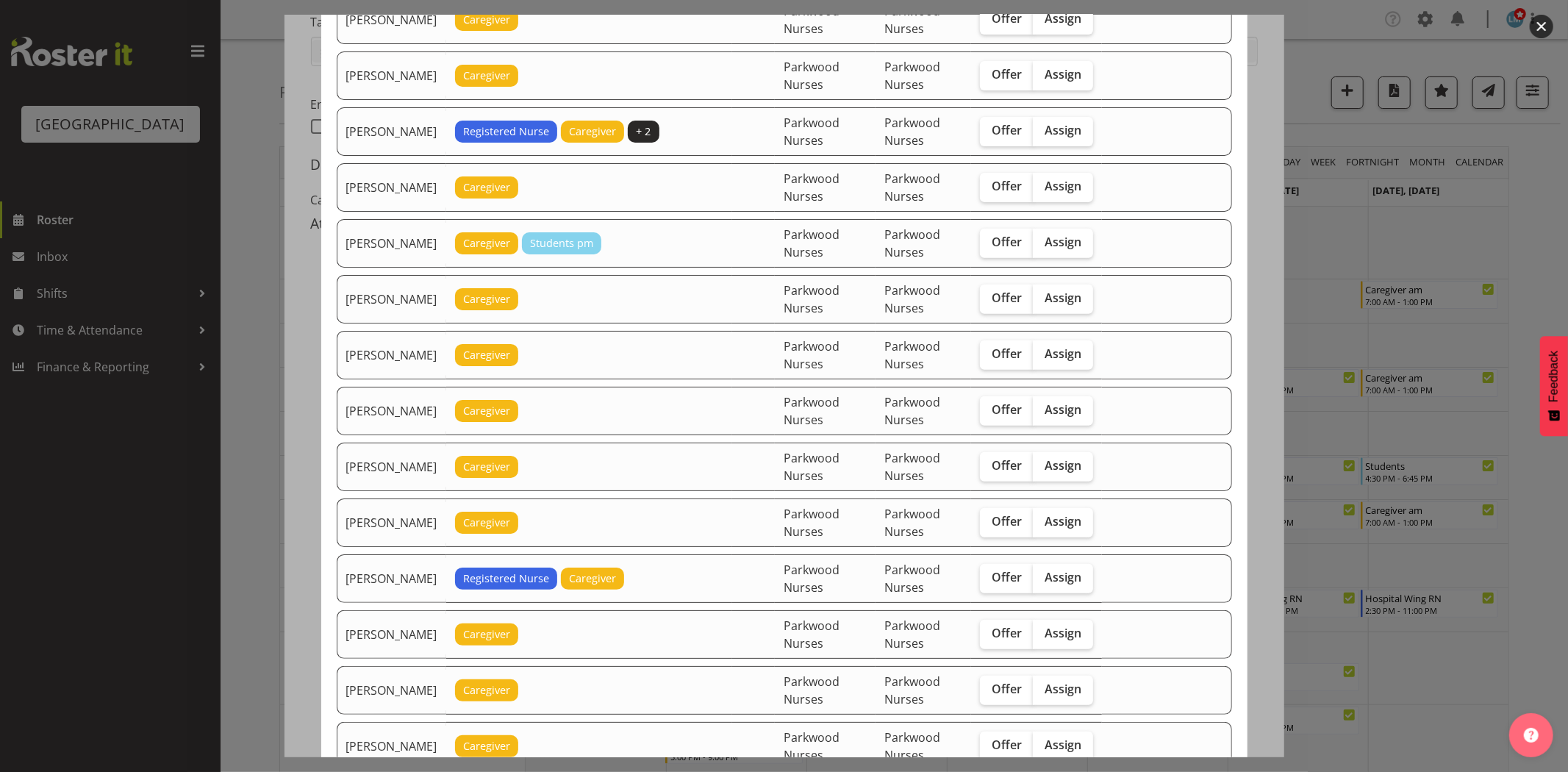
scroll to position [571, 0]
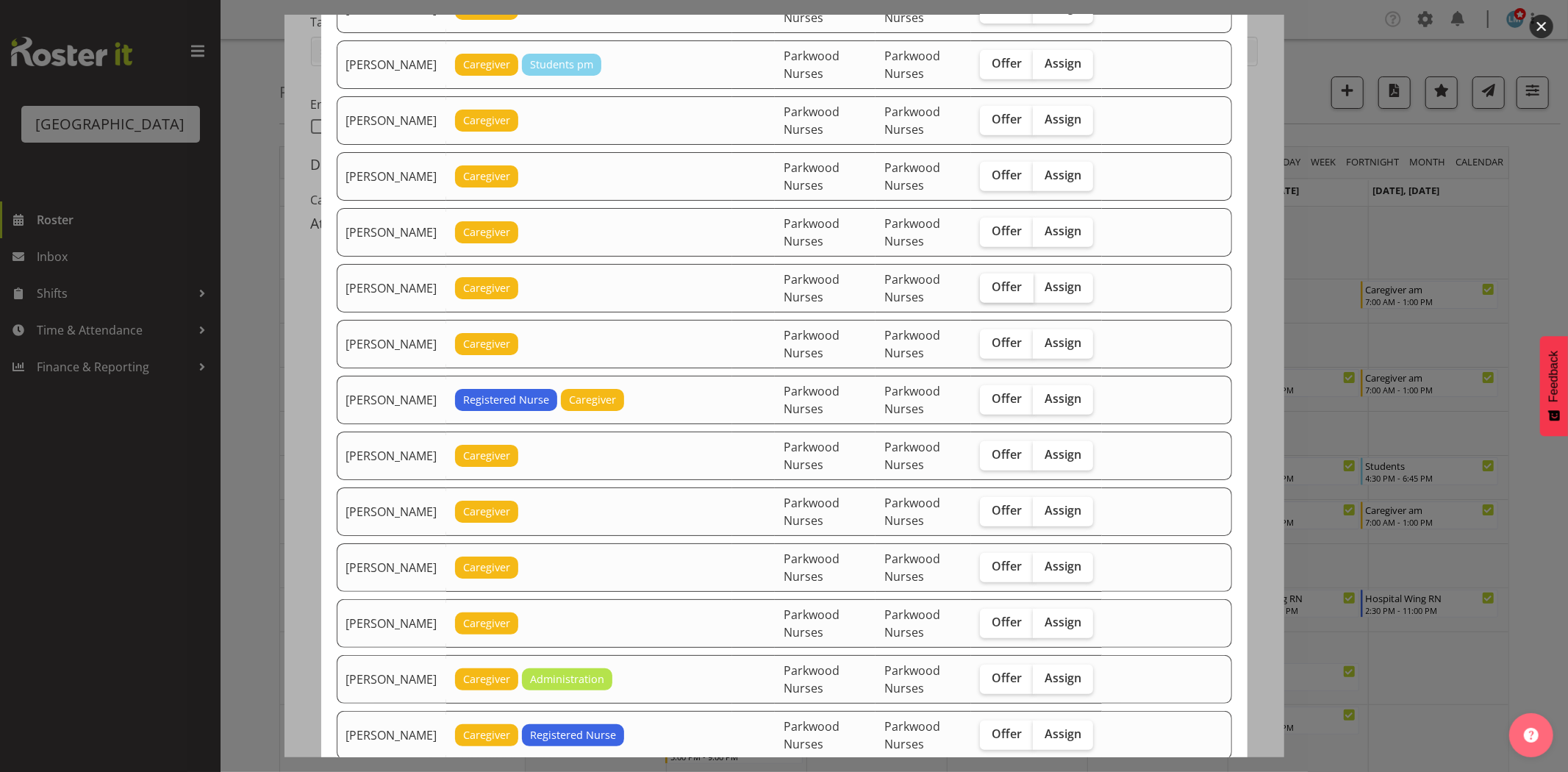
click at [995, 284] on label "Offer" at bounding box center [1006, 288] width 53 height 29
click at [989, 284] on input "Offer" at bounding box center [985, 287] width 9 height 9
checkbox input "true"
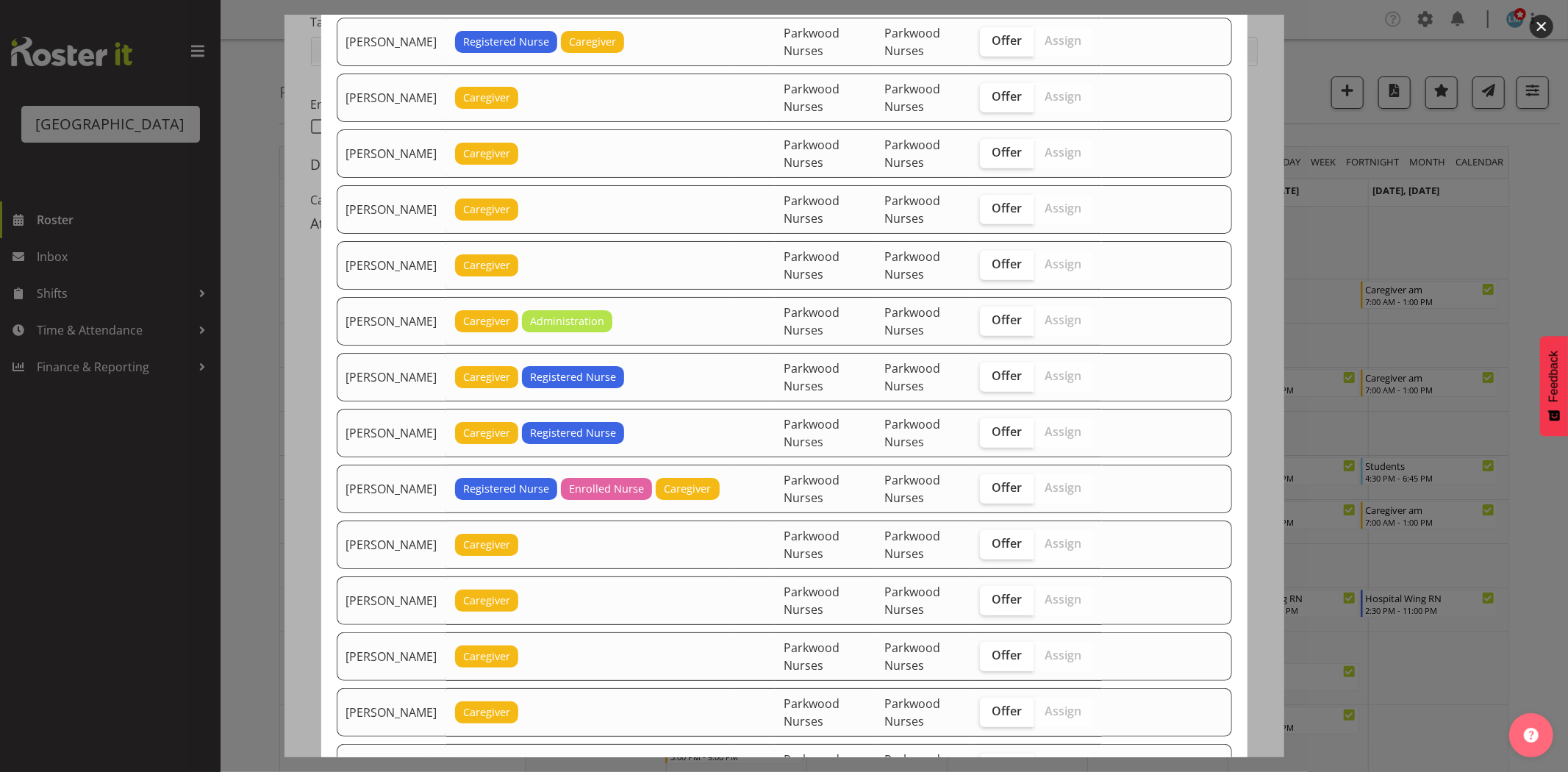
scroll to position [980, 0]
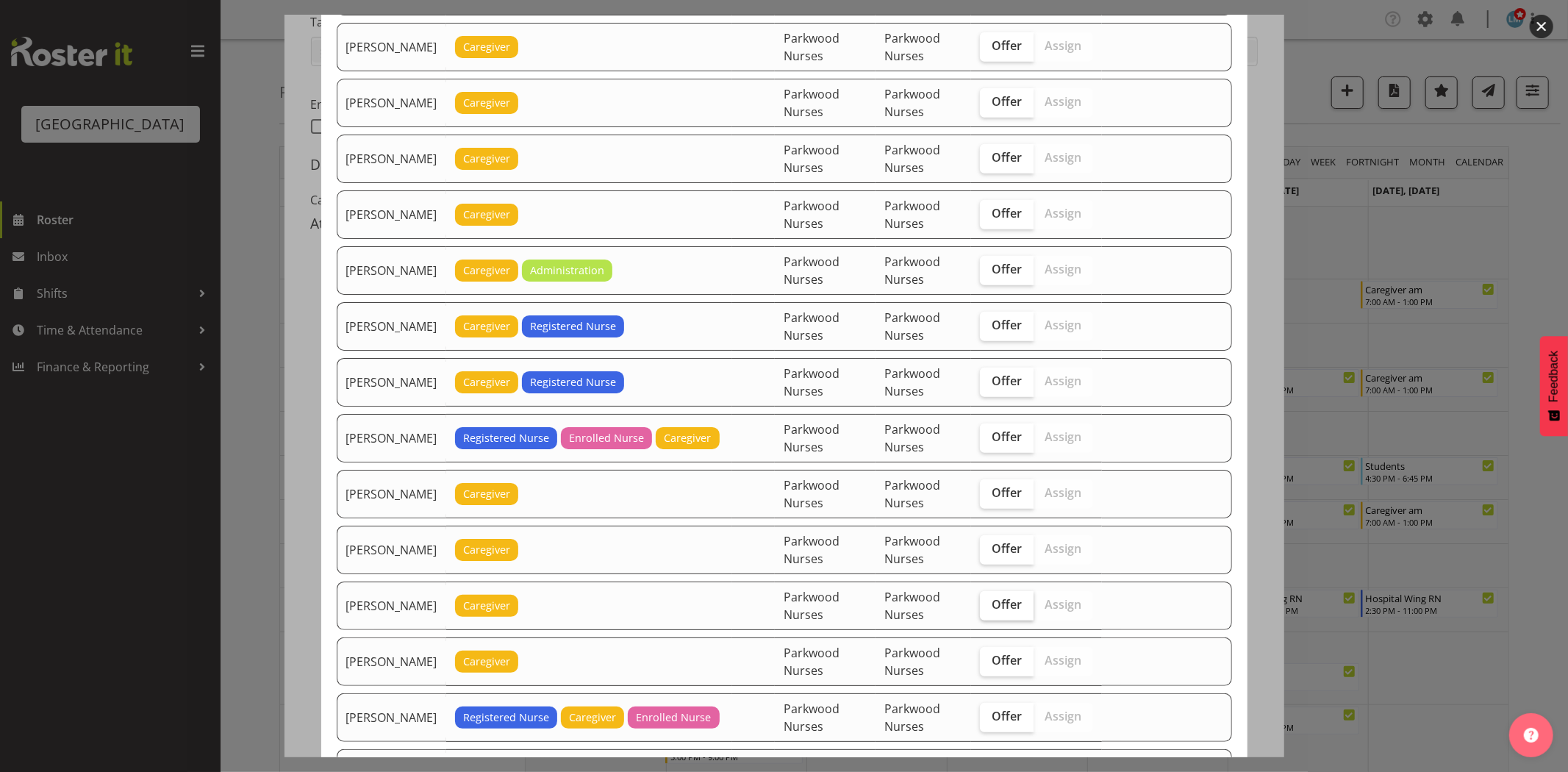
click at [1006, 606] on span "Offer" at bounding box center [1006, 604] width 30 height 15
click at [989, 606] on input "Offer" at bounding box center [985, 604] width 9 height 9
checkbox input "true"
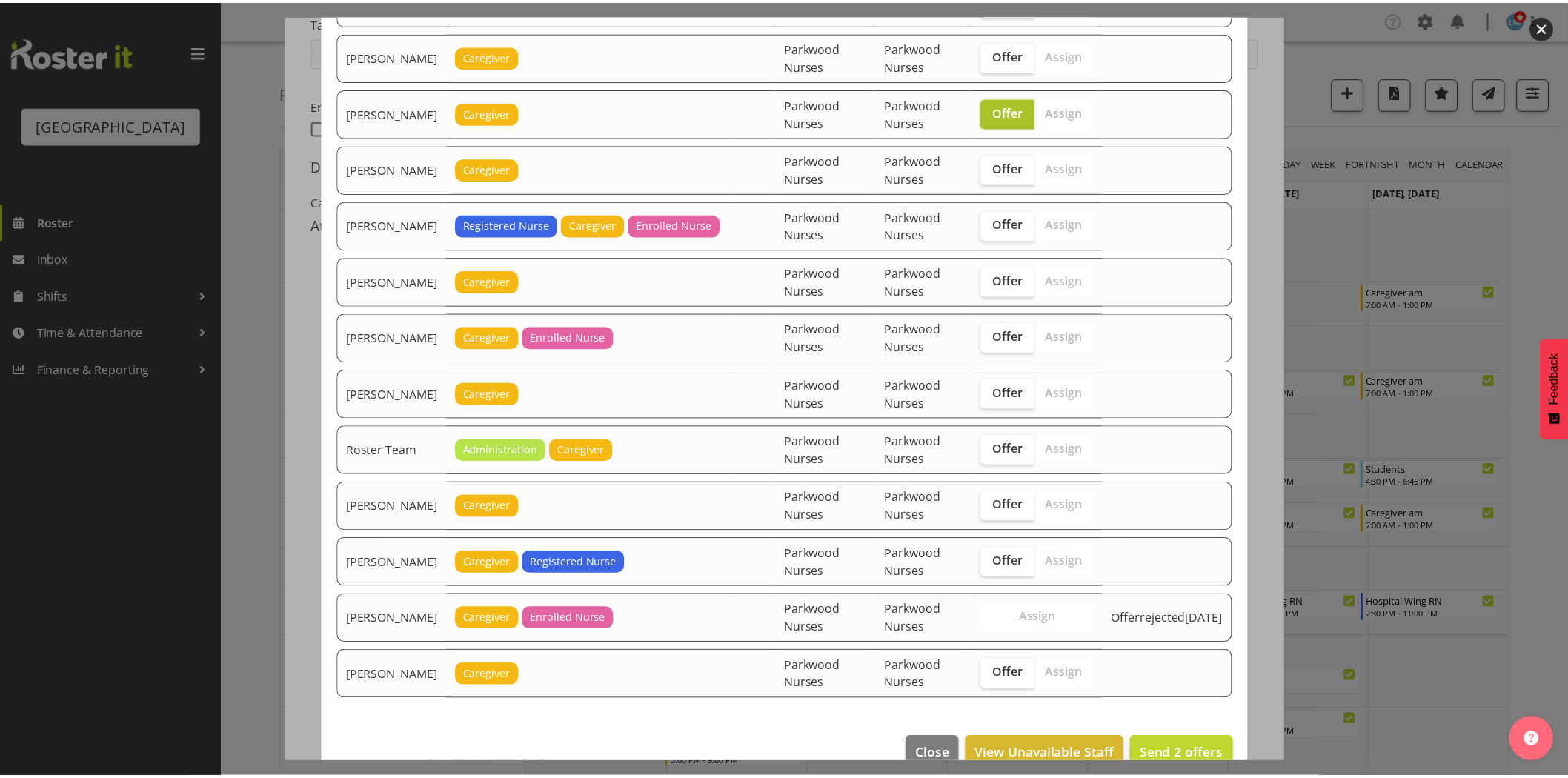
scroll to position [1520, 0]
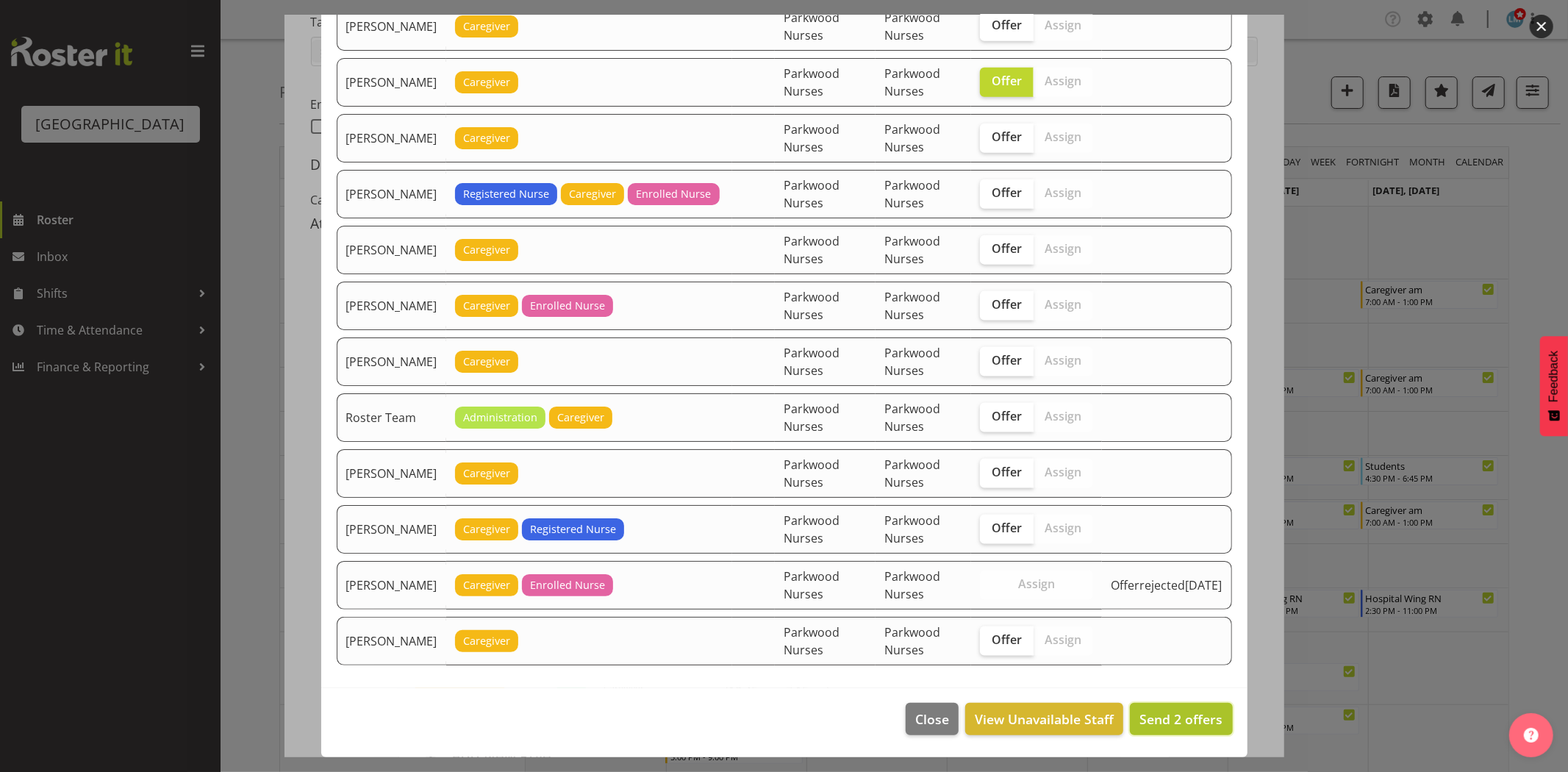
click at [1160, 716] on span "Send 2 offers" at bounding box center [1180, 719] width 83 height 18
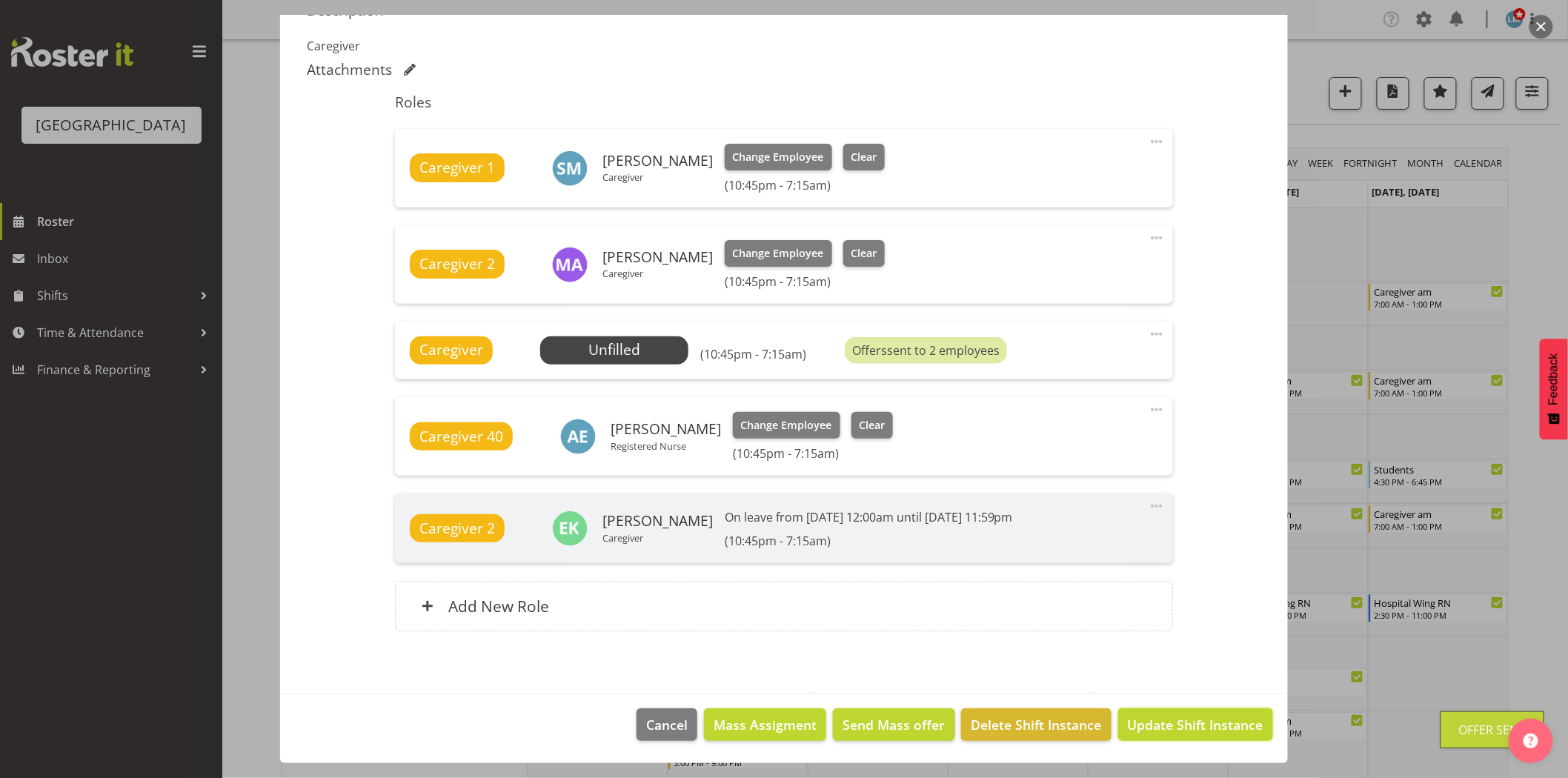
click at [1169, 722] on span "Update Shift Instance" at bounding box center [1195, 724] width 136 height 19
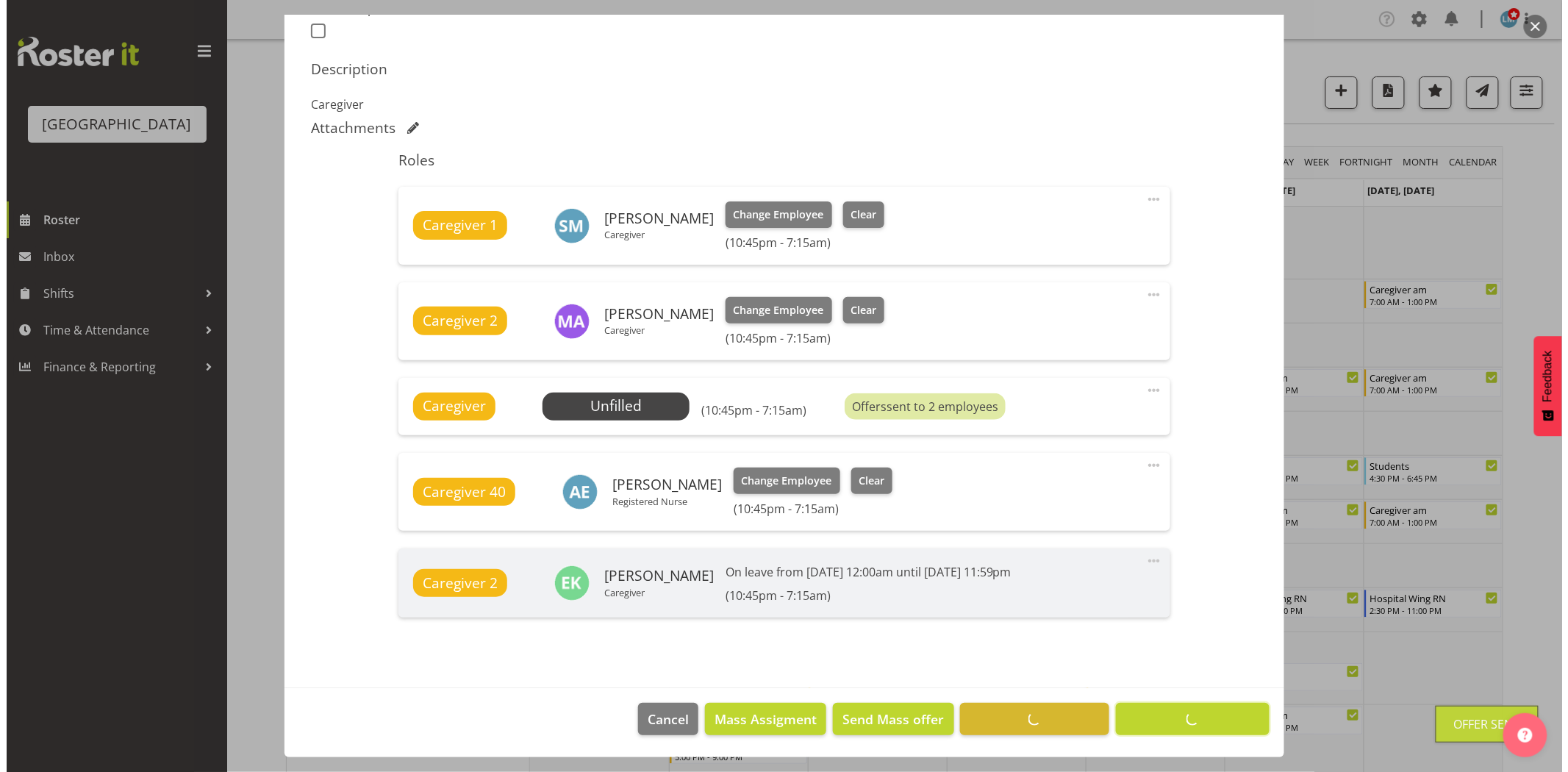
scroll to position [422, 0]
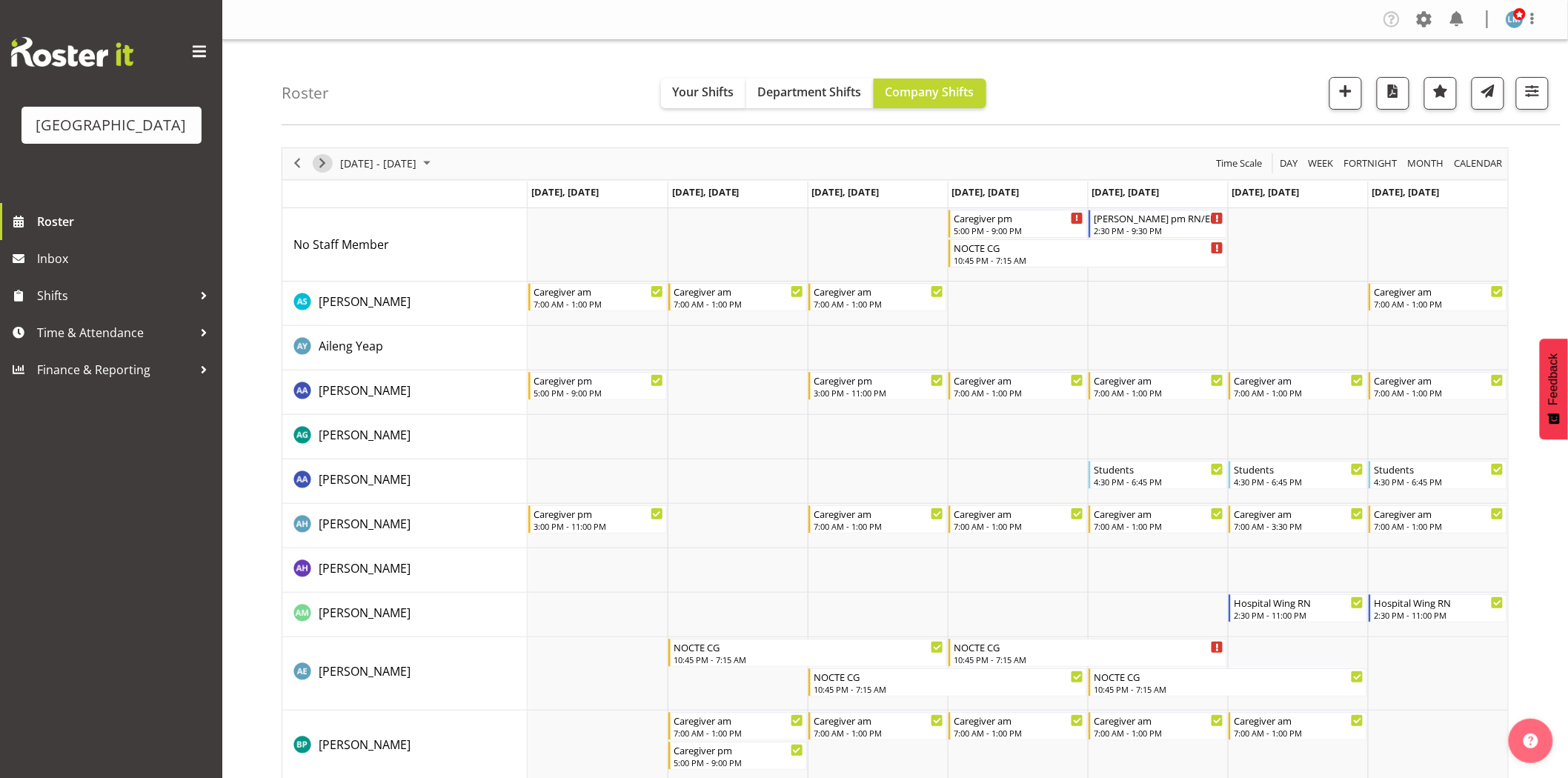
click at [322, 161] on span "Next" at bounding box center [322, 164] width 18 height 19
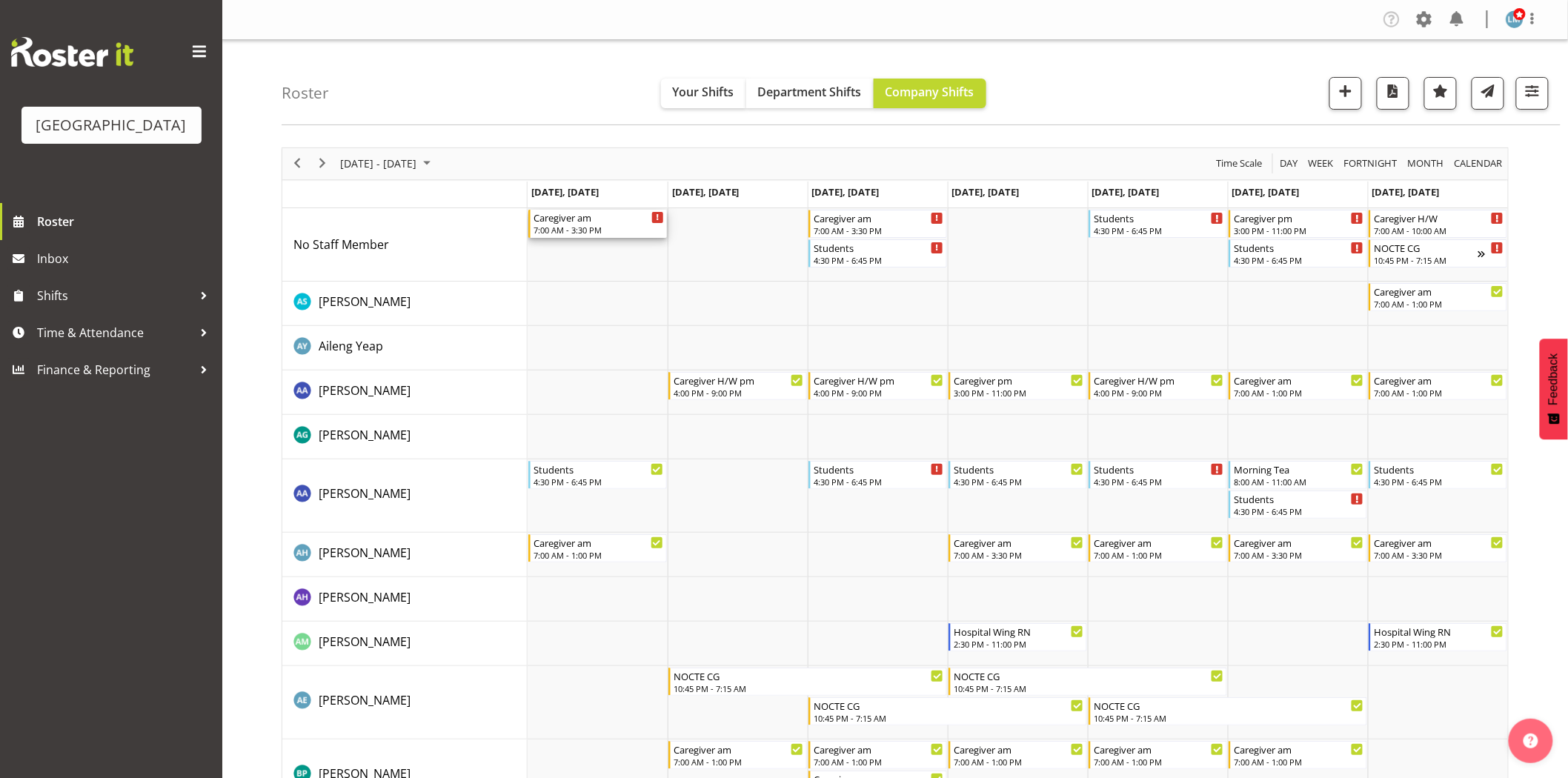
click at [591, 222] on div "Caregiver am" at bounding box center [598, 217] width 130 height 15
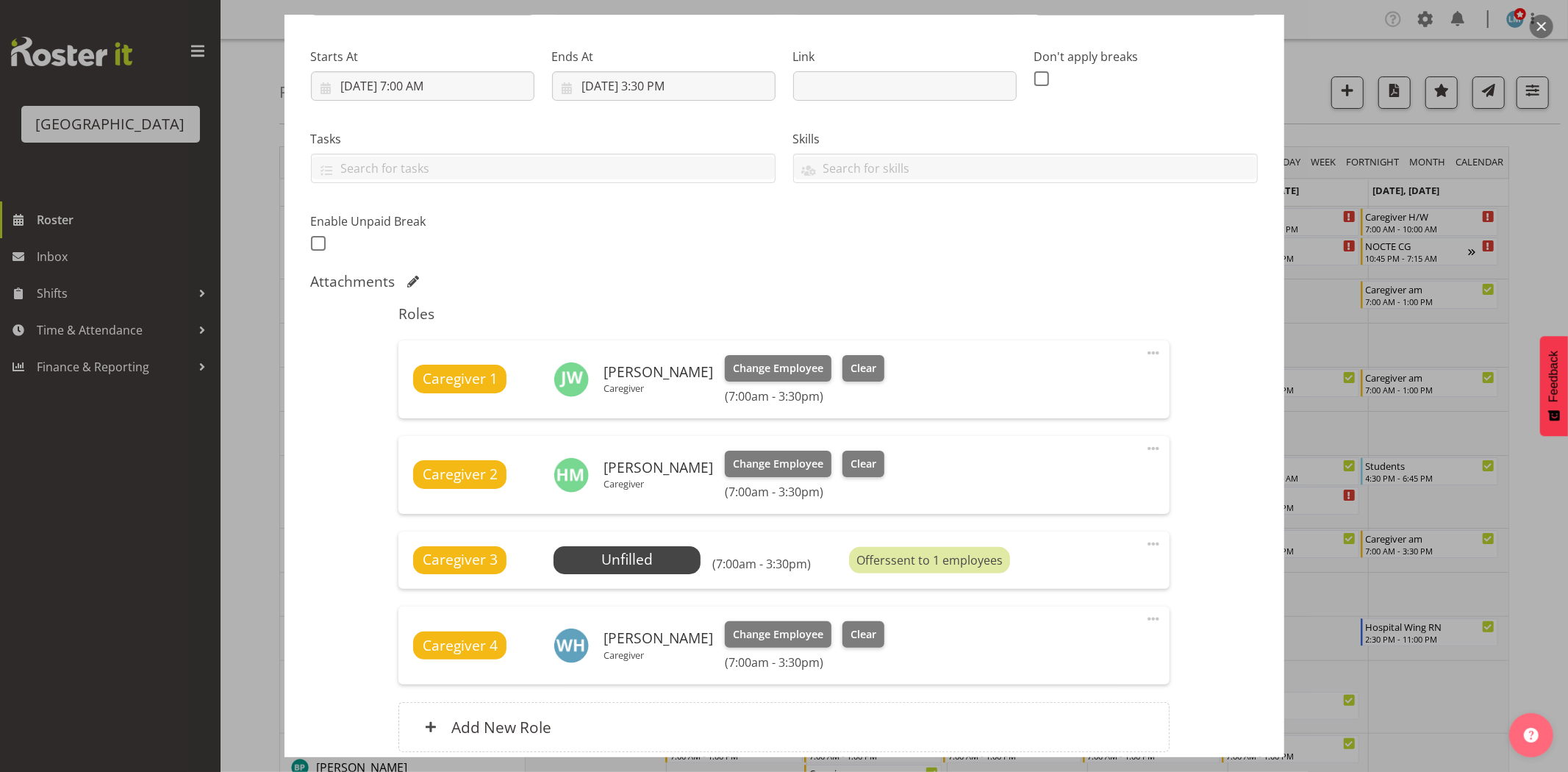
scroll to position [335, 0]
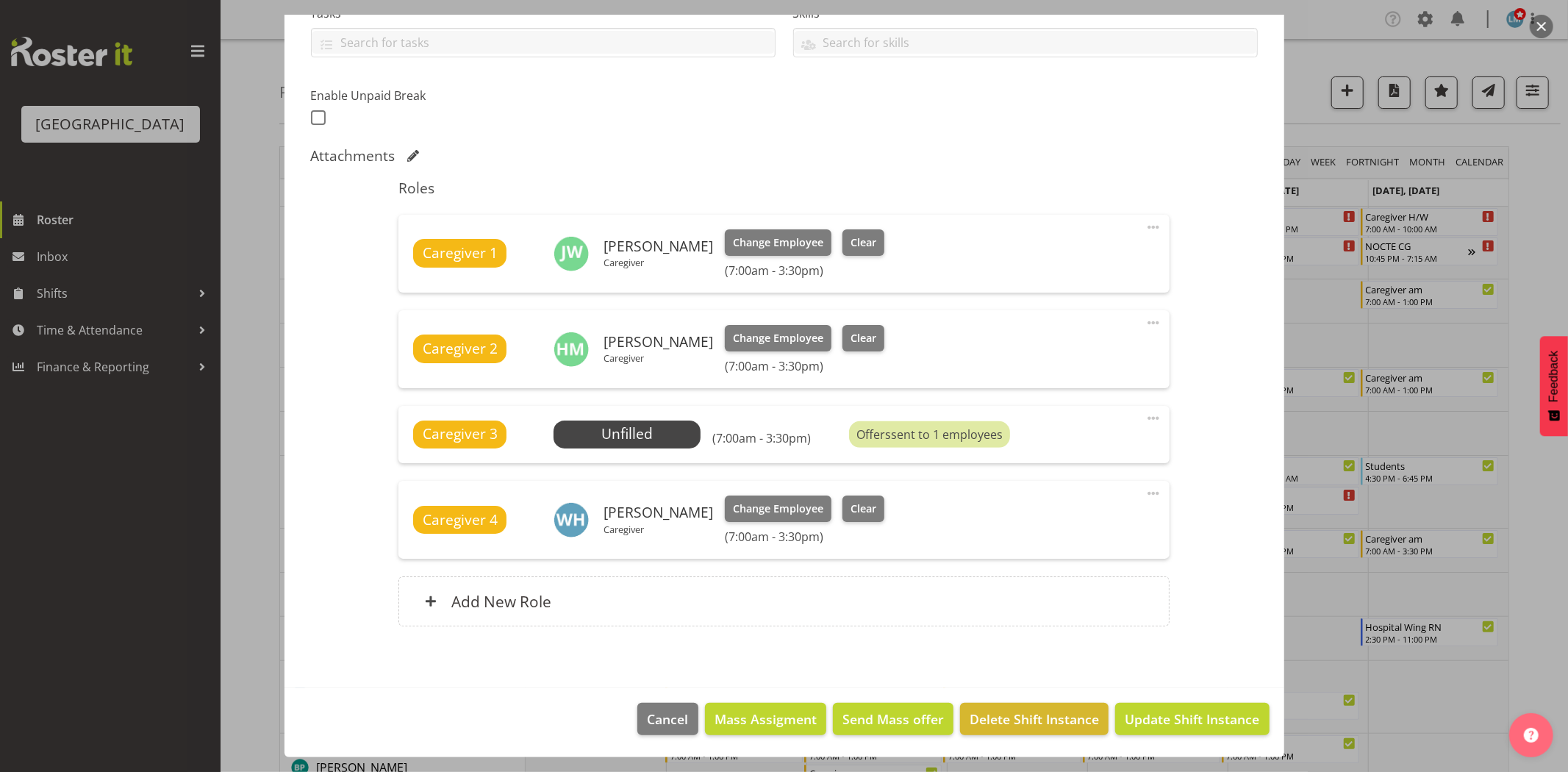
click at [1524, 171] on div at bounding box center [784, 386] width 1568 height 772
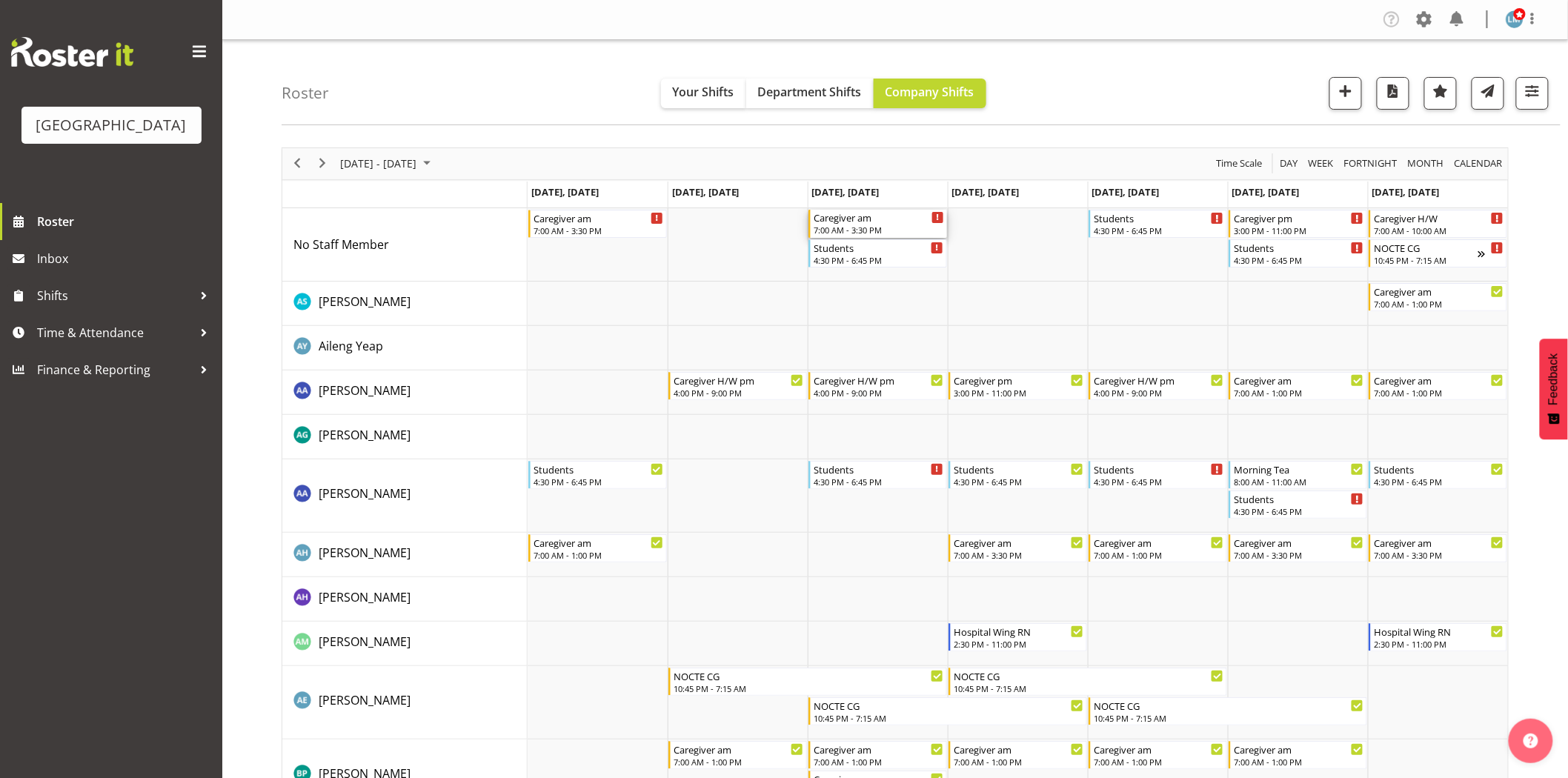
click at [852, 218] on div "Caregiver am" at bounding box center [878, 217] width 130 height 15
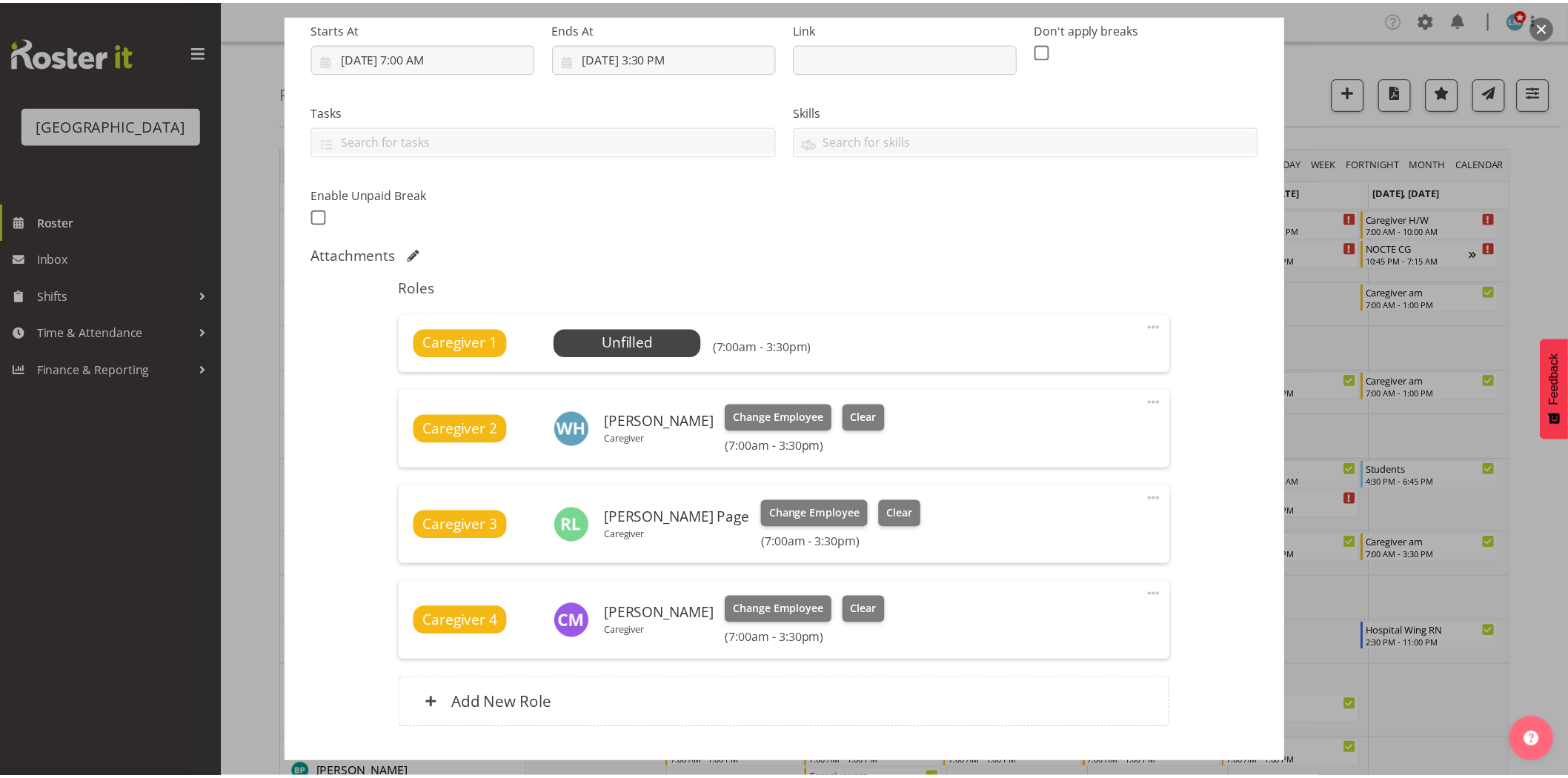
scroll to position [246, 0]
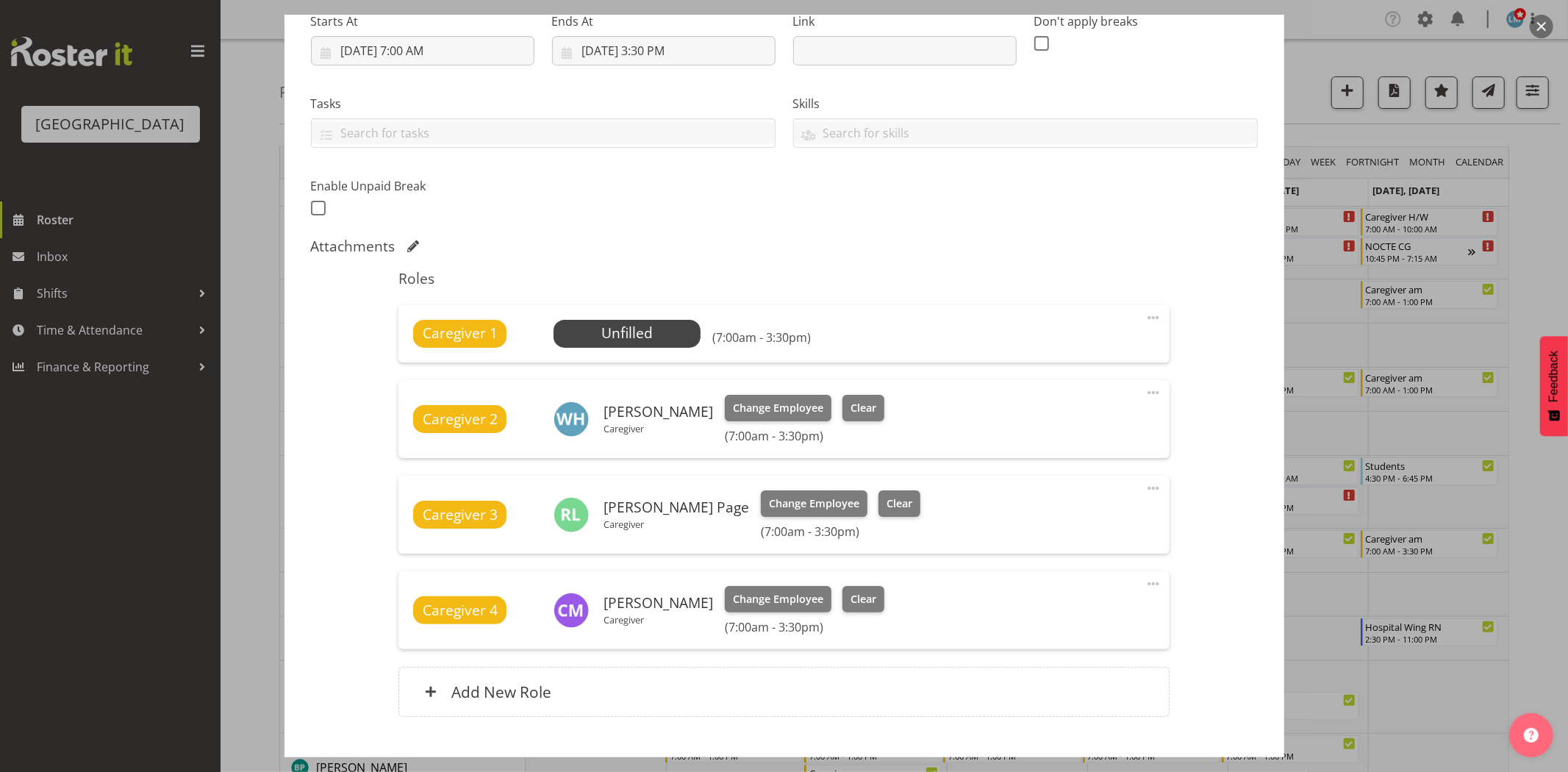
click at [1539, 155] on div at bounding box center [784, 386] width 1568 height 772
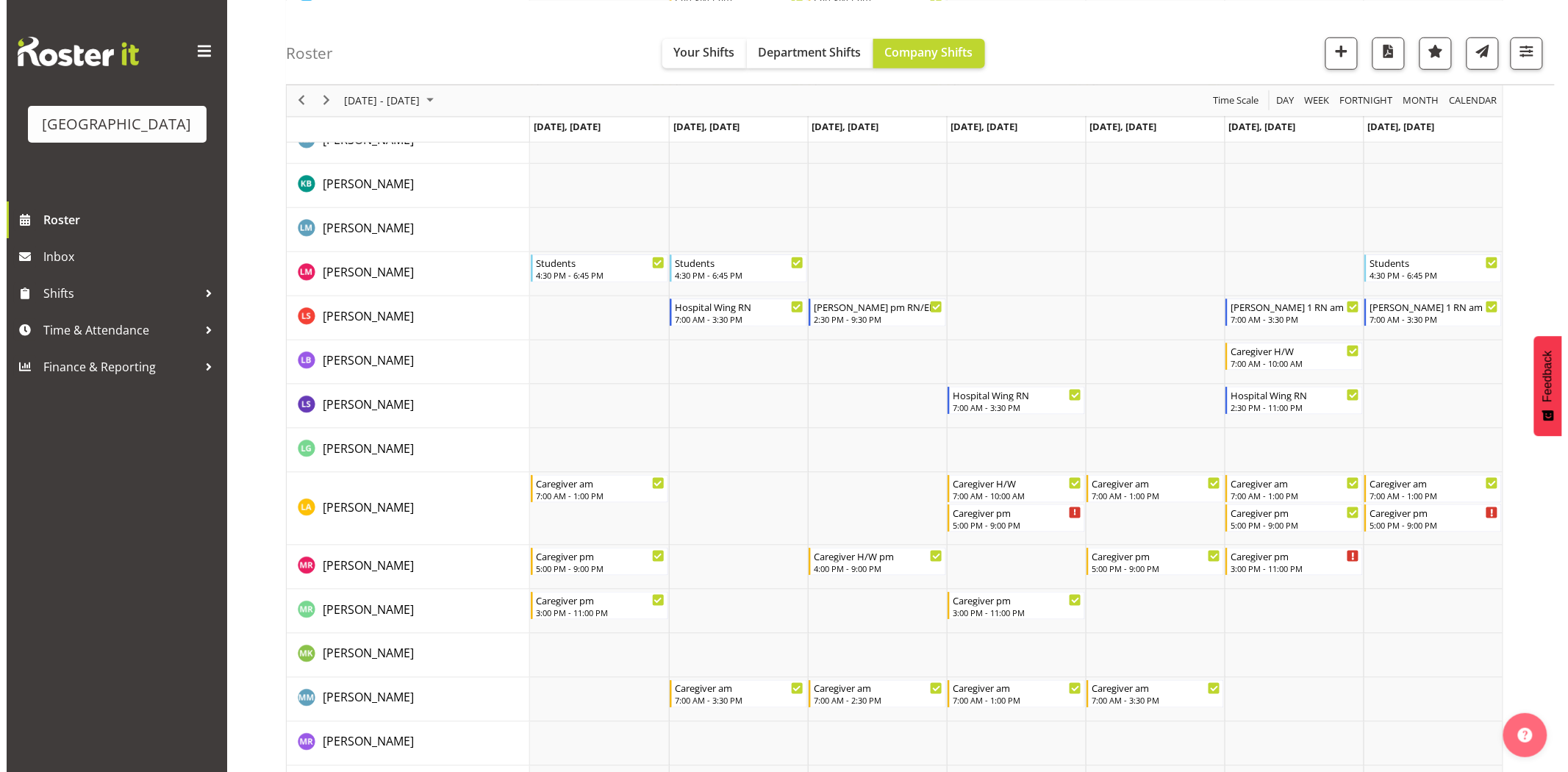
scroll to position [3021, 0]
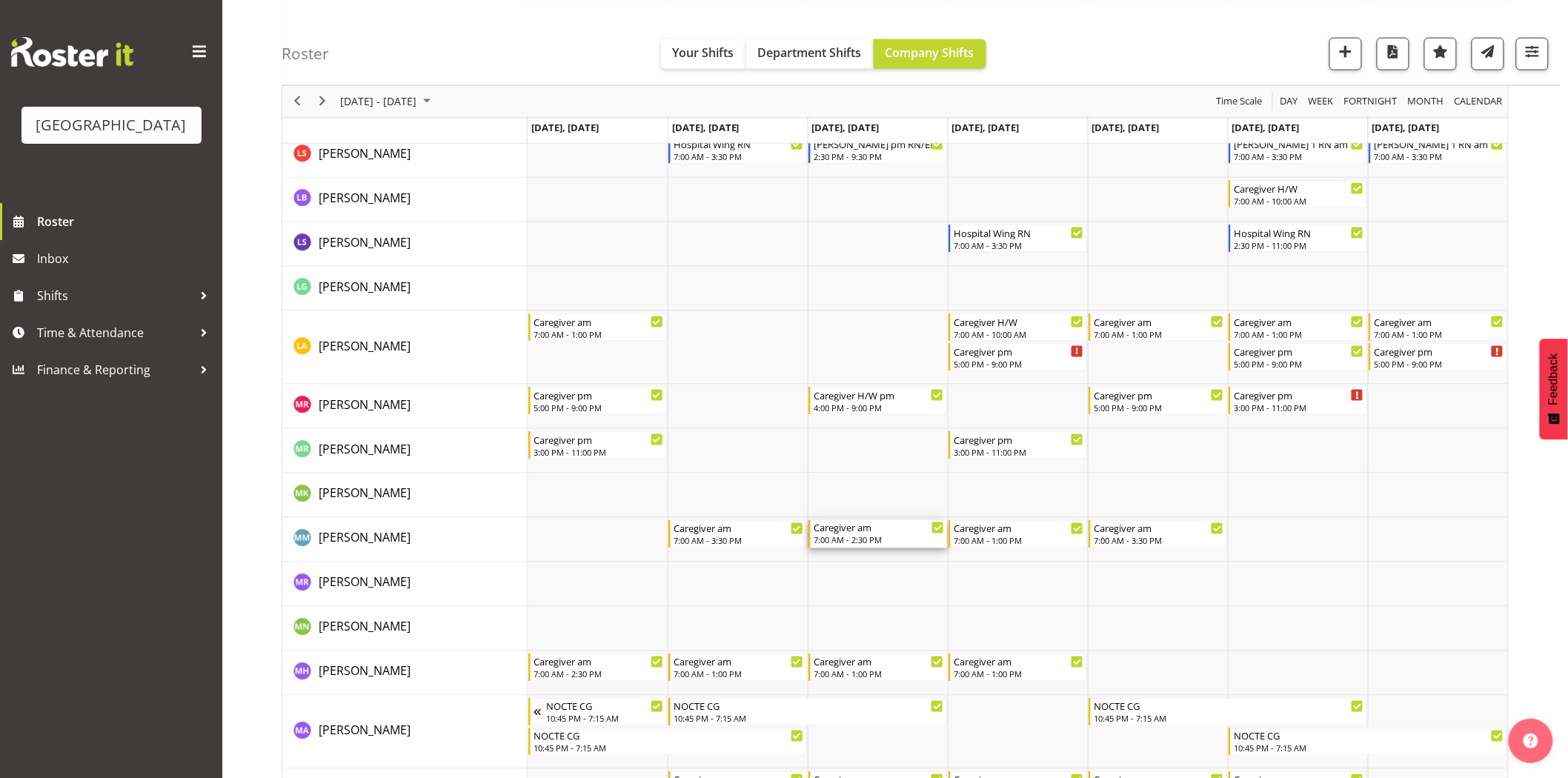
click at [868, 537] on div "7:00 AM - 2:30 PM" at bounding box center [878, 539] width 130 height 12
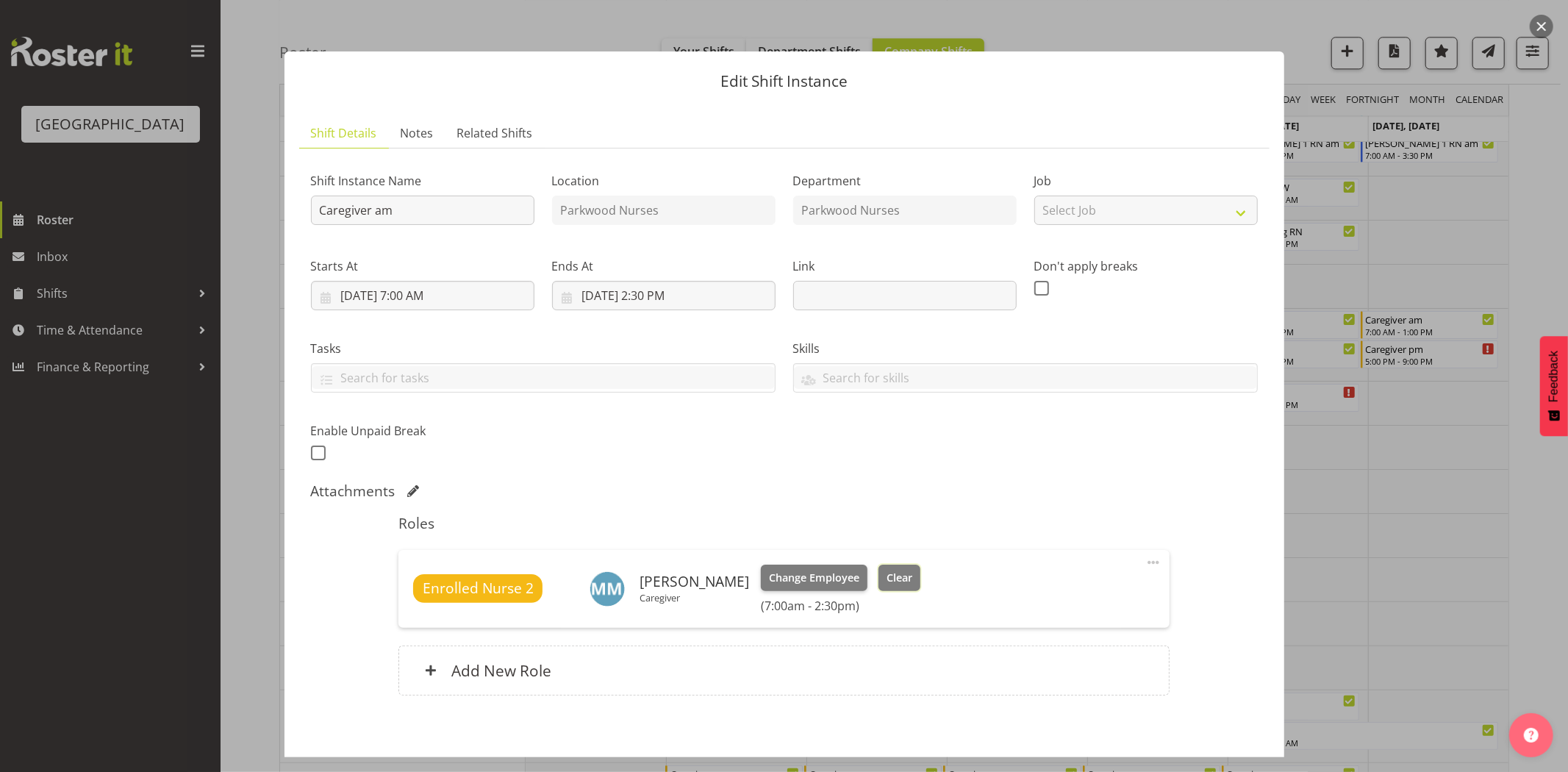
click at [890, 568] on button "Clear" at bounding box center [899, 578] width 42 height 26
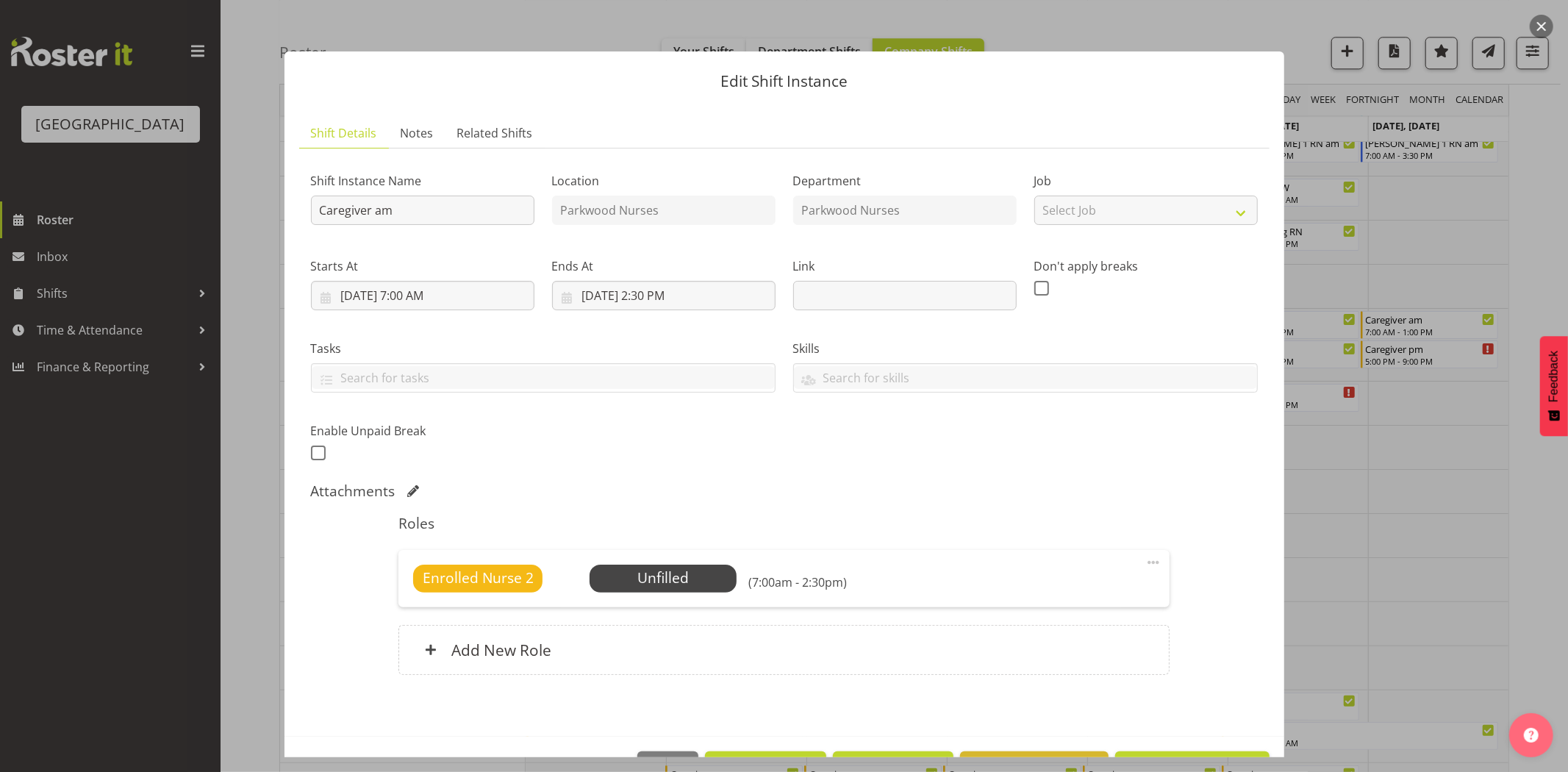
scroll to position [49, 0]
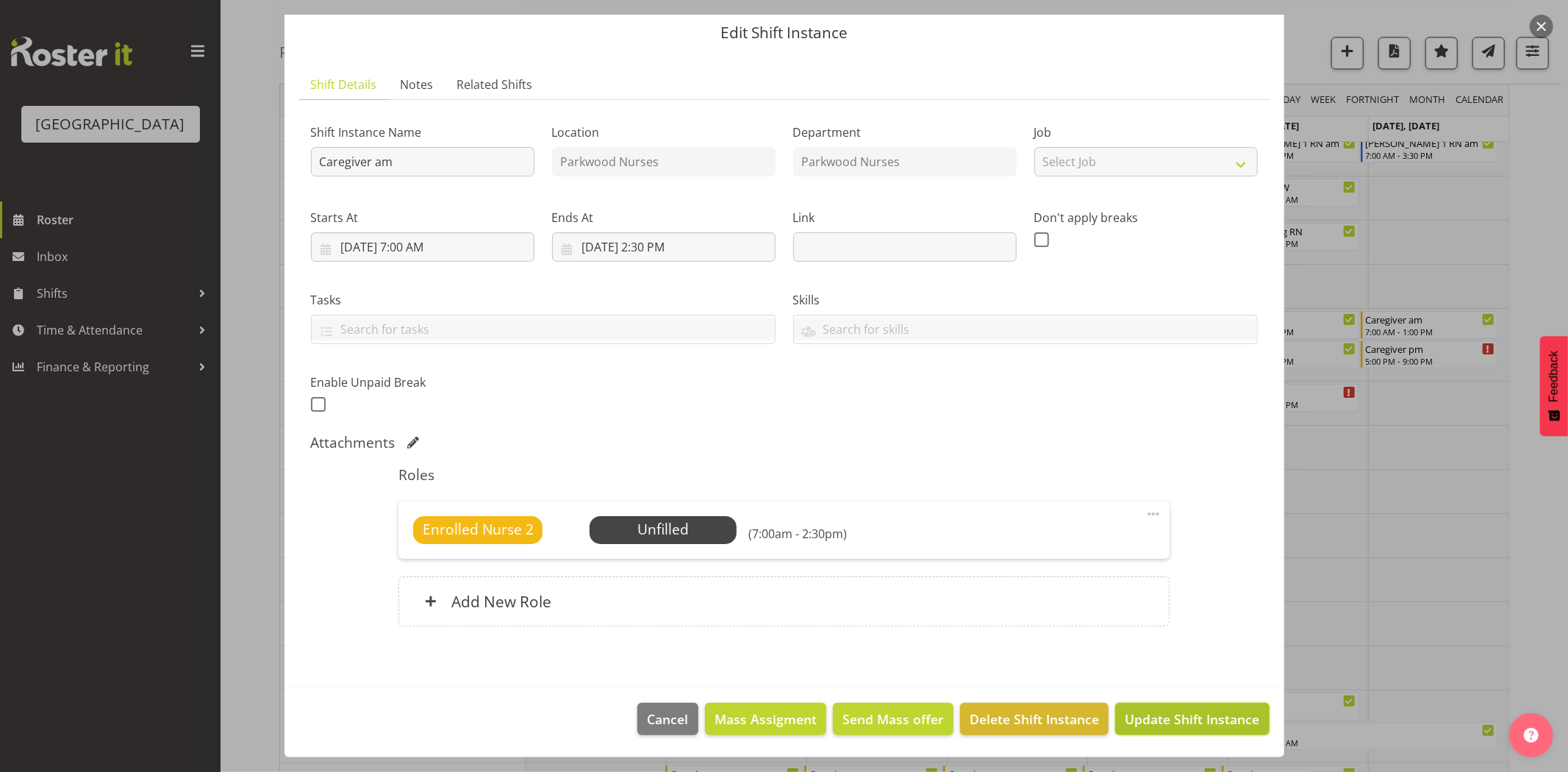
click at [1143, 713] on span "Update Shift Instance" at bounding box center [1192, 719] width 135 height 19
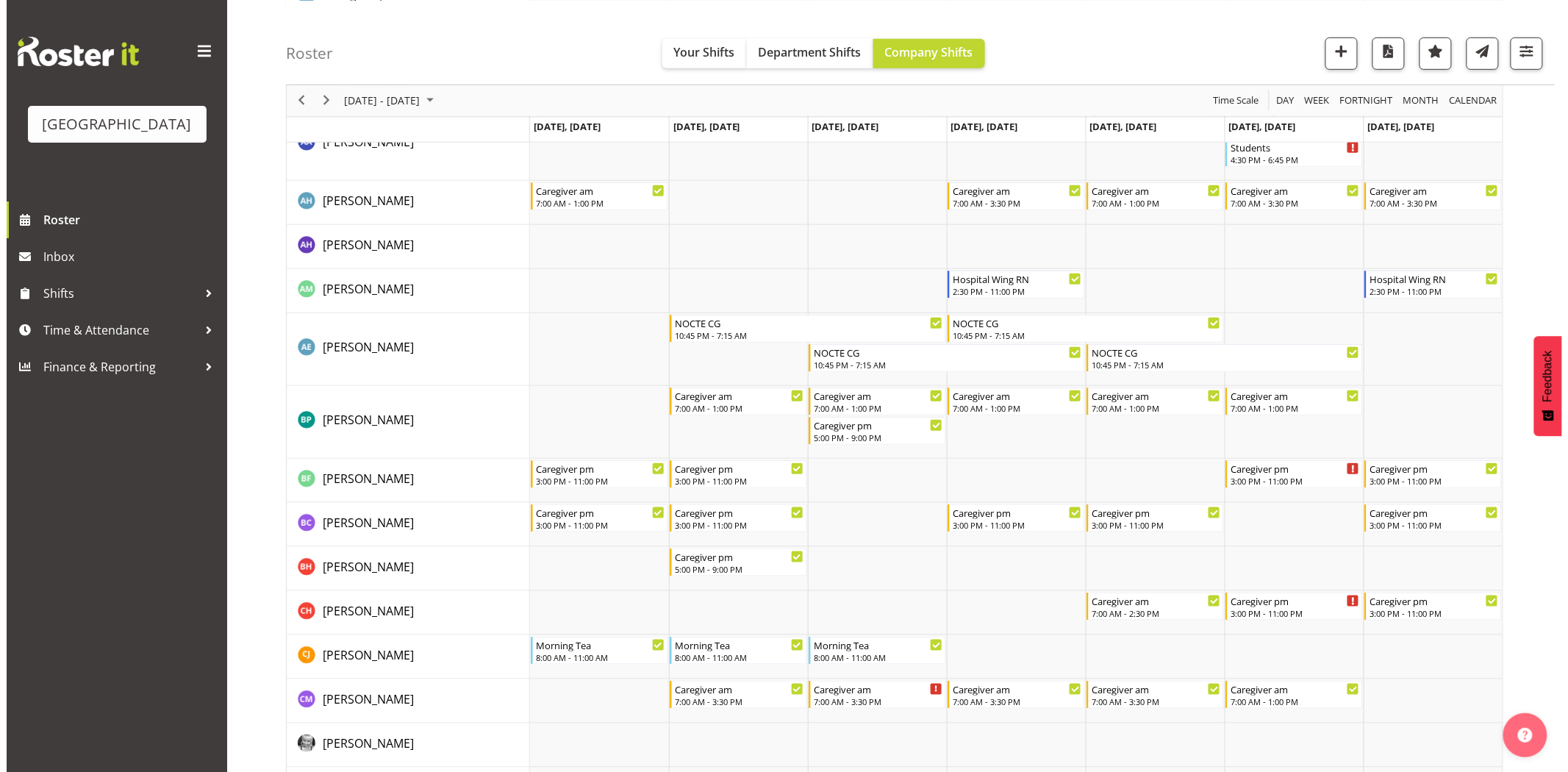
scroll to position [0, 0]
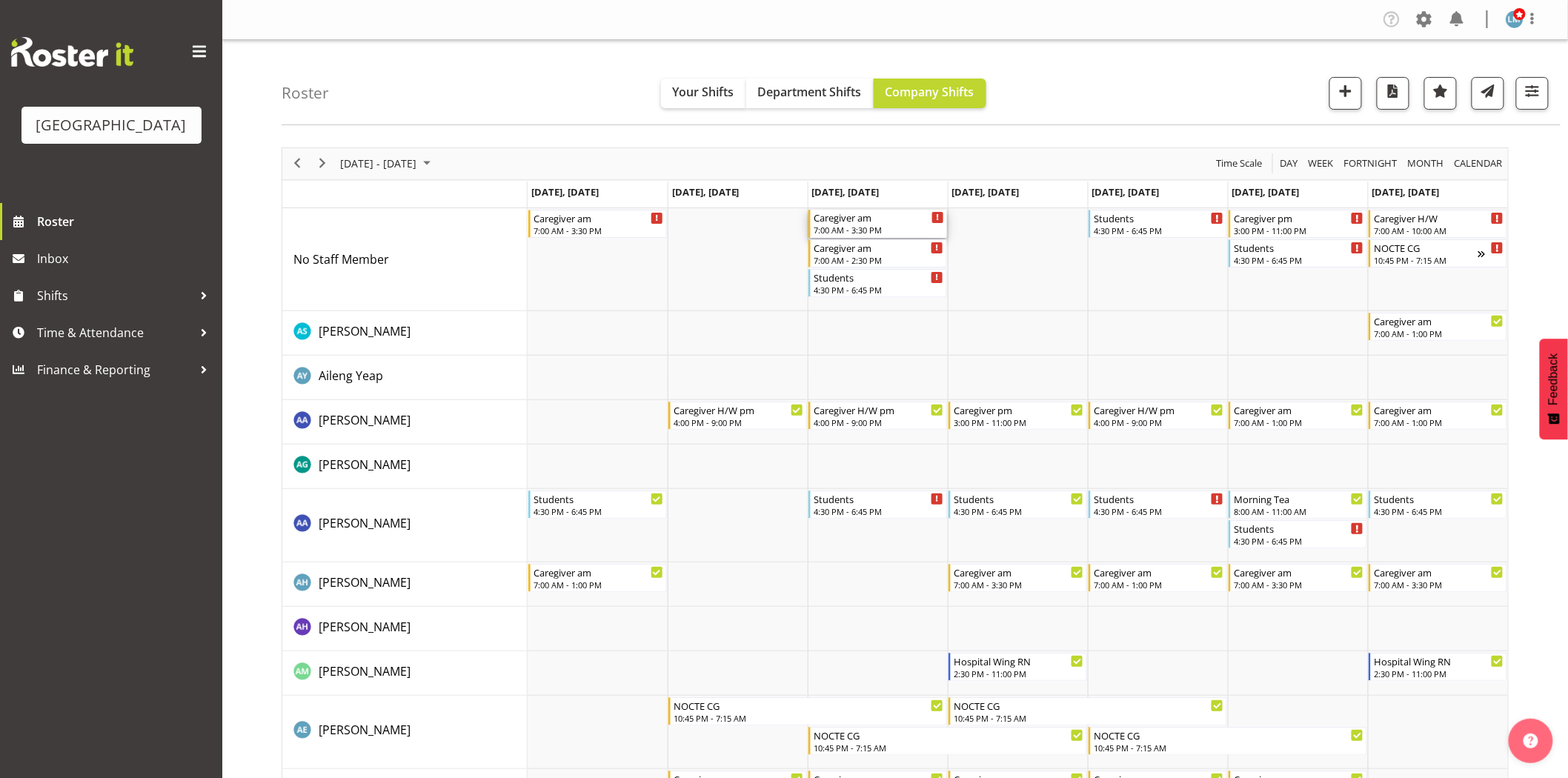
click at [891, 212] on div "Caregiver am" at bounding box center [878, 217] width 130 height 15
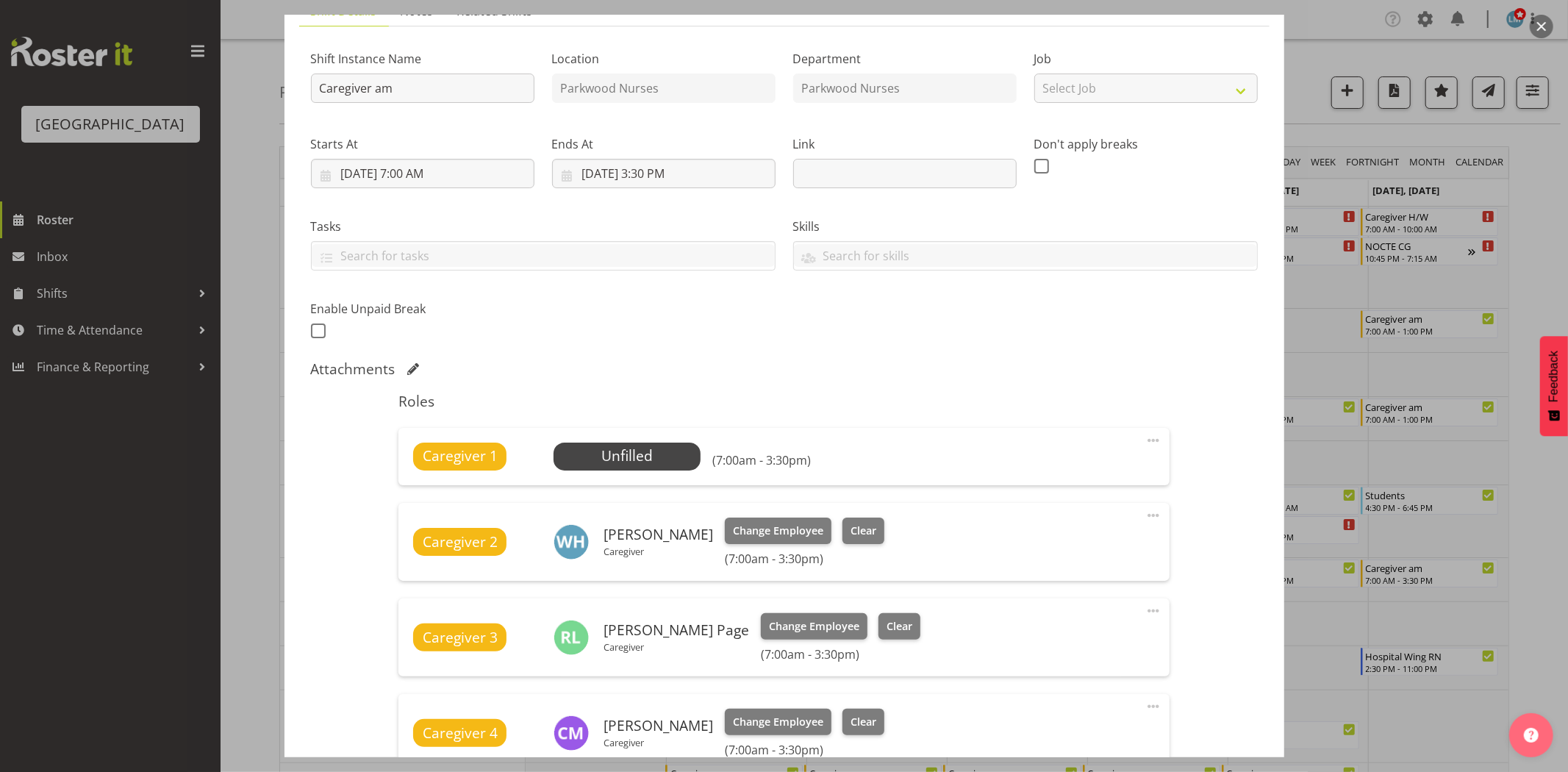
scroll to position [244, 0]
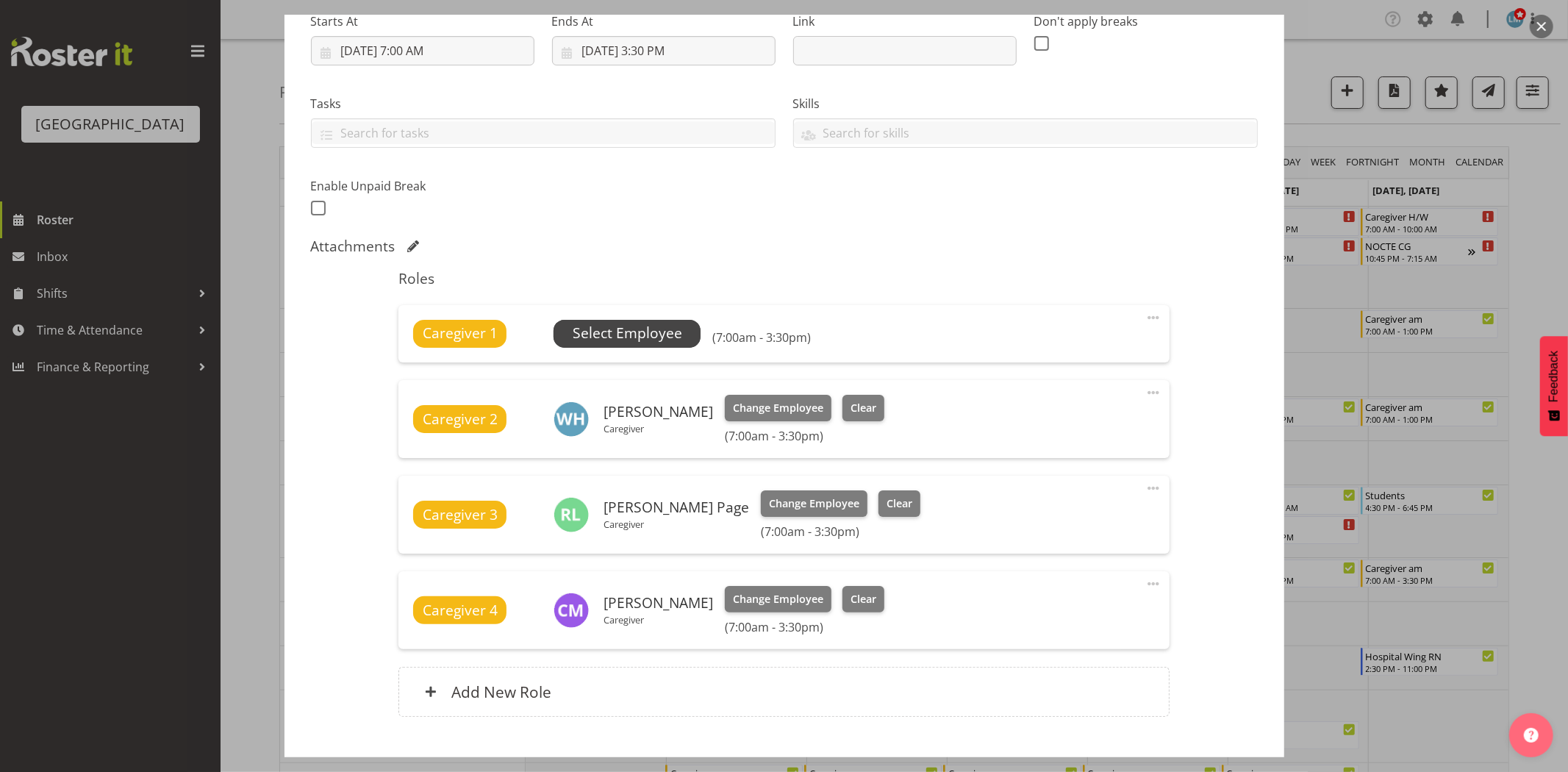
click at [644, 327] on span "Select Employee" at bounding box center [627, 333] width 110 height 22
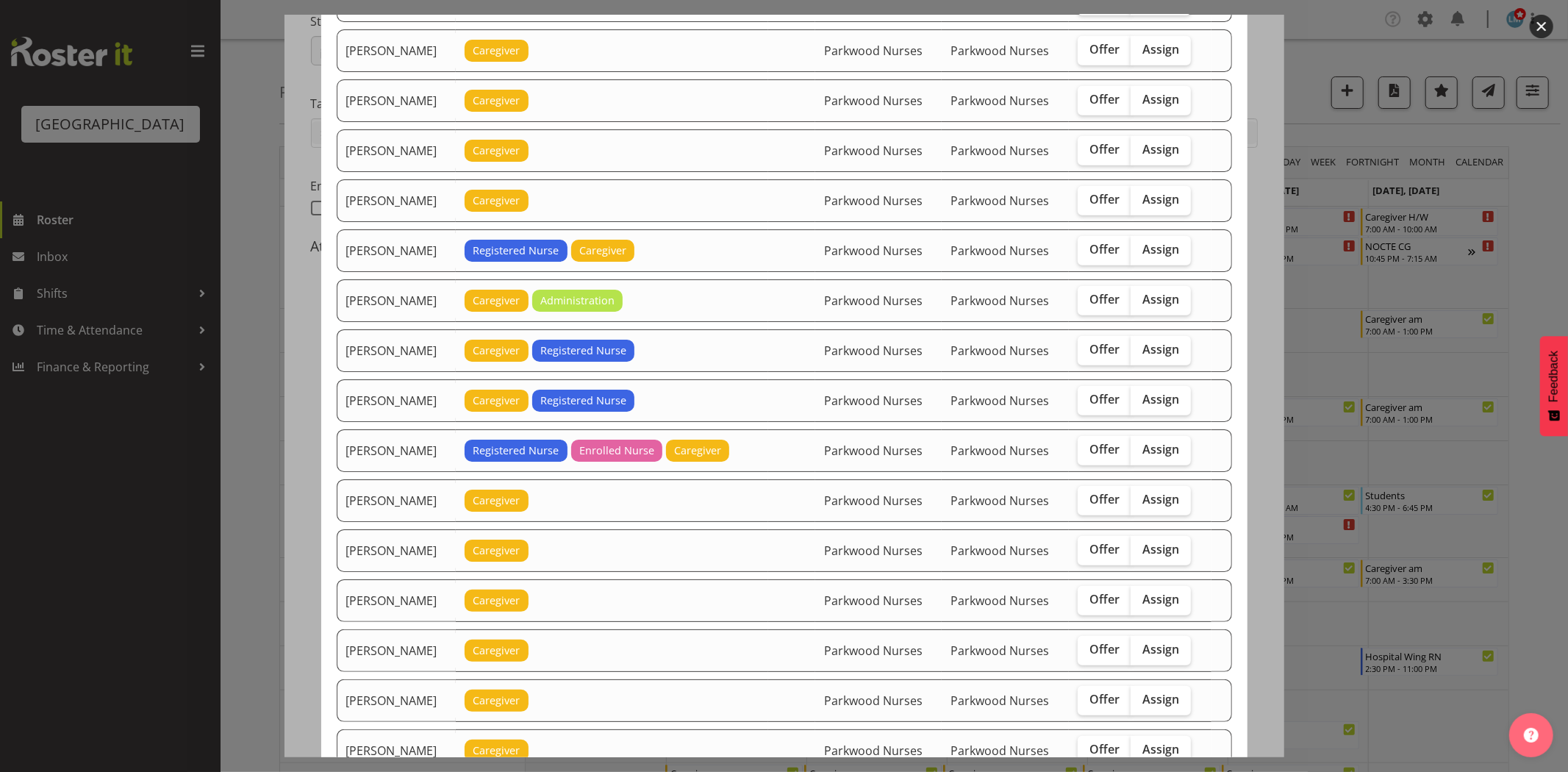
scroll to position [1061, 0]
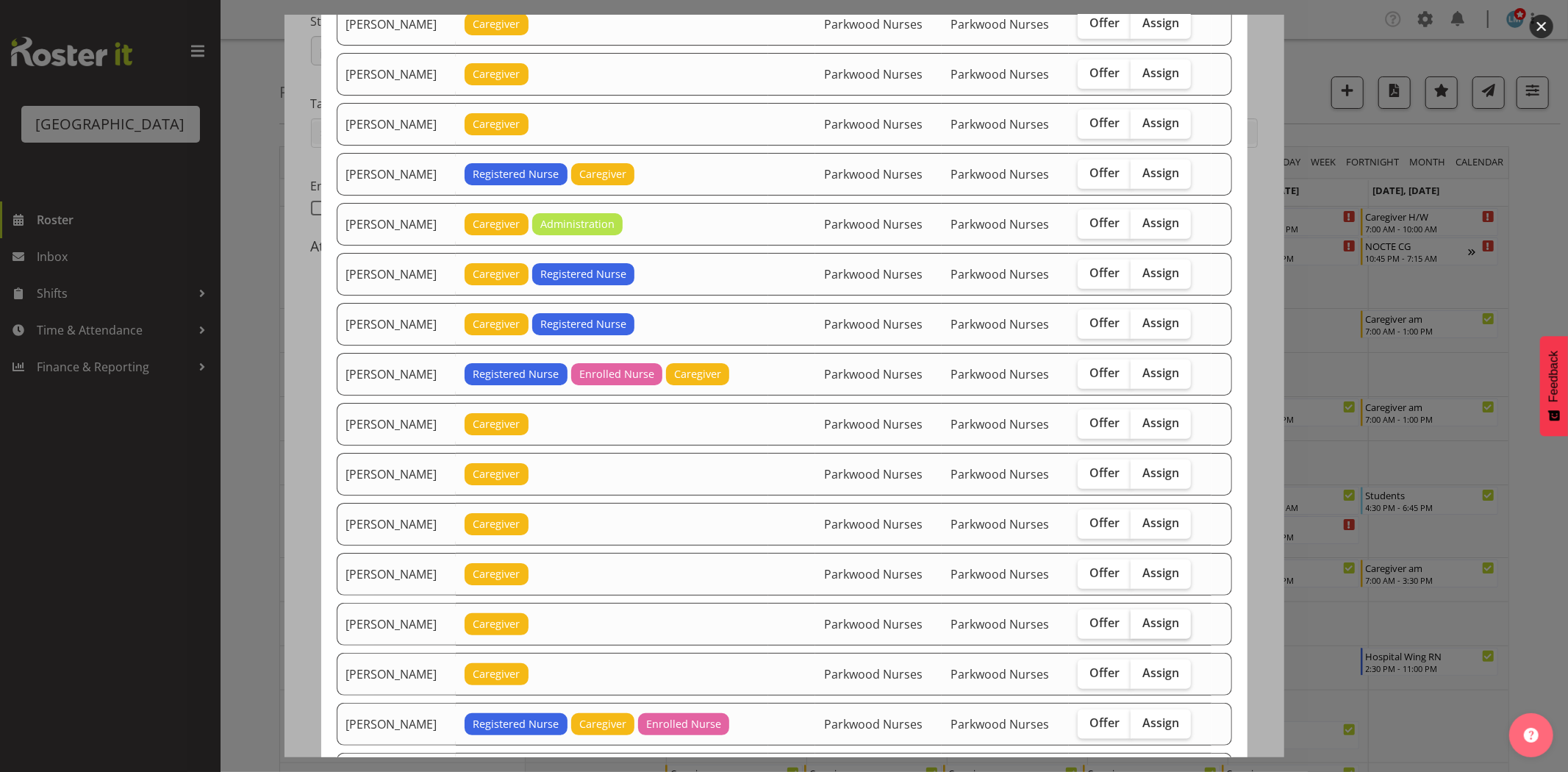
click at [1158, 622] on span "Assign" at bounding box center [1161, 622] width 37 height 15
click at [1140, 622] on input "Assign" at bounding box center [1135, 623] width 9 height 9
checkbox input "true"
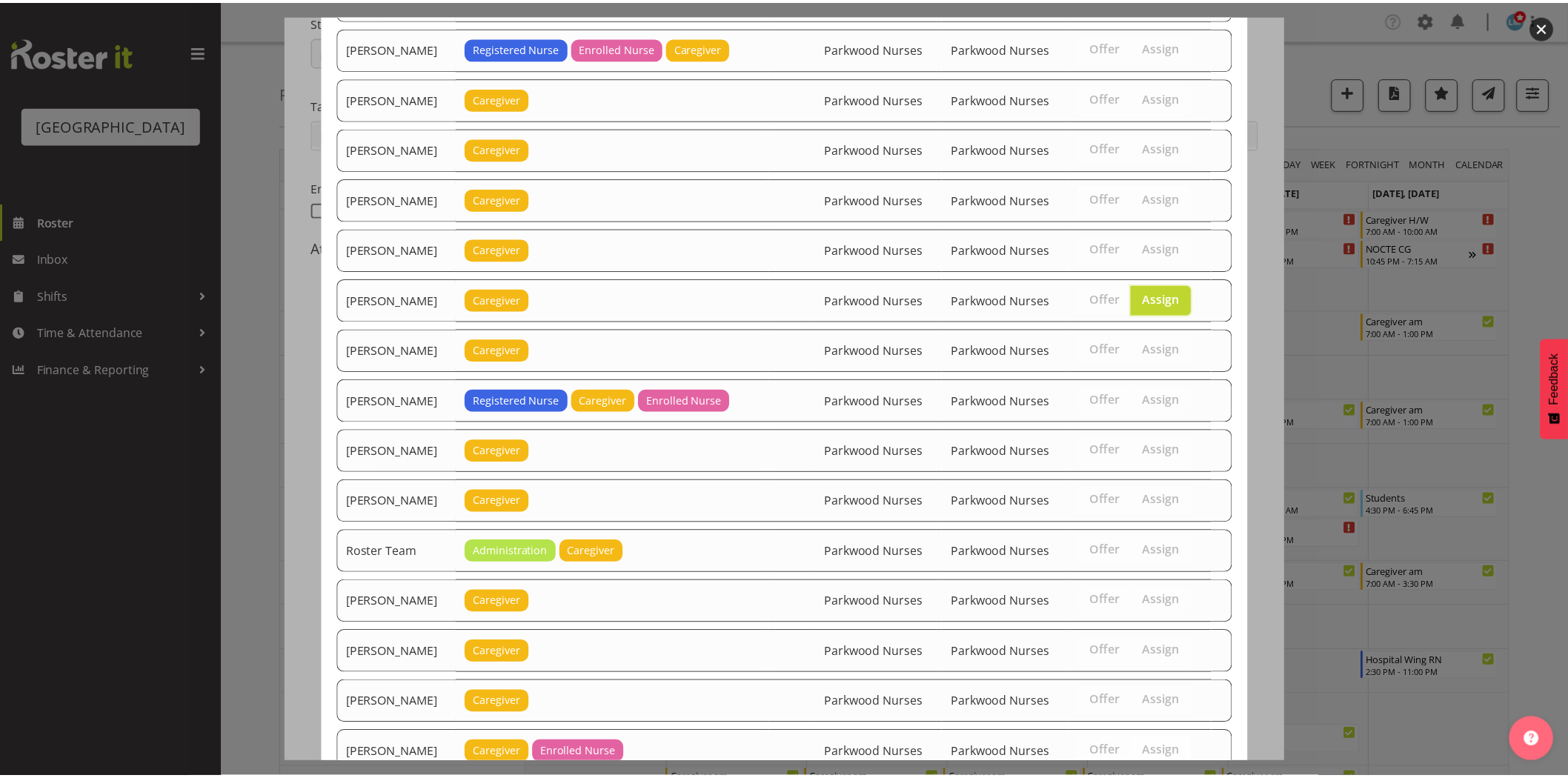
scroll to position [1508, 0]
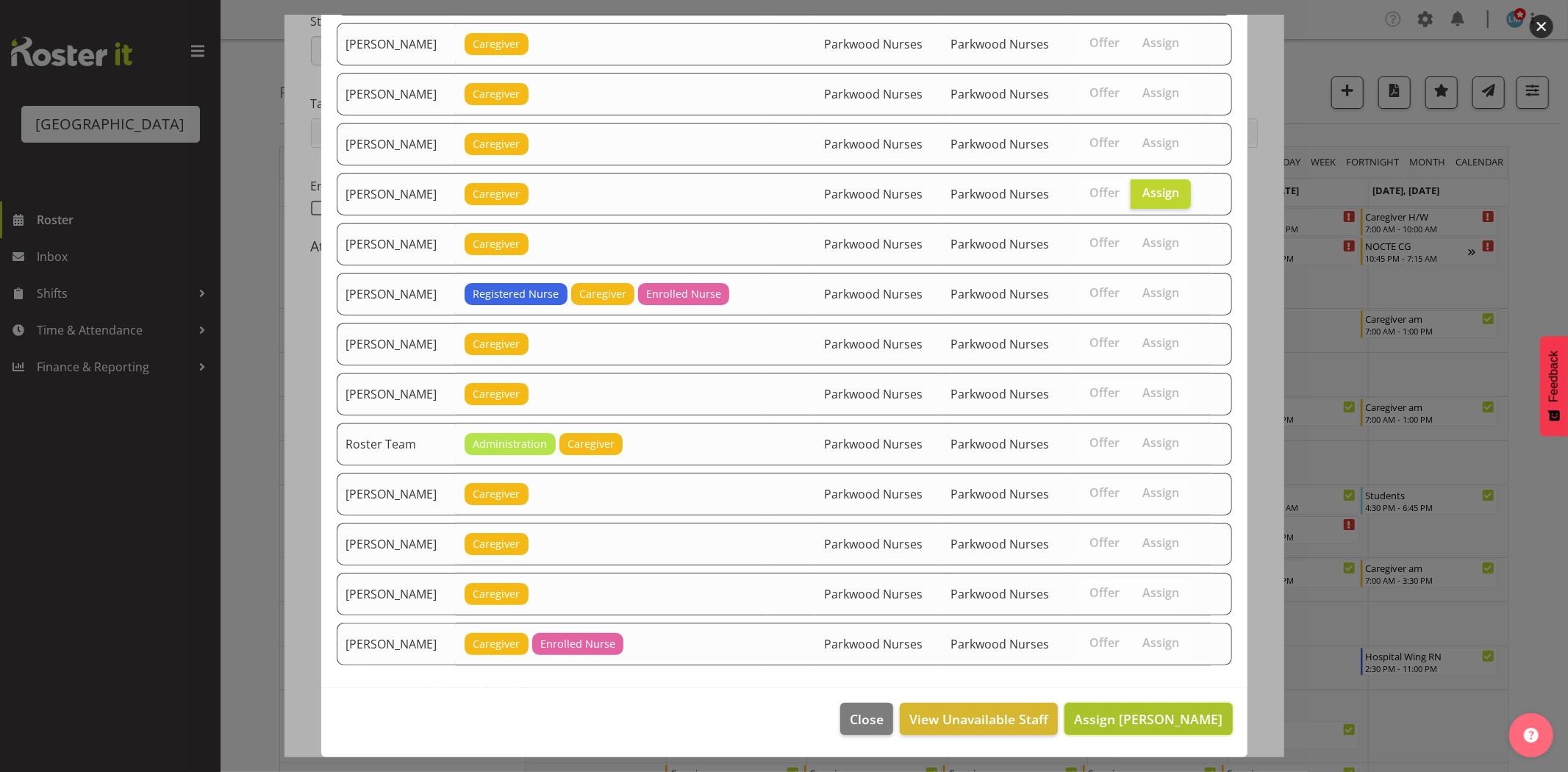
click at [1179, 722] on span "Assign Maria Morgan" at bounding box center [1148, 719] width 149 height 18
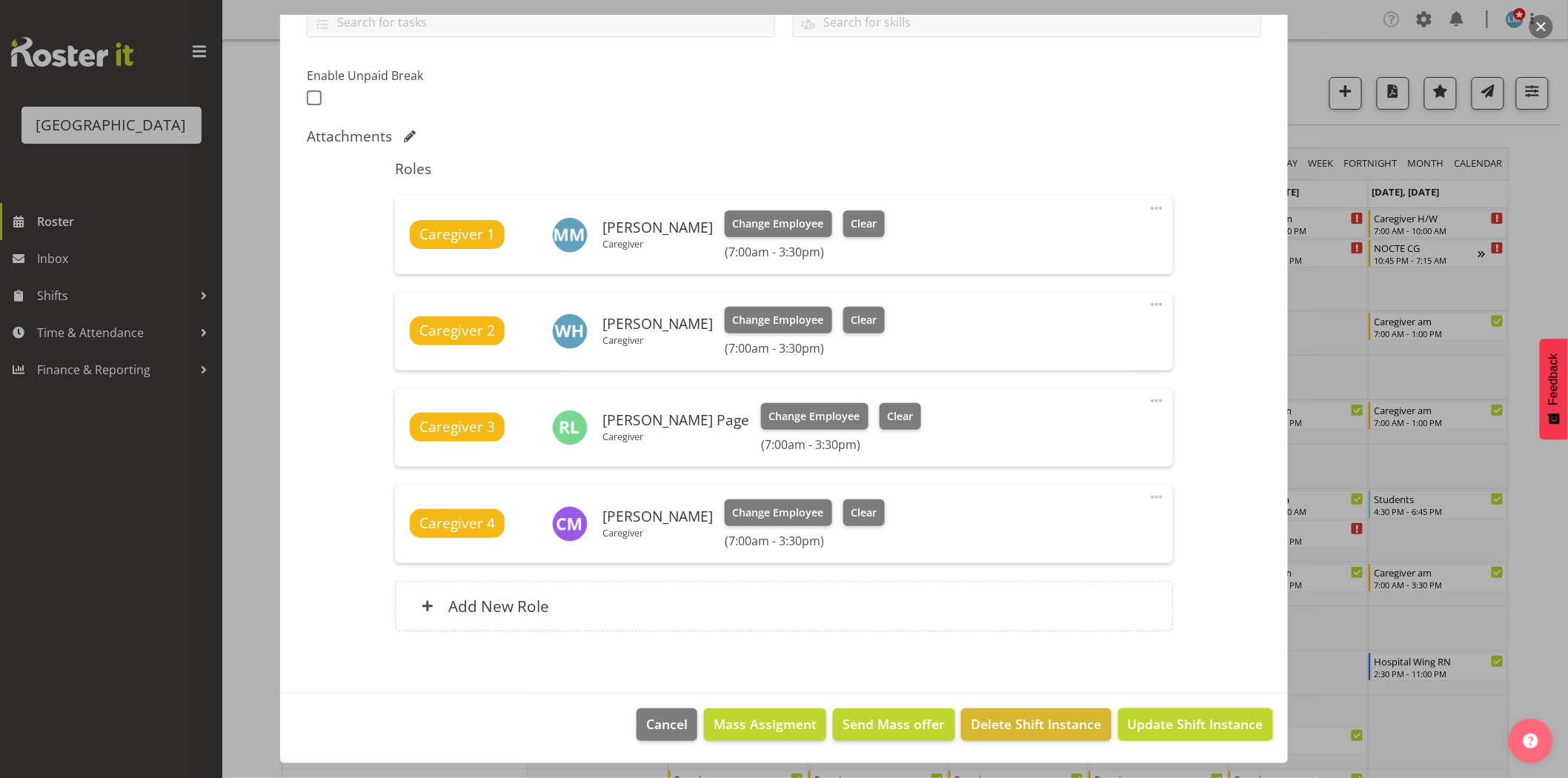
click at [1188, 728] on span "Update Shift Instance" at bounding box center [1195, 723] width 136 height 19
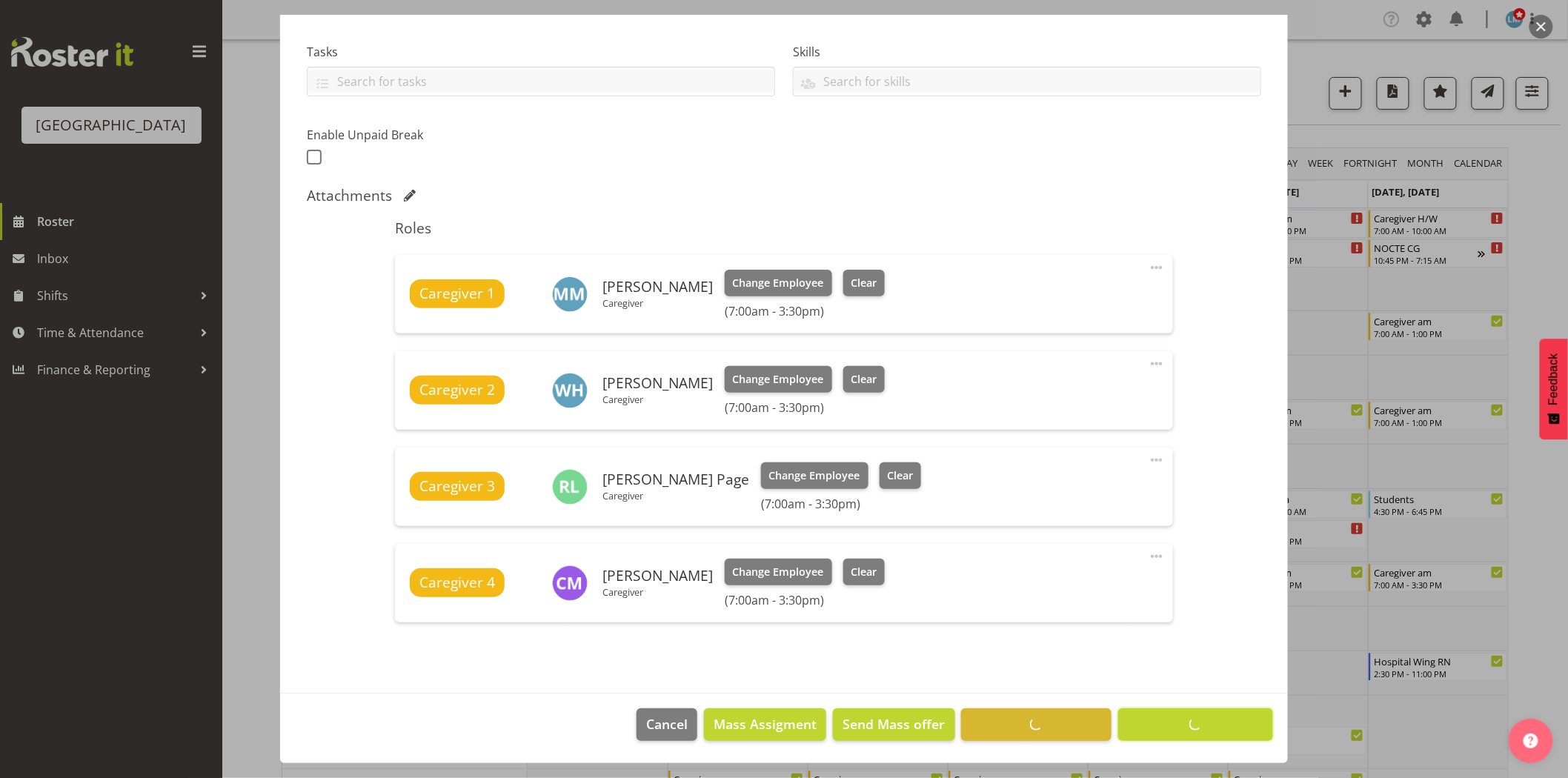
scroll to position [299, 0]
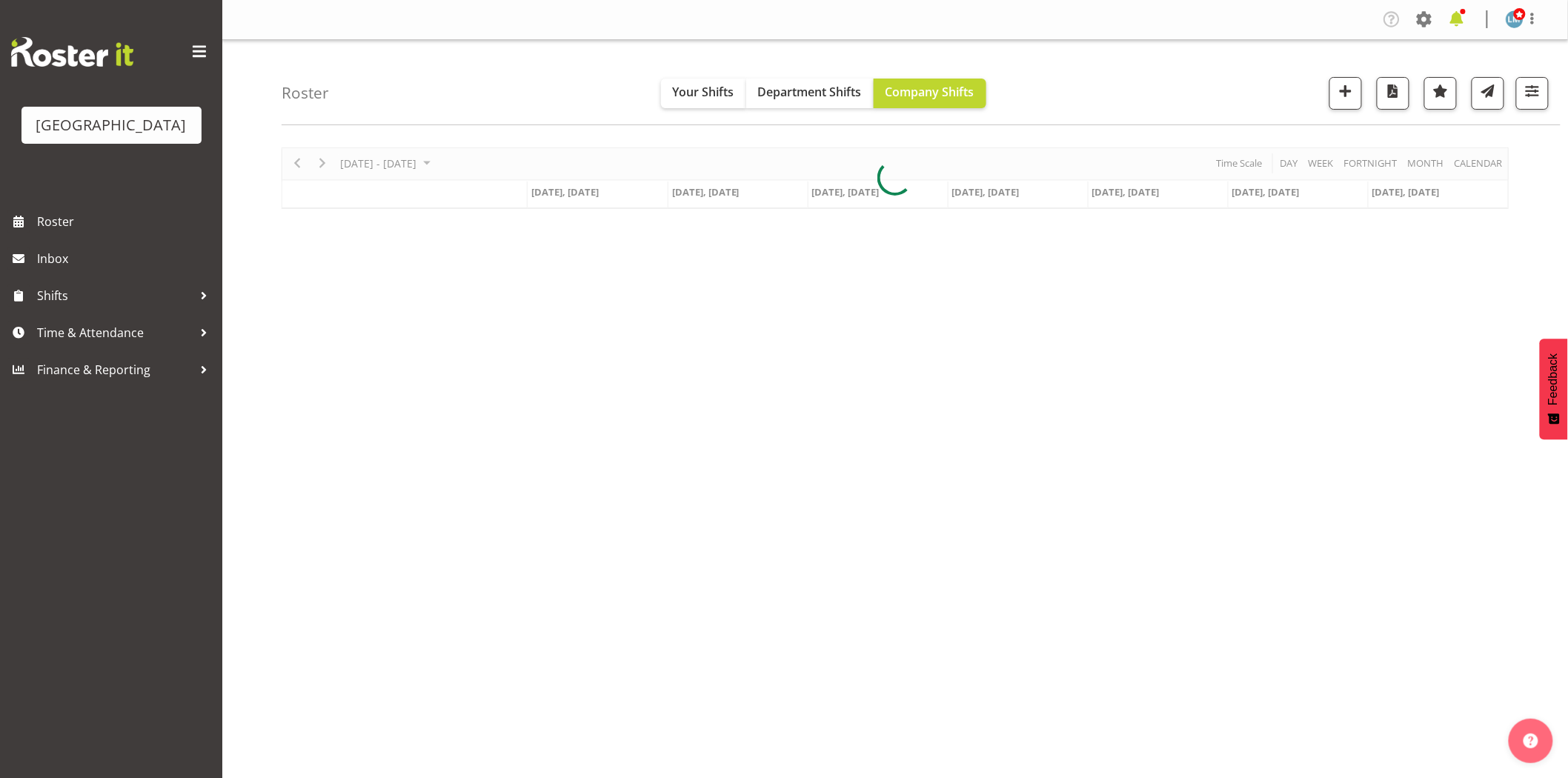
click at [1460, 19] on span at bounding box center [1457, 19] width 23 height 23
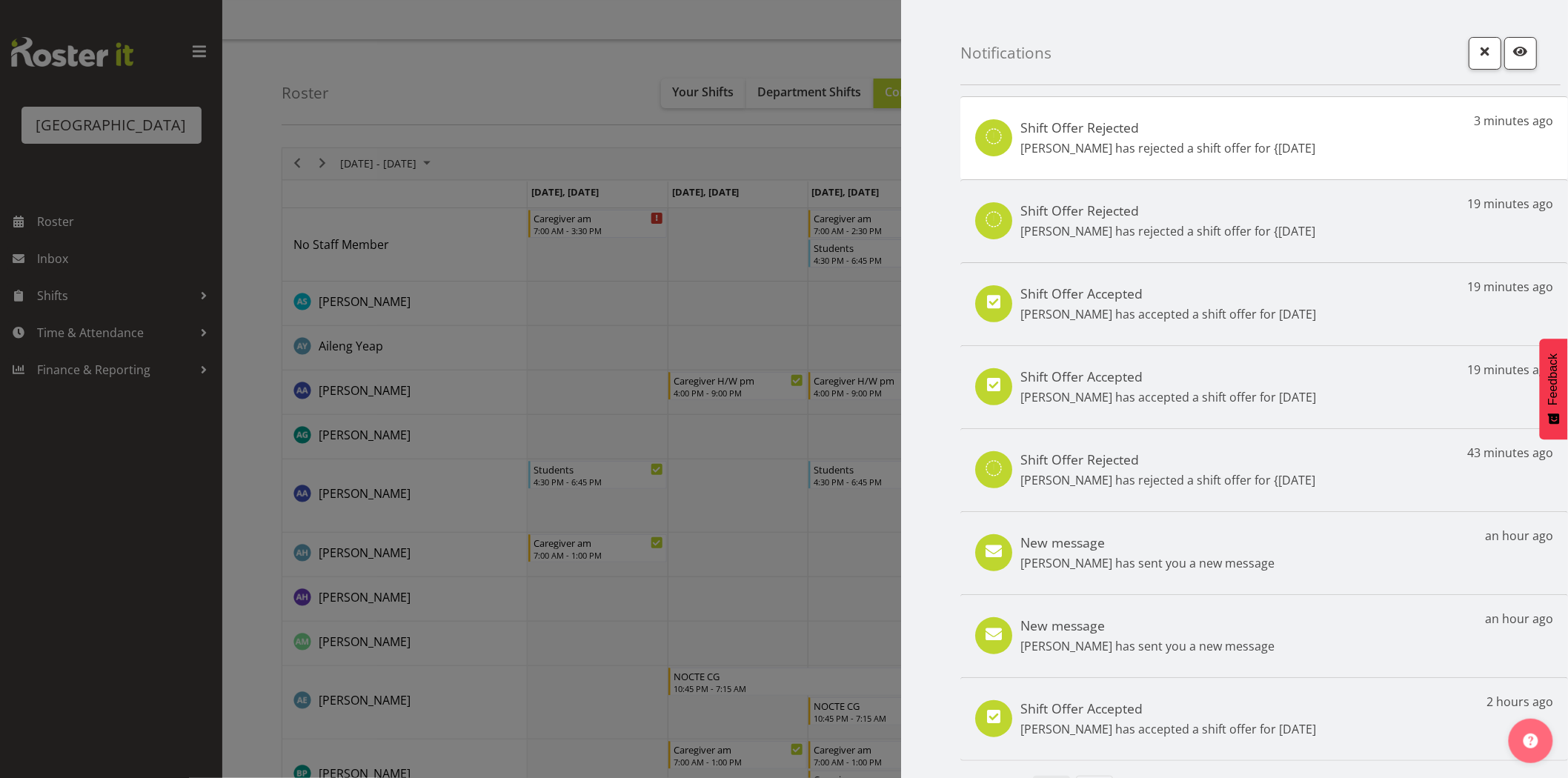
click at [172, 513] on div at bounding box center [784, 389] width 1568 height 778
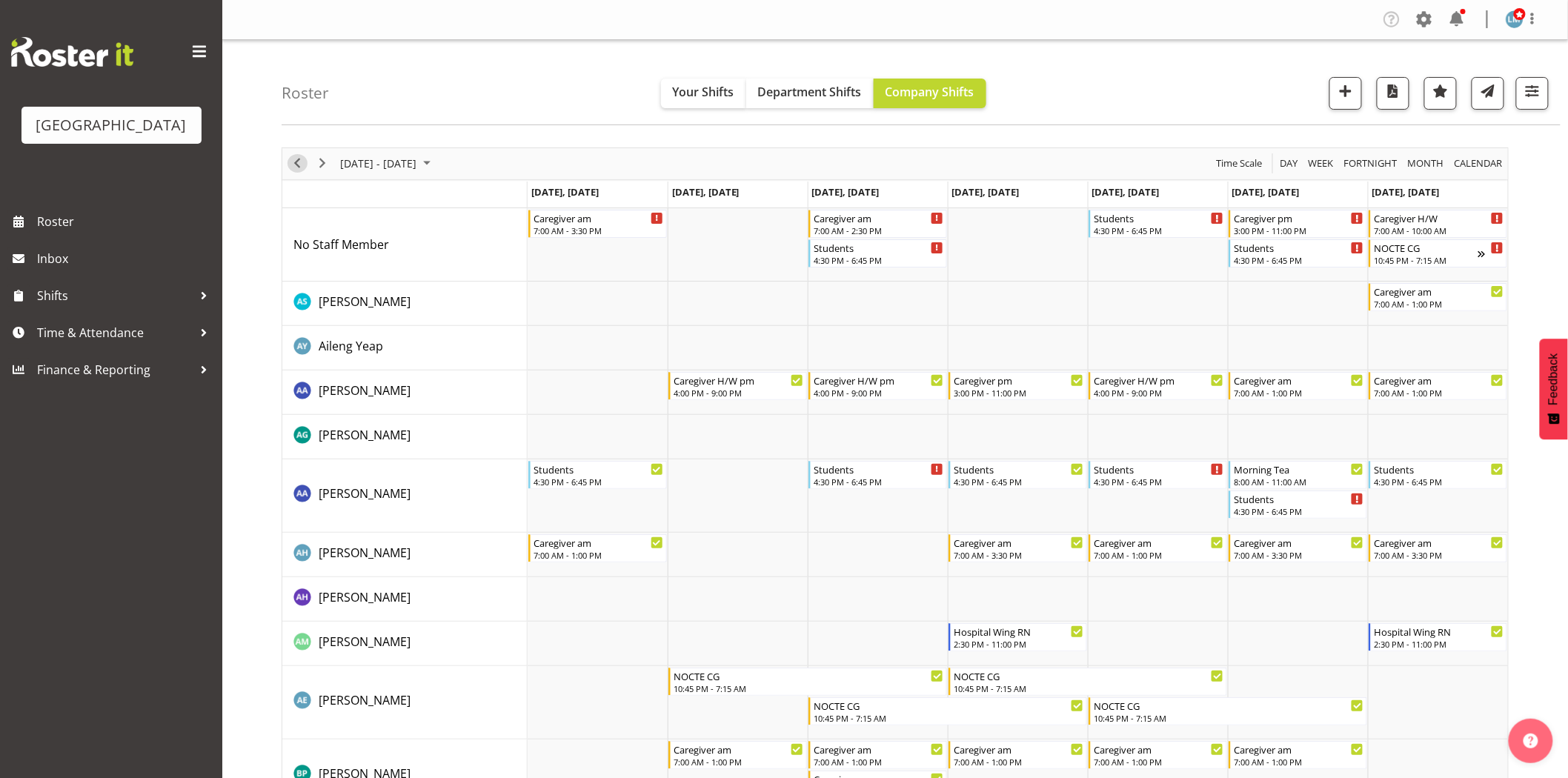
drag, startPoint x: 298, startPoint y: 159, endPoint x: 719, endPoint y: 358, distance: 465.7
click at [298, 159] on span "Previous" at bounding box center [297, 164] width 18 height 19
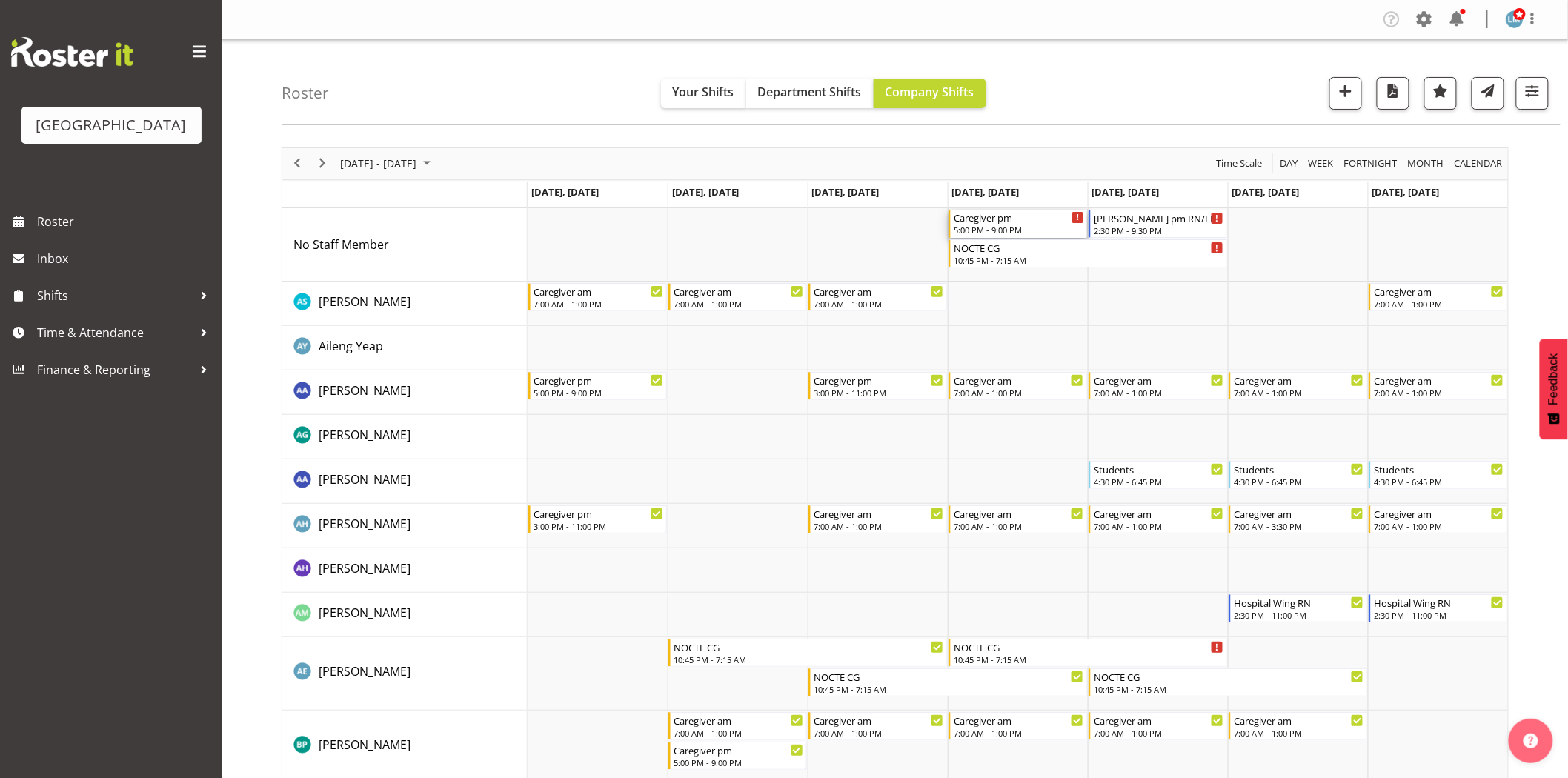
click at [1003, 232] on div "5:00 PM - 9:00 PM" at bounding box center [1018, 229] width 130 height 12
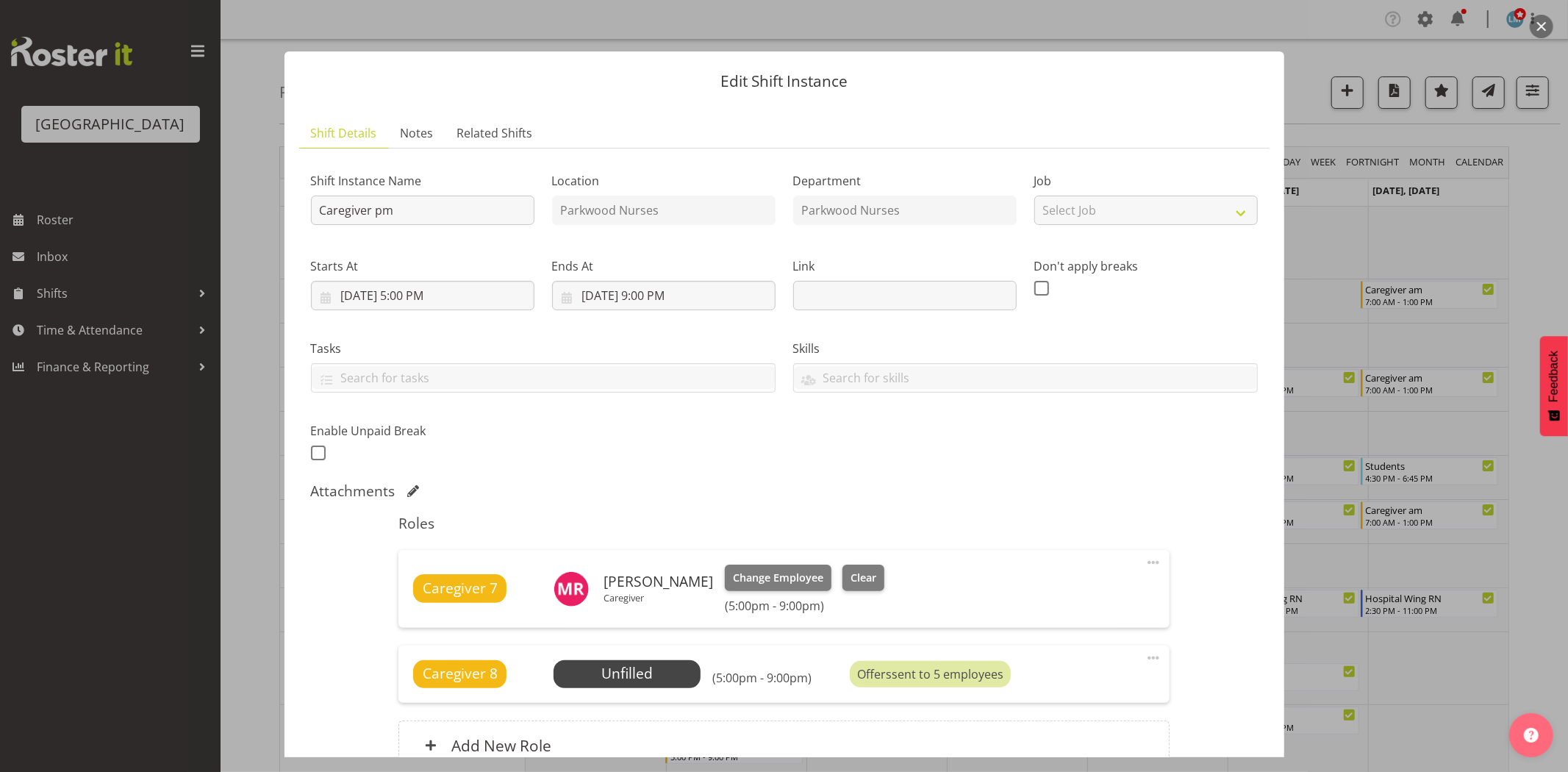
click at [1520, 208] on div at bounding box center [784, 386] width 1568 height 772
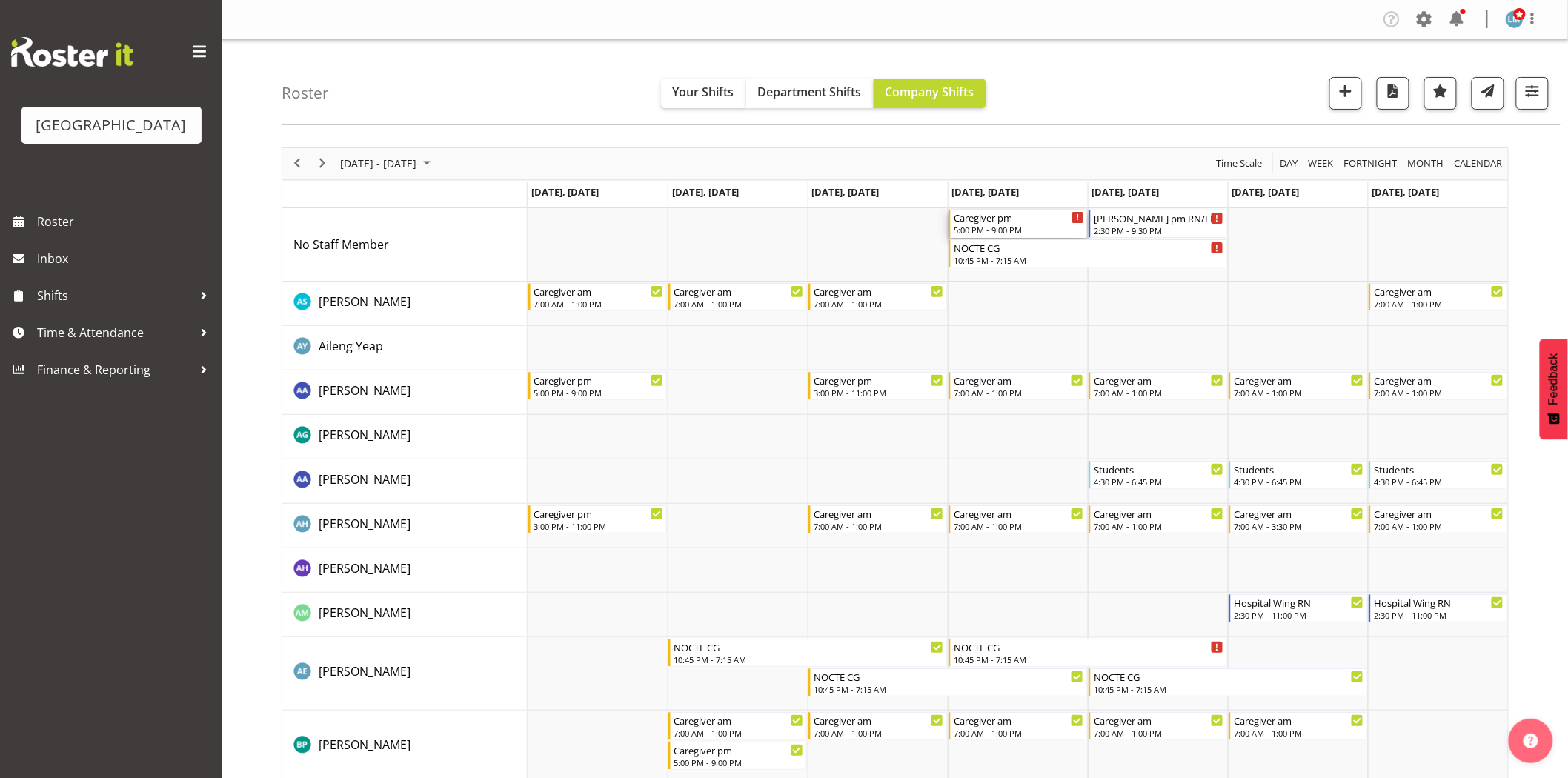
click at [1015, 218] on div "Caregiver pm" at bounding box center [1018, 217] width 130 height 15
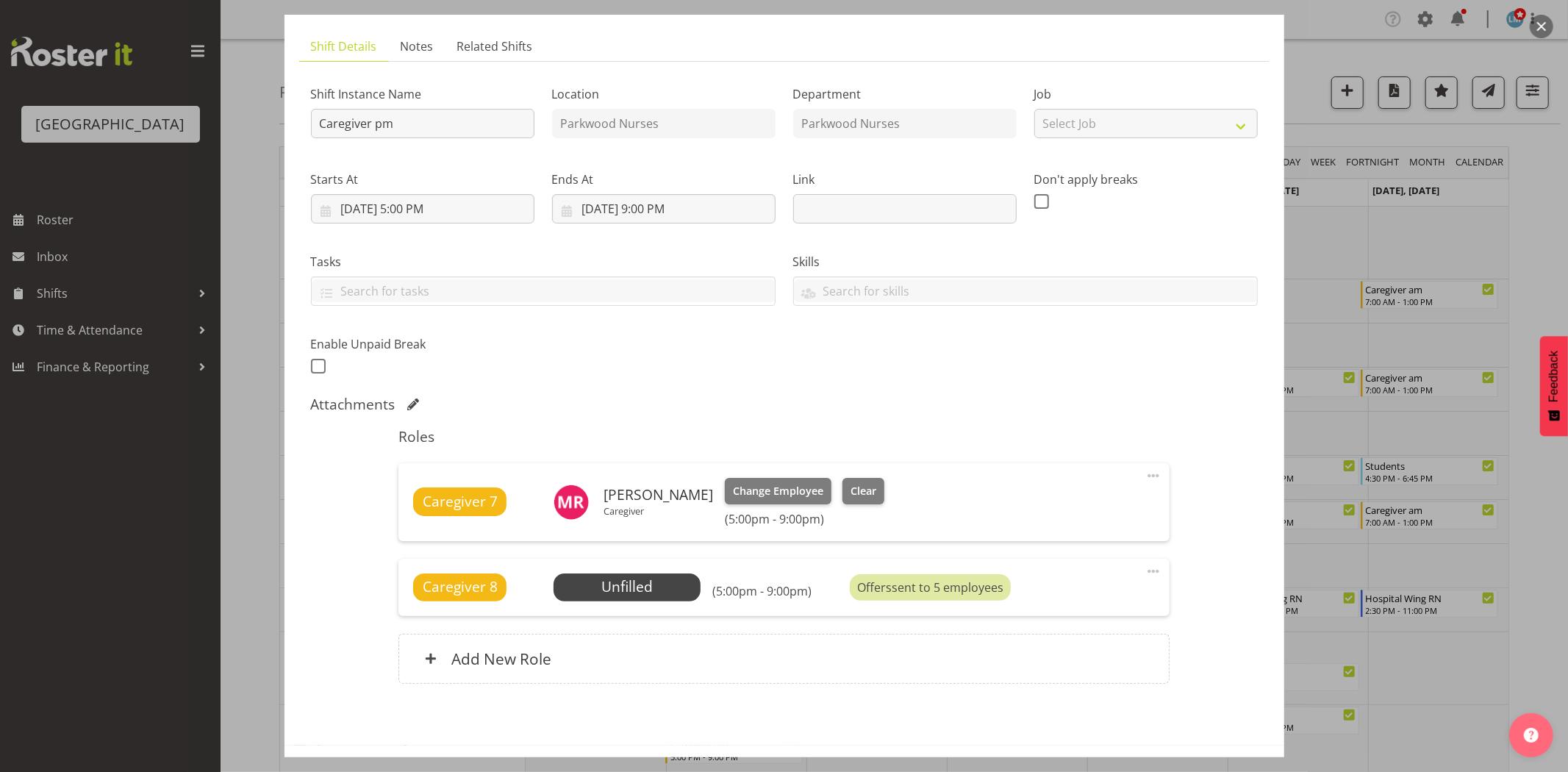
scroll to position [144, 0]
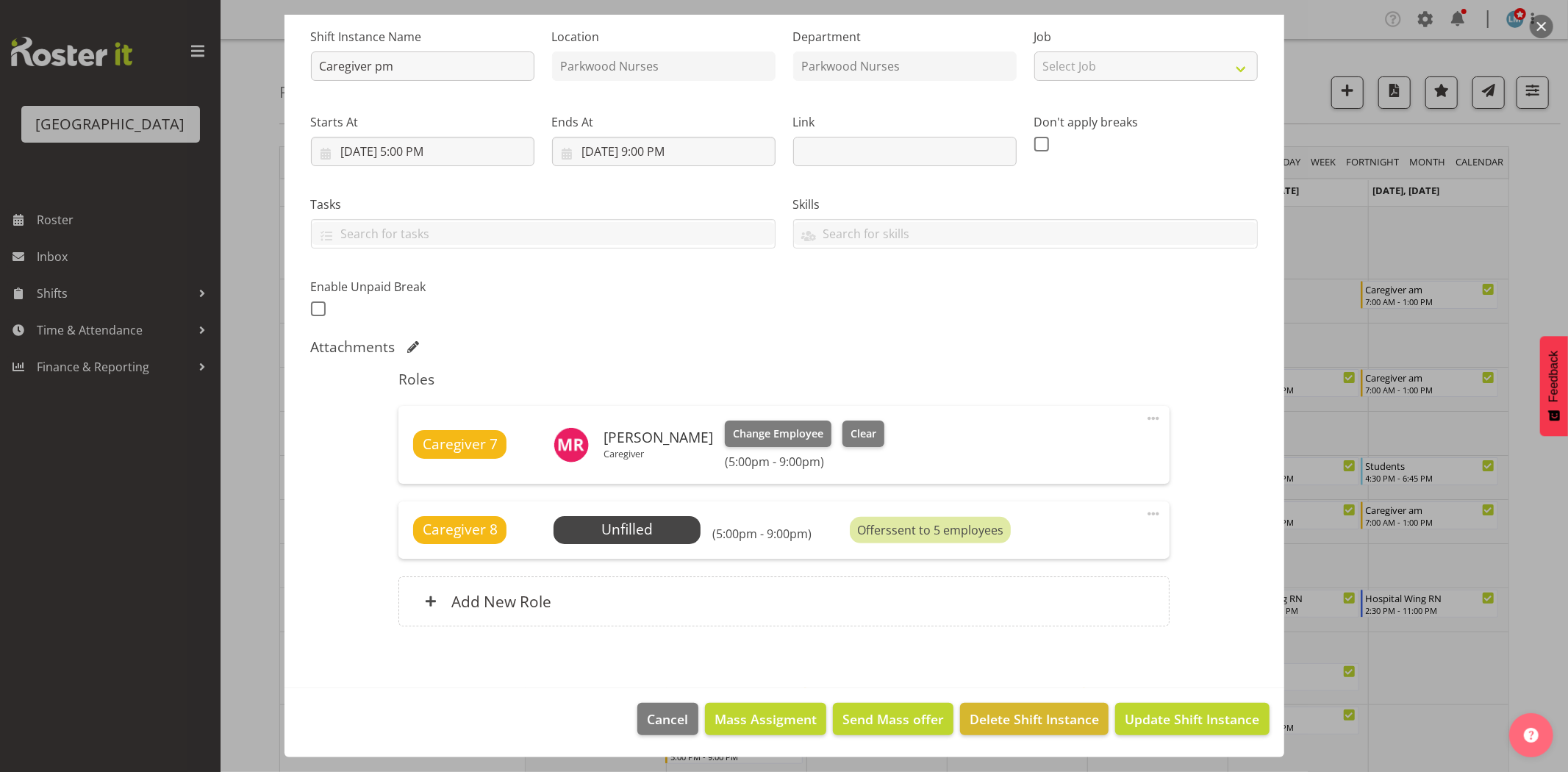
click at [1526, 208] on div at bounding box center [784, 386] width 1568 height 772
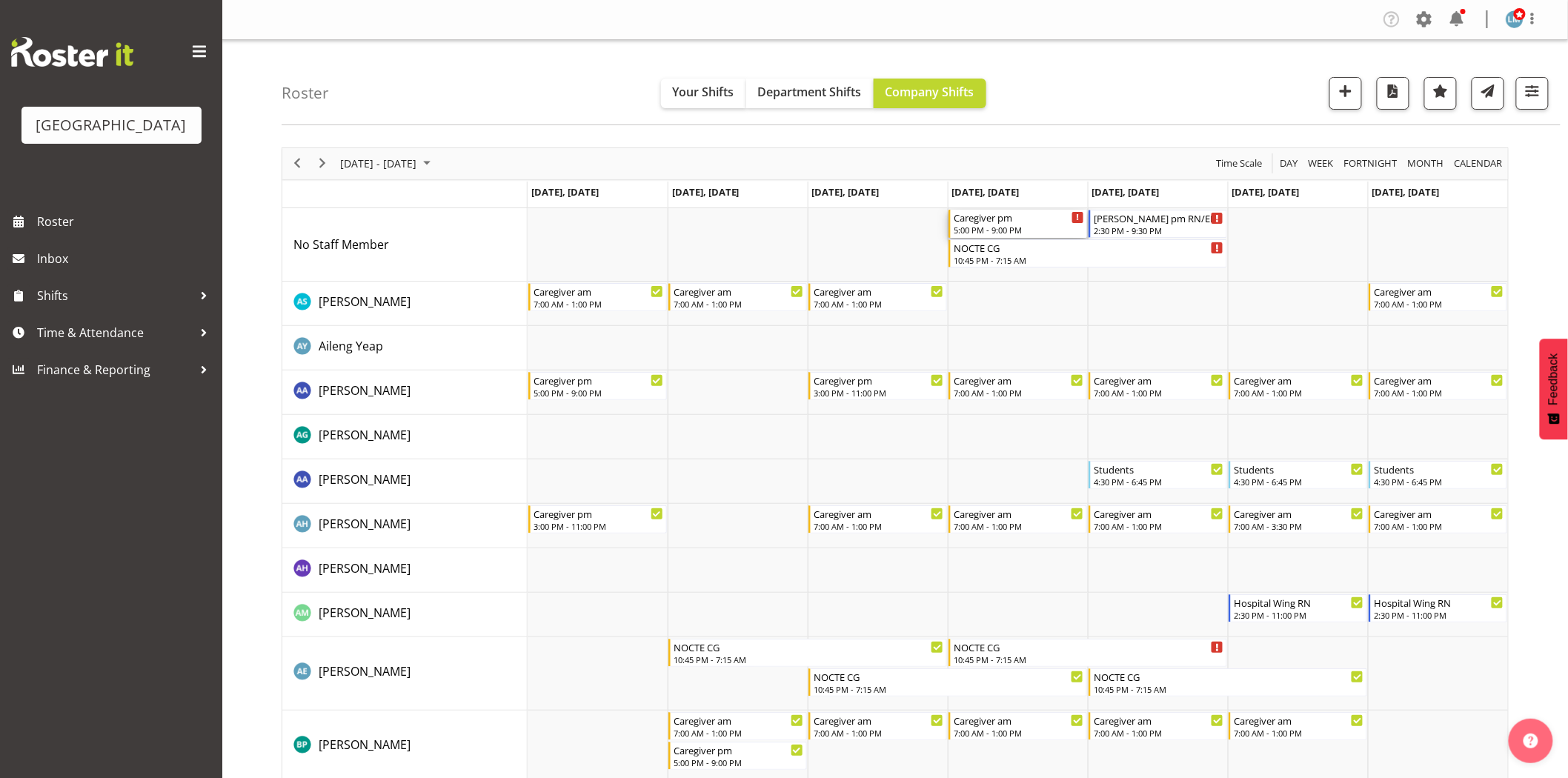
click at [998, 224] on div "Caregiver pm 5:00 PM - 9:00 PM" at bounding box center [1018, 224] width 130 height 28
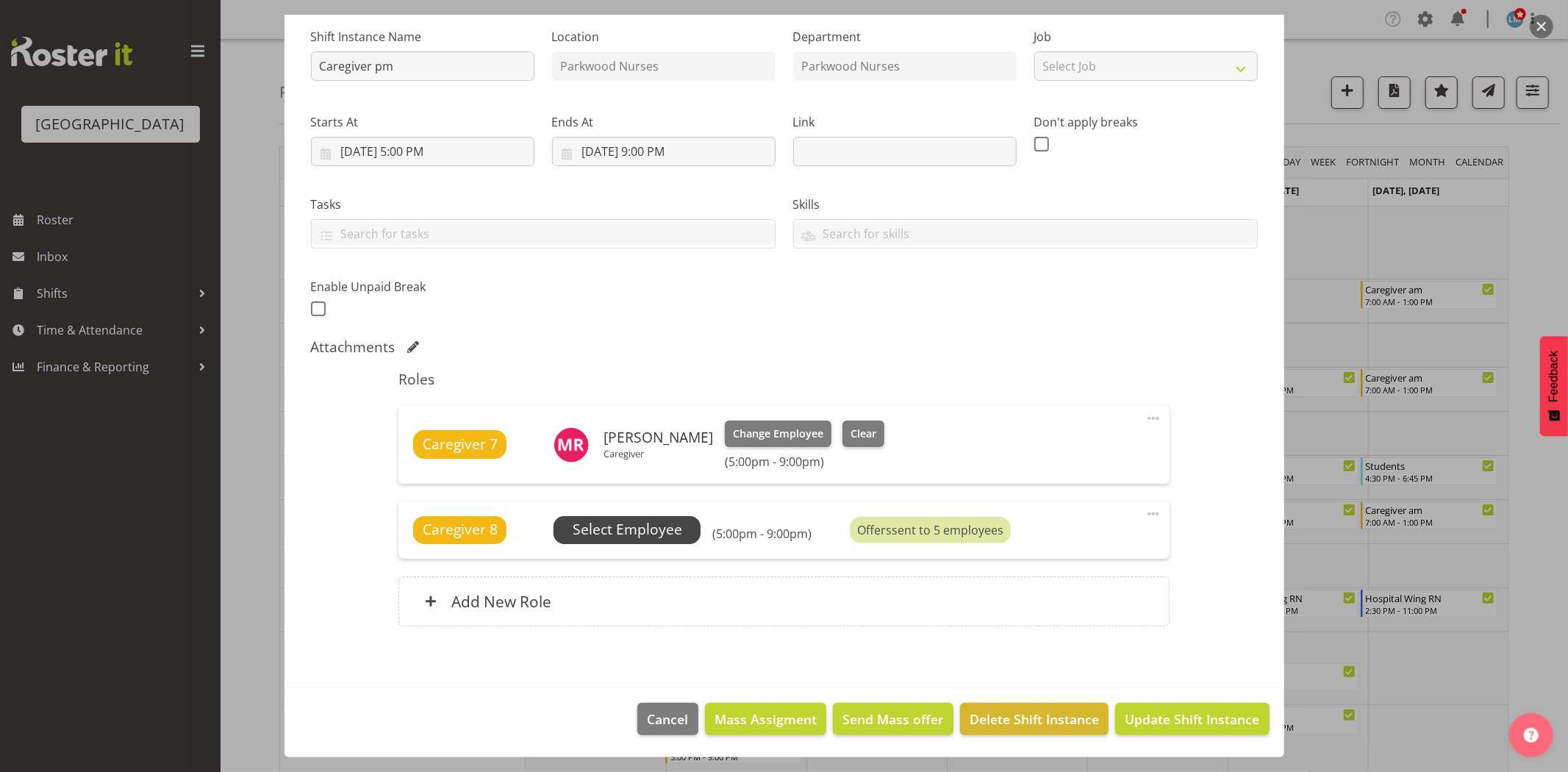
click at [670, 529] on span "Select Employee" at bounding box center [627, 530] width 110 height 22
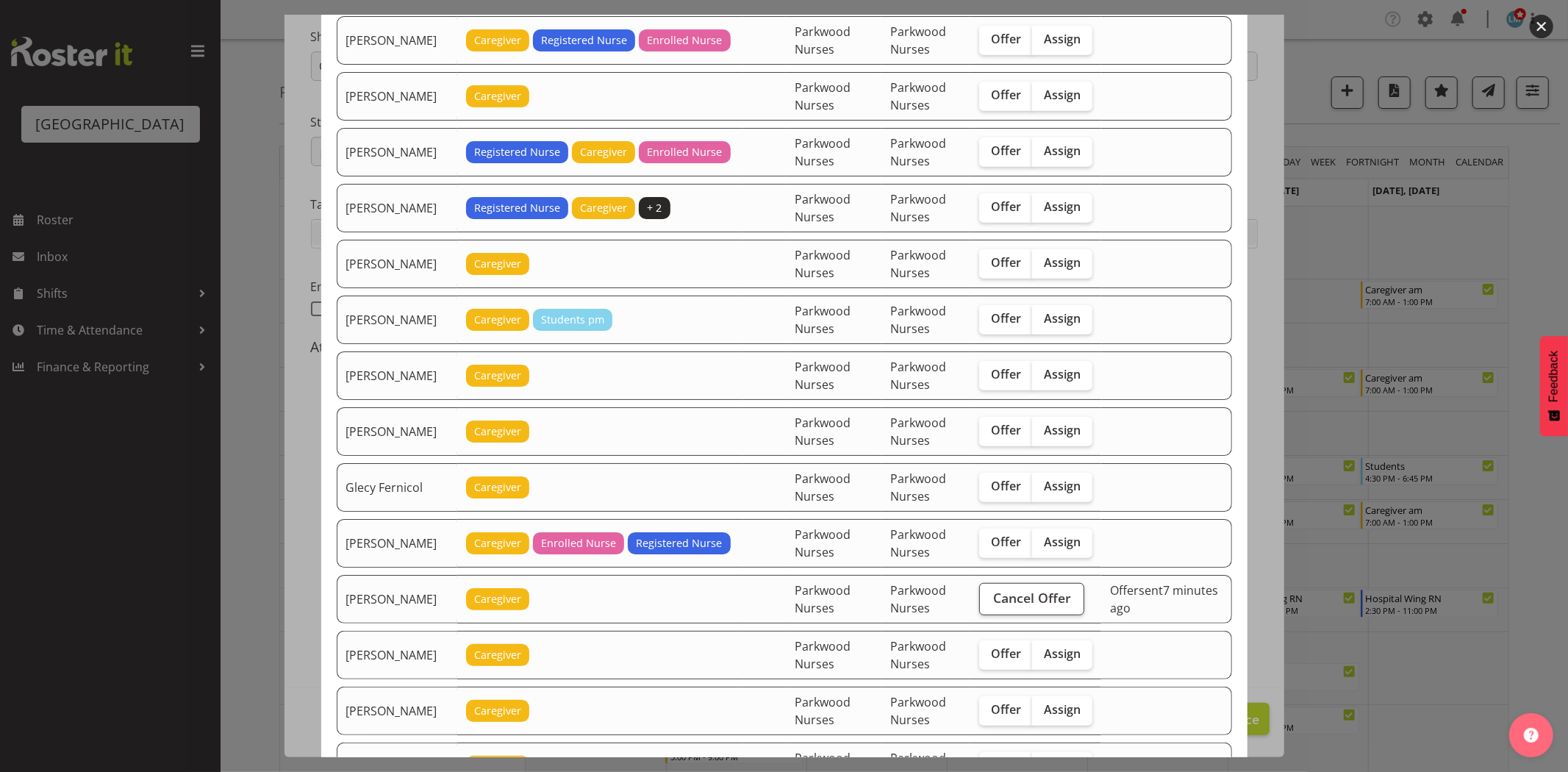
scroll to position [735, 0]
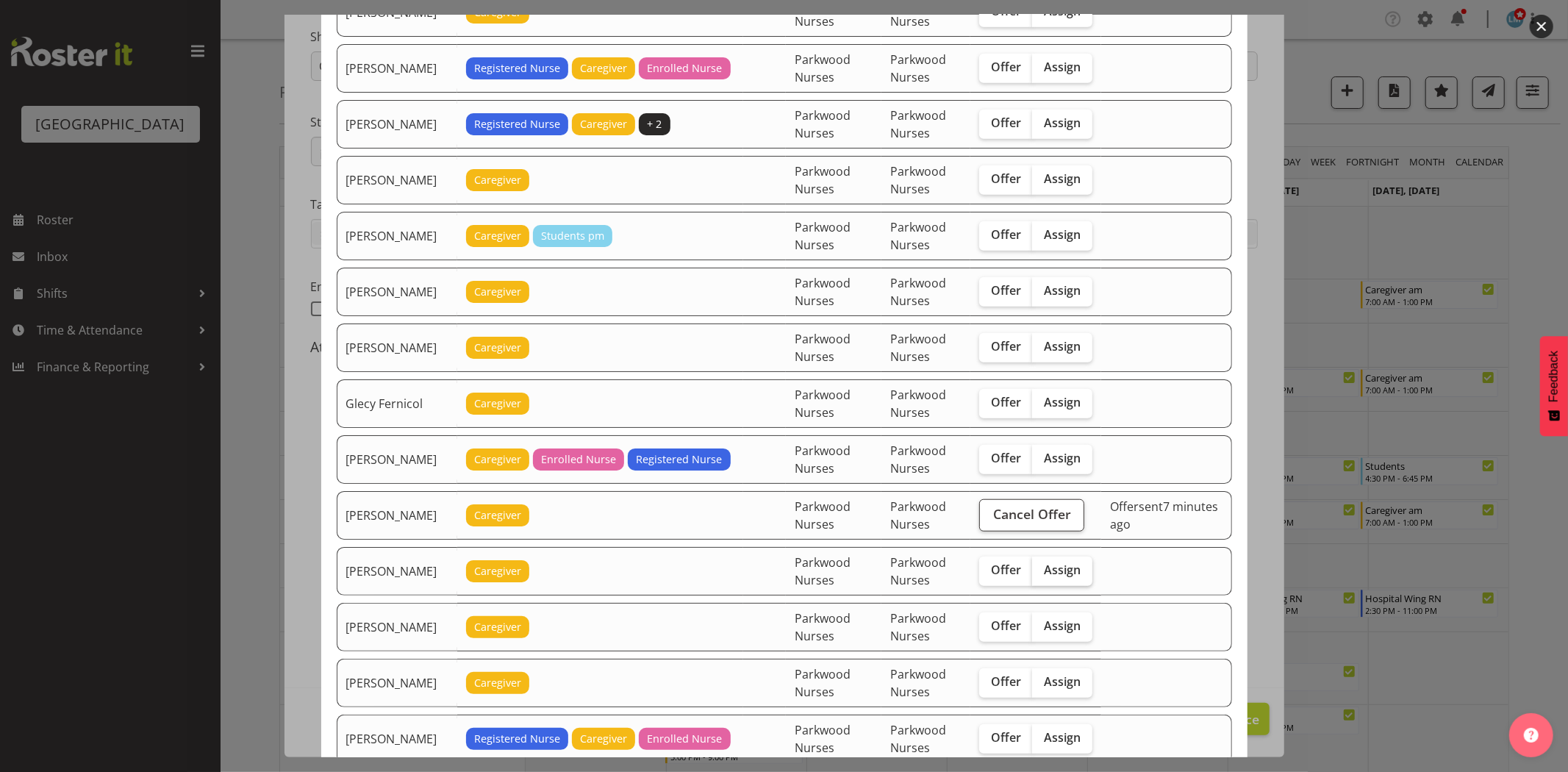
click at [1064, 569] on span "Assign" at bounding box center [1062, 569] width 37 height 15
click at [1041, 569] on input "Assign" at bounding box center [1037, 570] width 9 height 9
checkbox input "true"
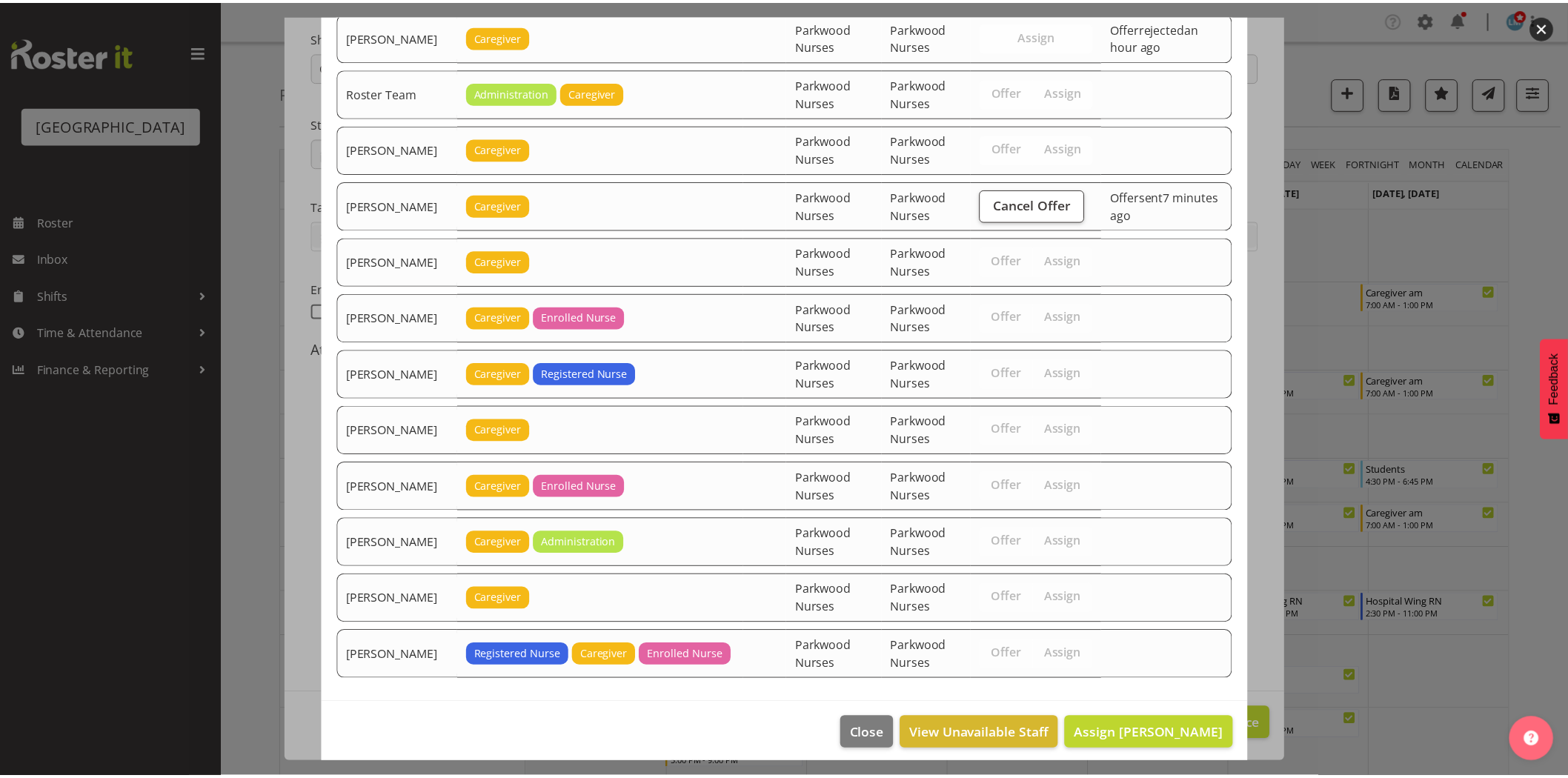
scroll to position [2763, 0]
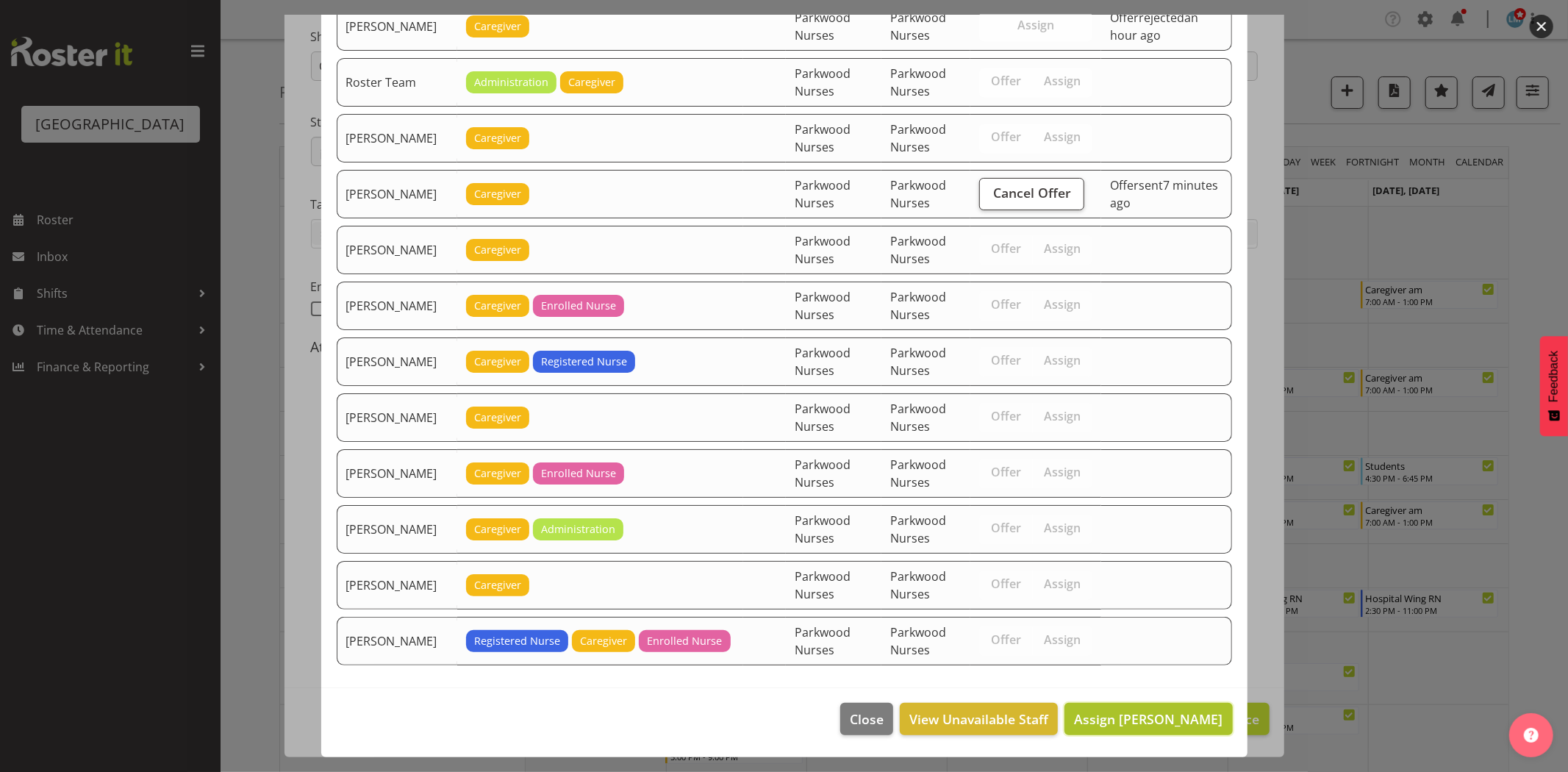
click at [1172, 713] on span "Assign Ian Ramos" at bounding box center [1148, 719] width 149 height 18
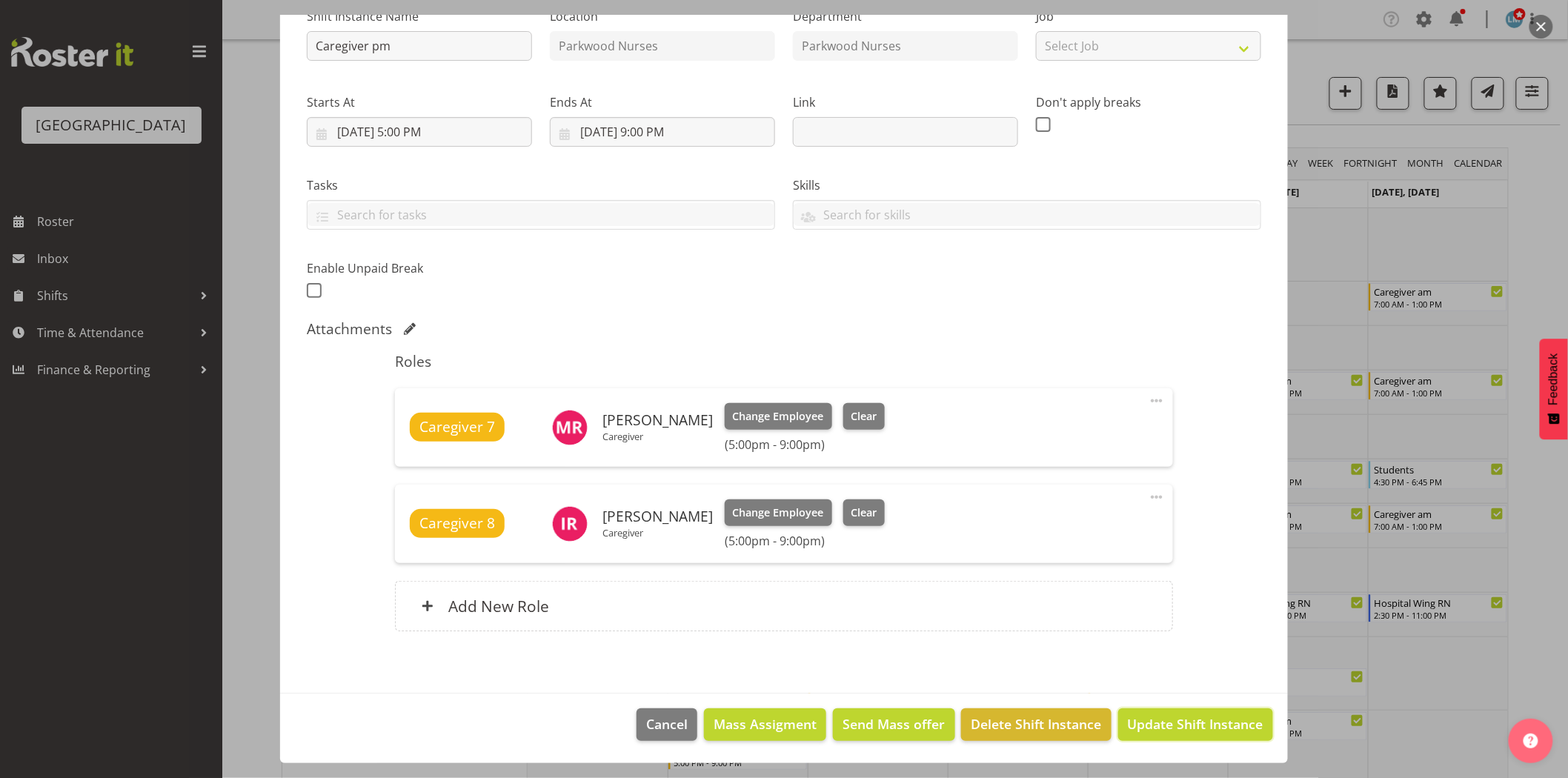
click at [1181, 719] on span "Update Shift Instance" at bounding box center [1195, 723] width 136 height 19
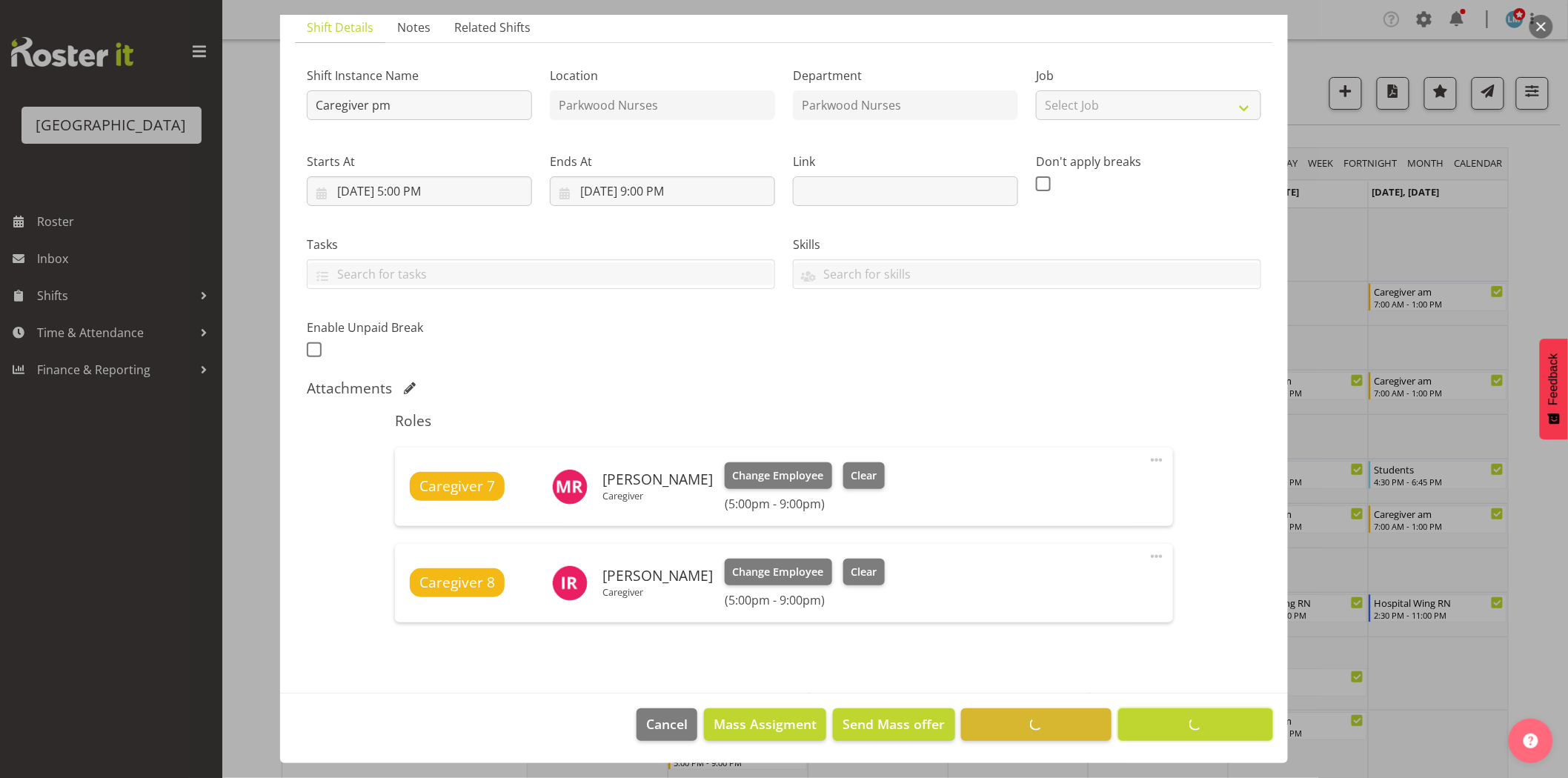
scroll to position [107, 0]
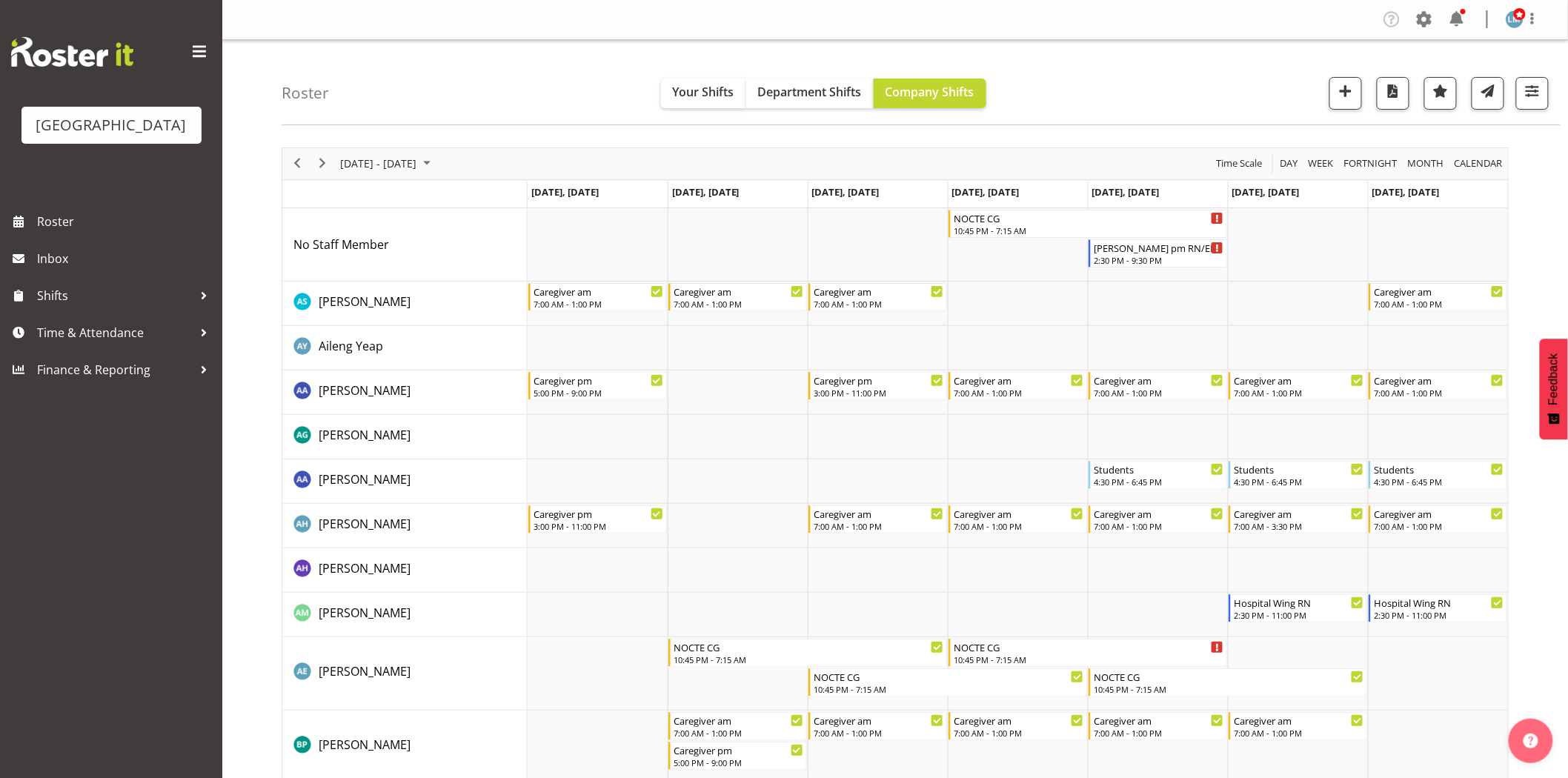
click at [16, 645] on div "Parkwood Retirement Village Roster Inbox Shifts Time & Attendance Finance & Rep…" at bounding box center [111, 389] width 222 height 778
click at [62, 232] on span "Roster" at bounding box center [126, 221] width 178 height 23
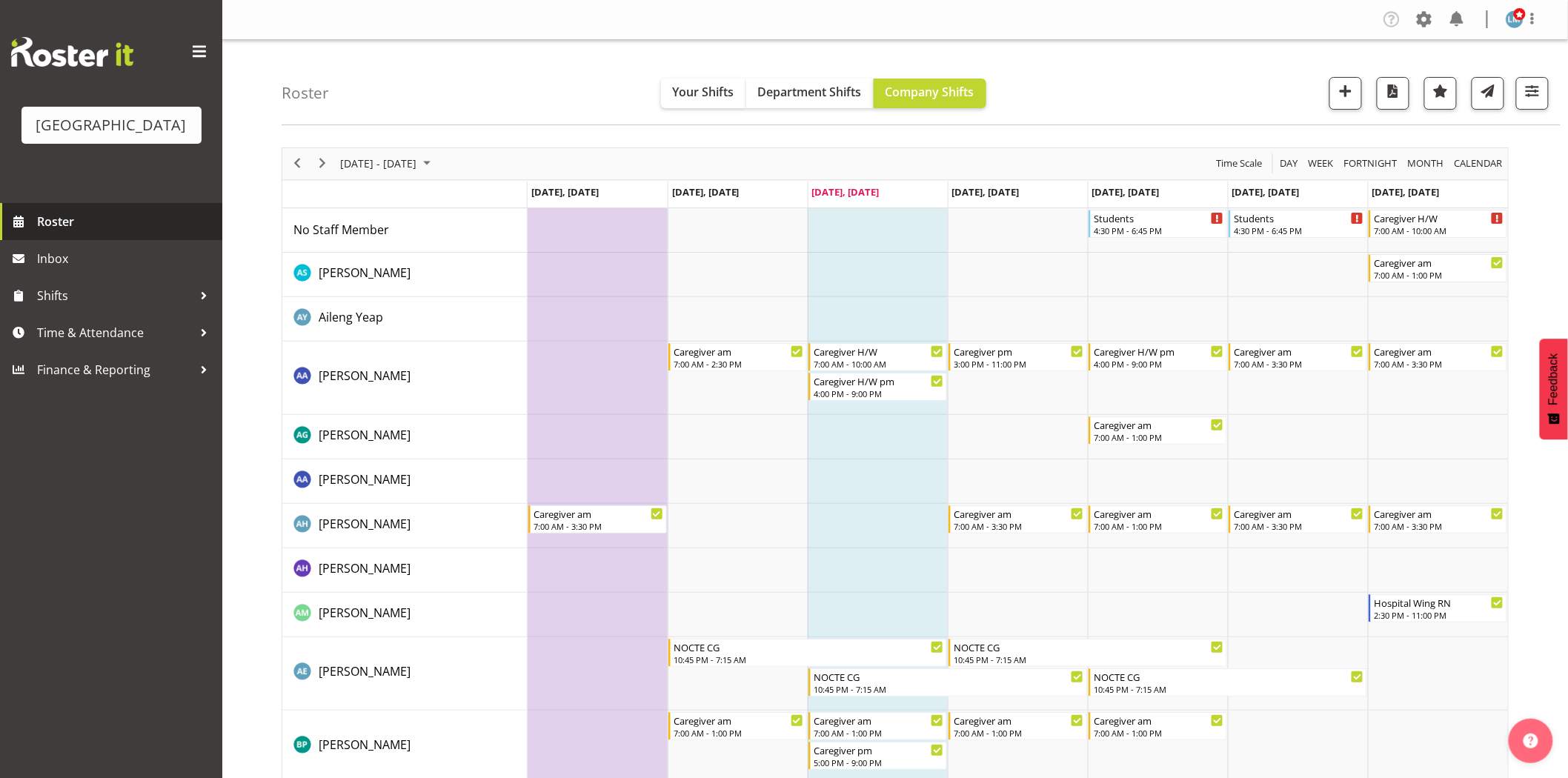
click at [59, 232] on span "Roster" at bounding box center [126, 221] width 178 height 23
click at [1534, 20] on span at bounding box center [1532, 18] width 18 height 18
click at [1494, 80] on link "Log Out" at bounding box center [1470, 78] width 142 height 27
